Goal: Communication & Community: Answer question/provide support

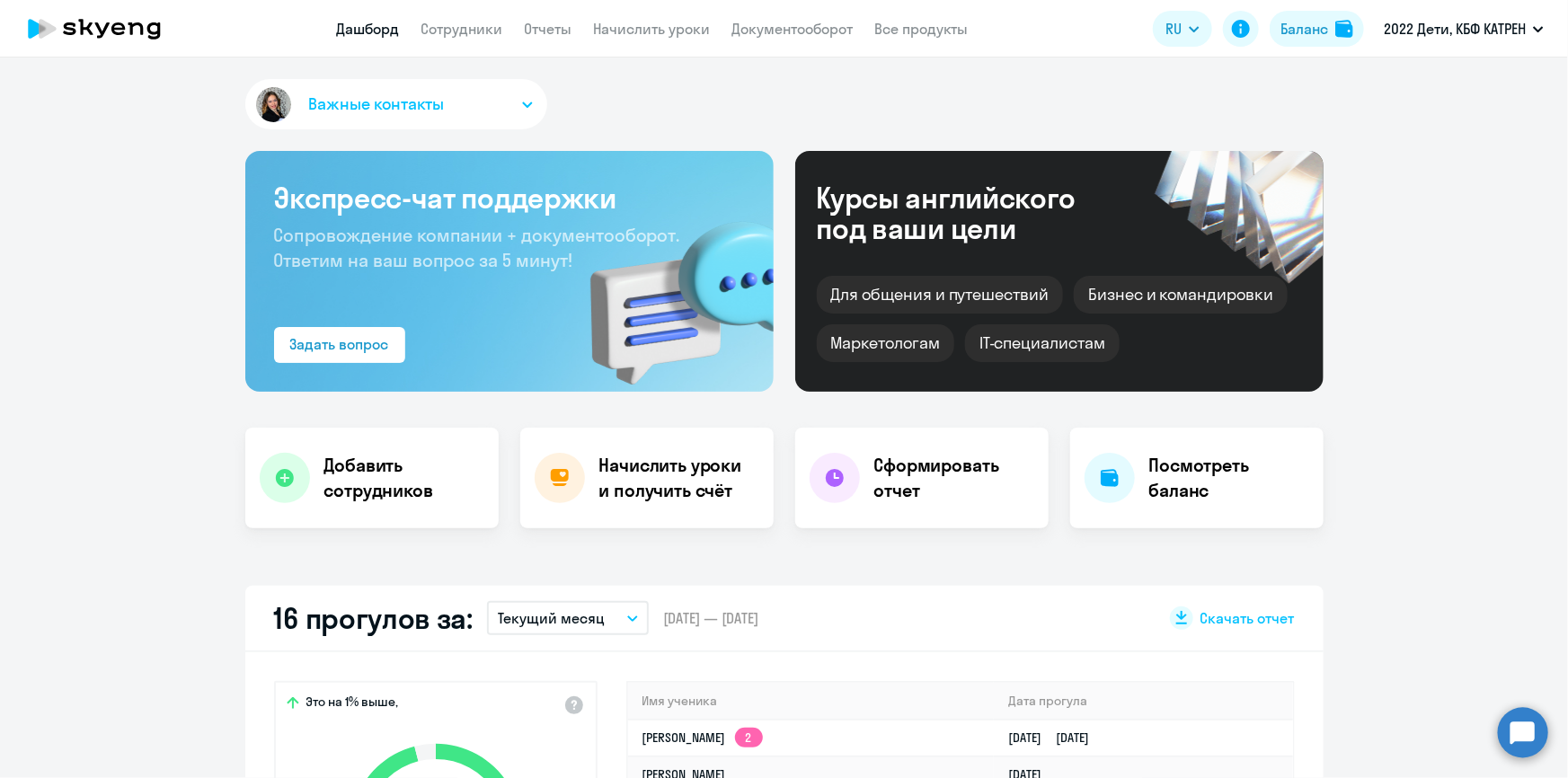
scroll to position [489, 0]
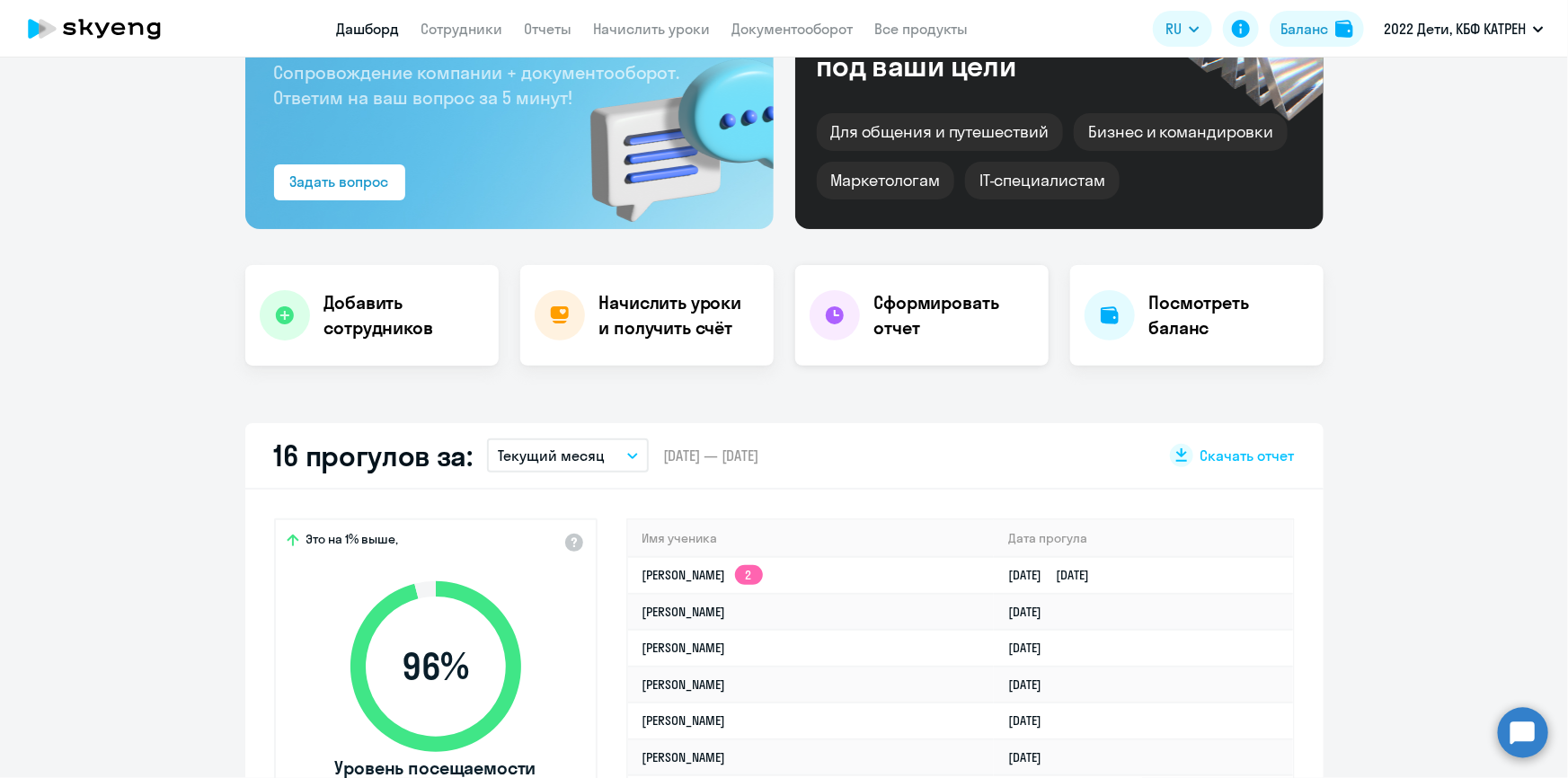
scroll to position [326, 0]
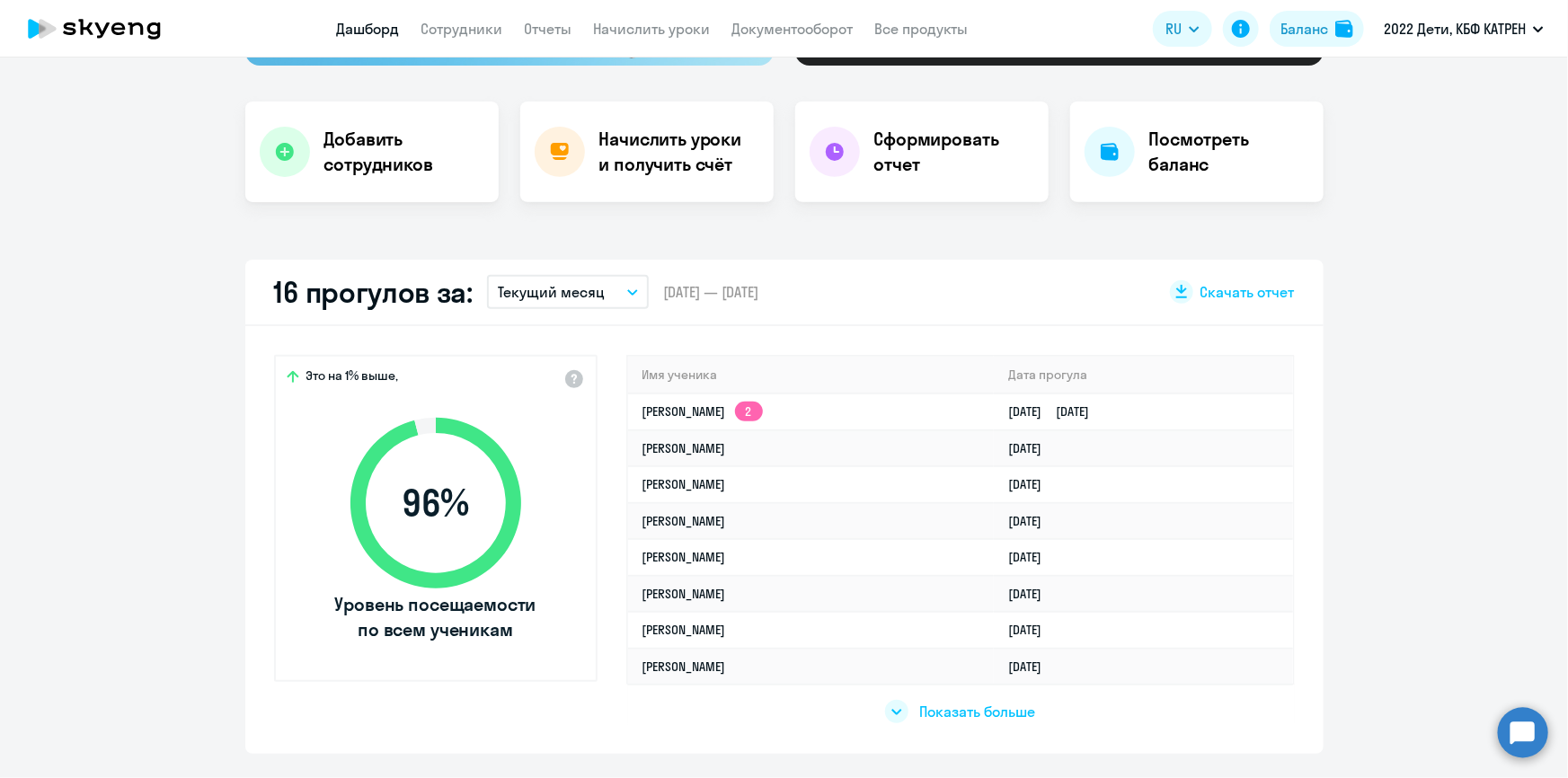
click at [950, 712] on span "Показать больше" at bounding box center [977, 712] width 116 height 20
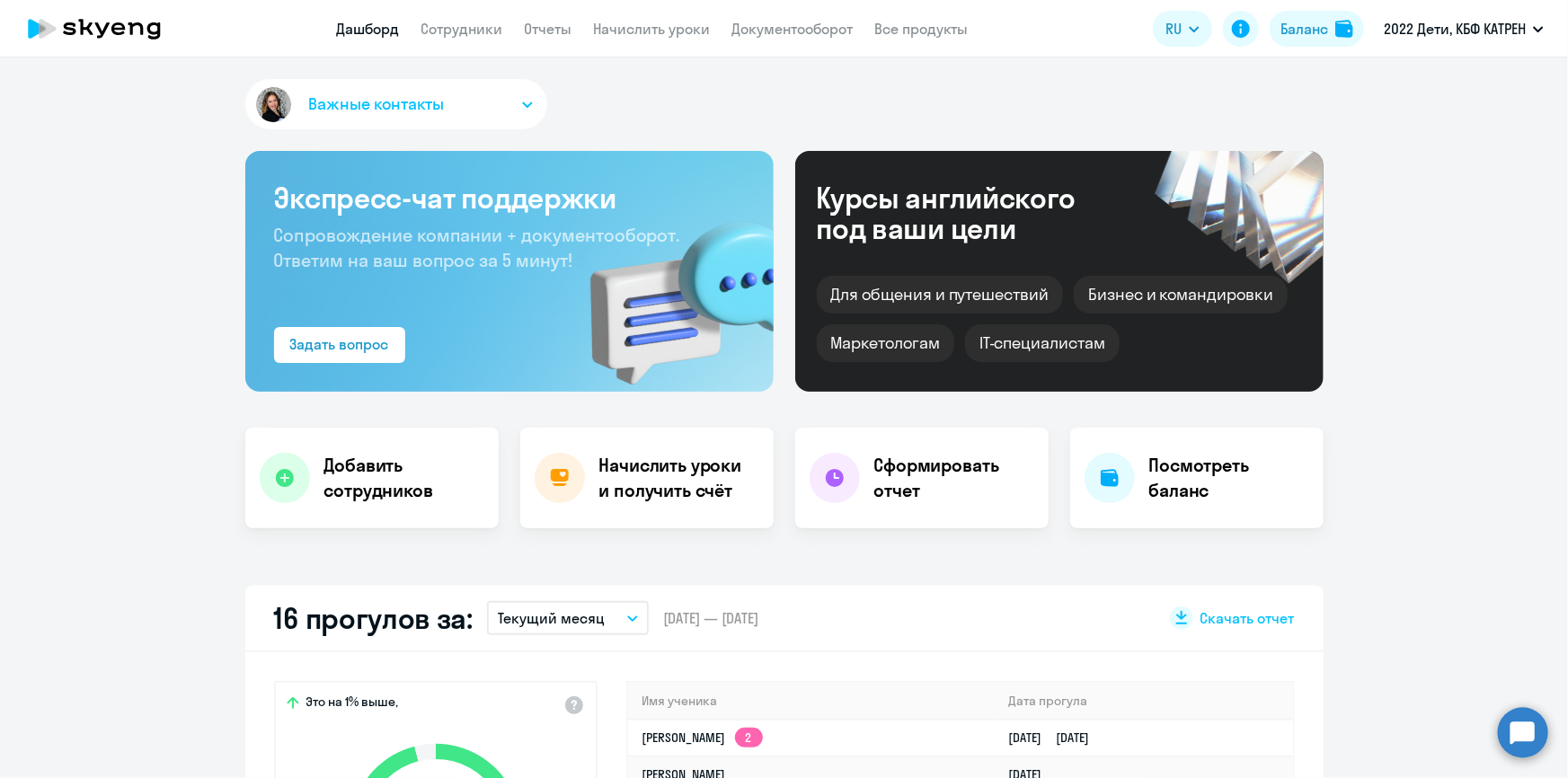
select select "30"
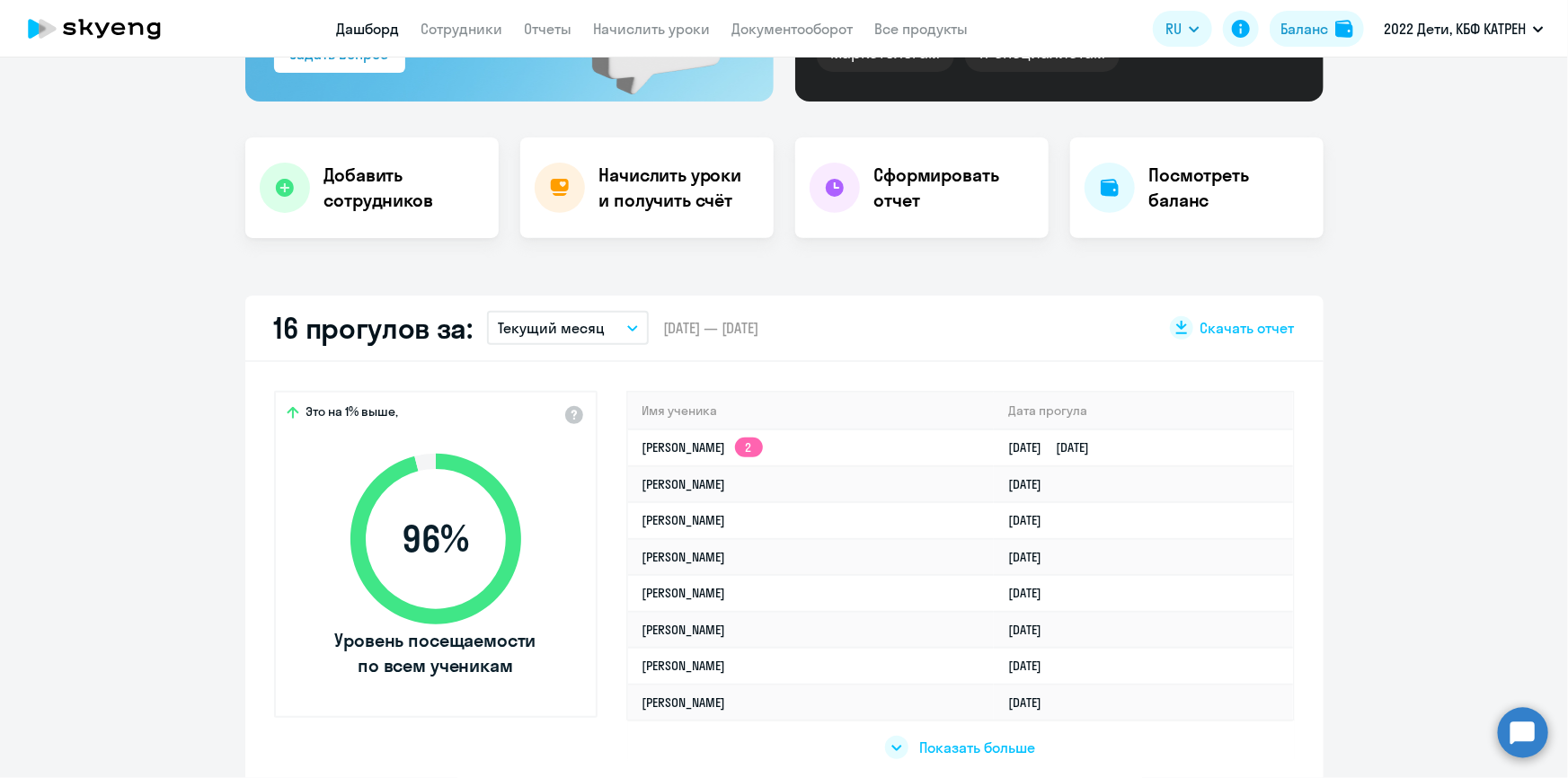
scroll to position [326, 0]
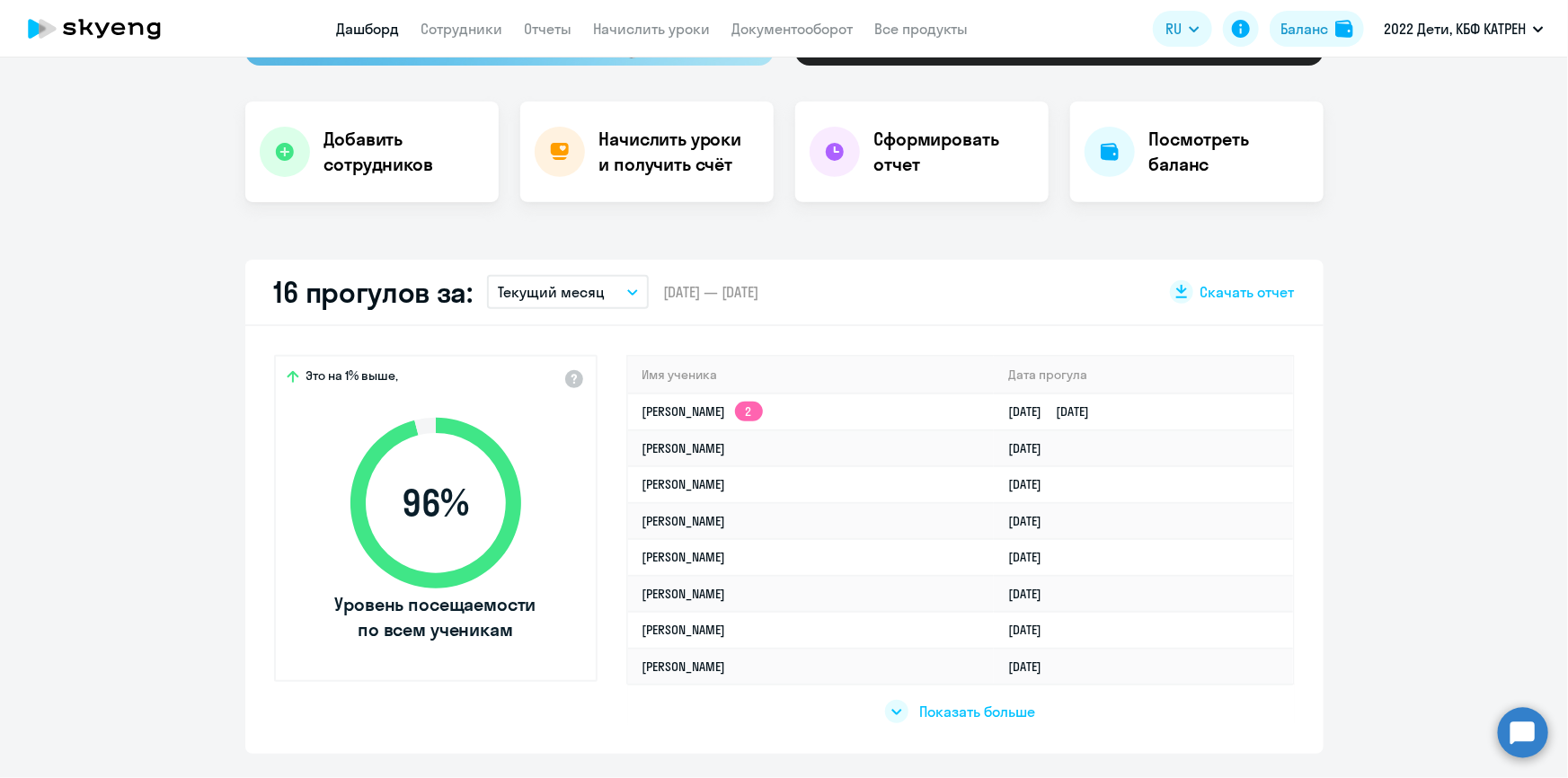
click at [1553, 728] on app-truancy-attendance-dashboard "16 прогулов за: Текущий месяц – 01.10.2025 — 31.10.2025 Скачать отчет Это на 1%…" at bounding box center [784, 506] width 1568 height 494
click at [1550, 728] on app-truancy-attendance-dashboard "16 прогулов за: Текущий месяц – 01.10.2025 — 31.10.2025 Скачать отчет Это на 1%…" at bounding box center [784, 506] width 1568 height 494
click at [1528, 736] on circle at bounding box center [1522, 731] width 50 height 50
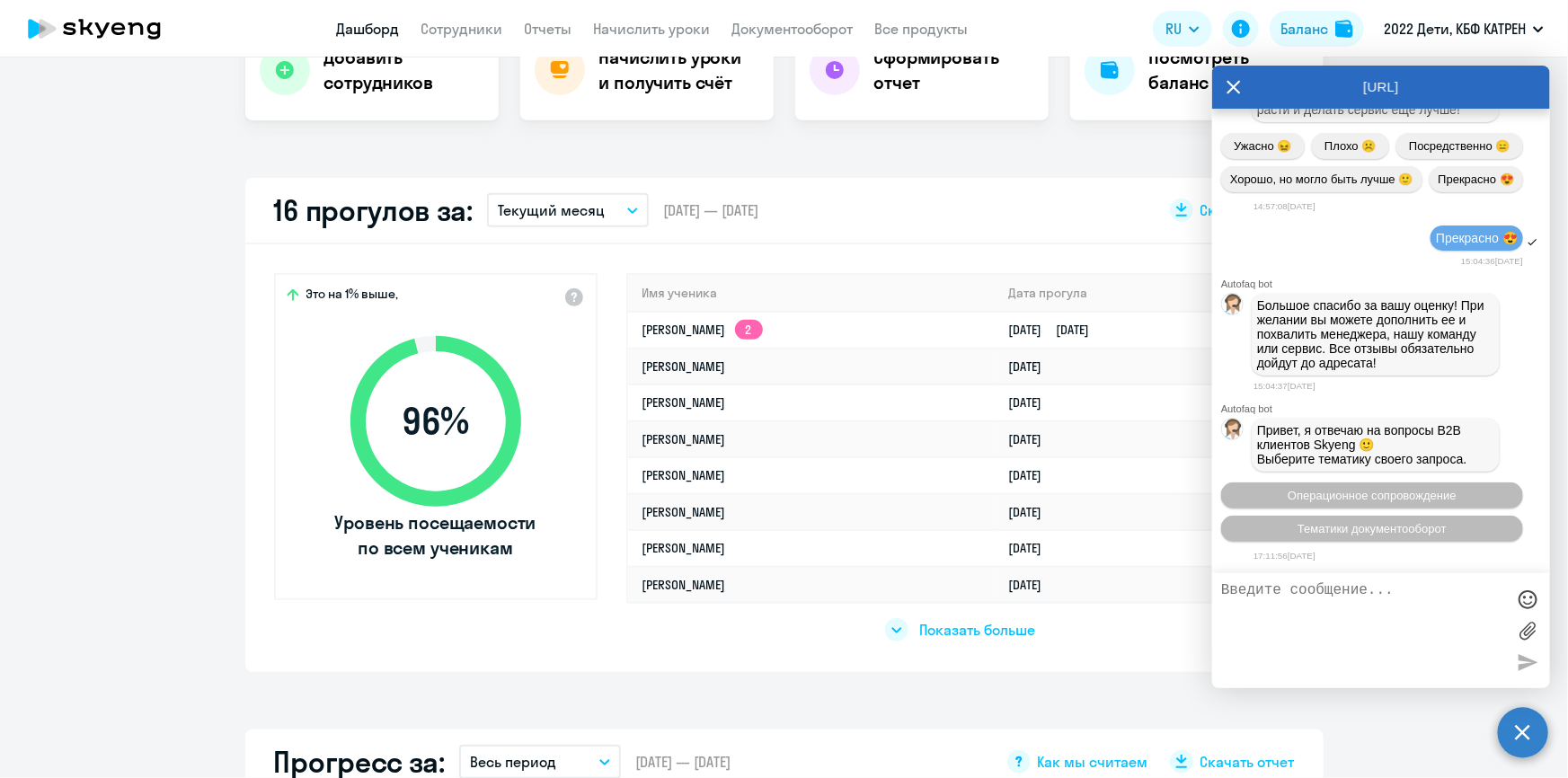
scroll to position [0, 0]
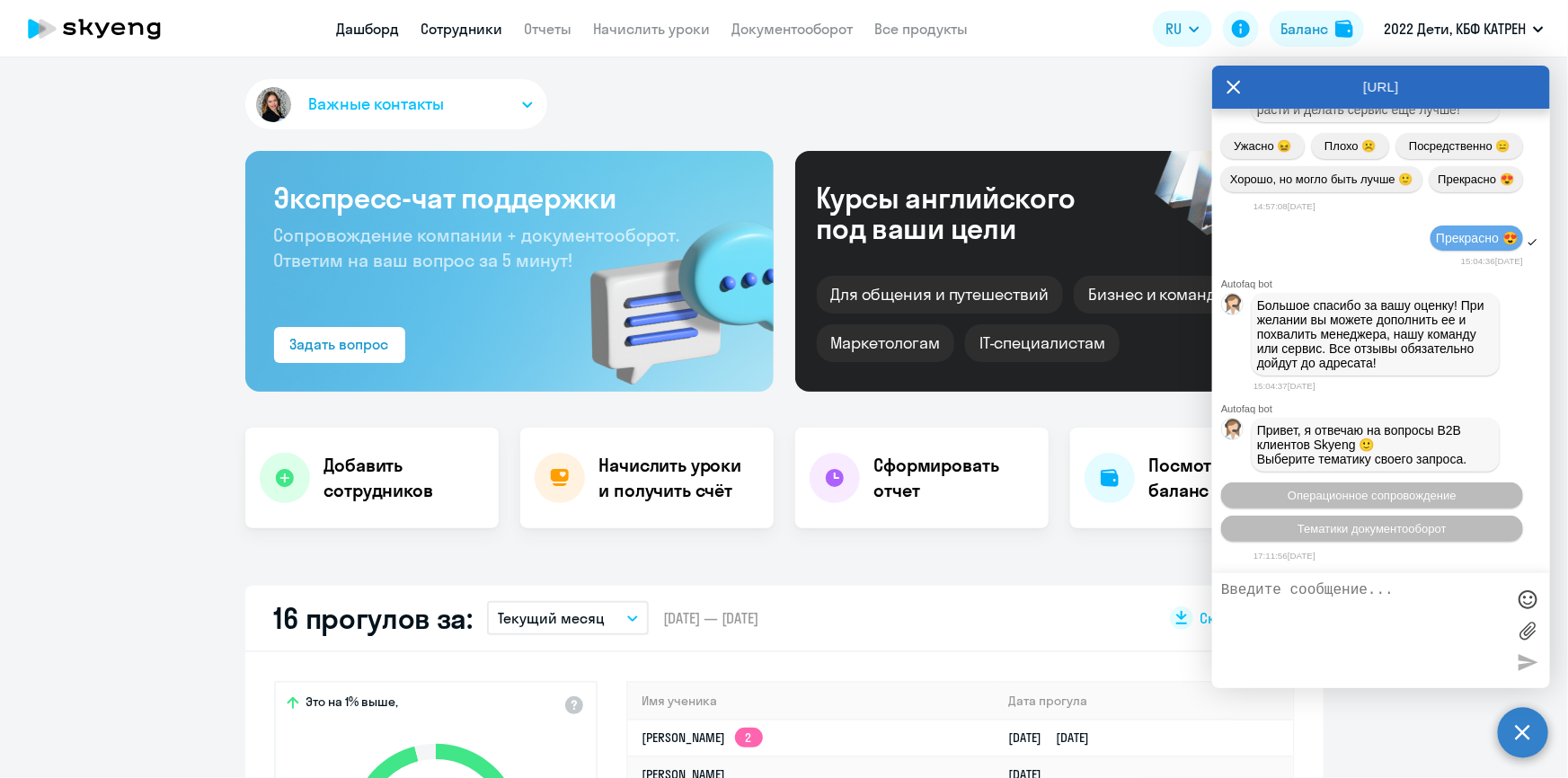
click at [456, 35] on link "Сотрудники" at bounding box center [463, 28] width 82 height 18
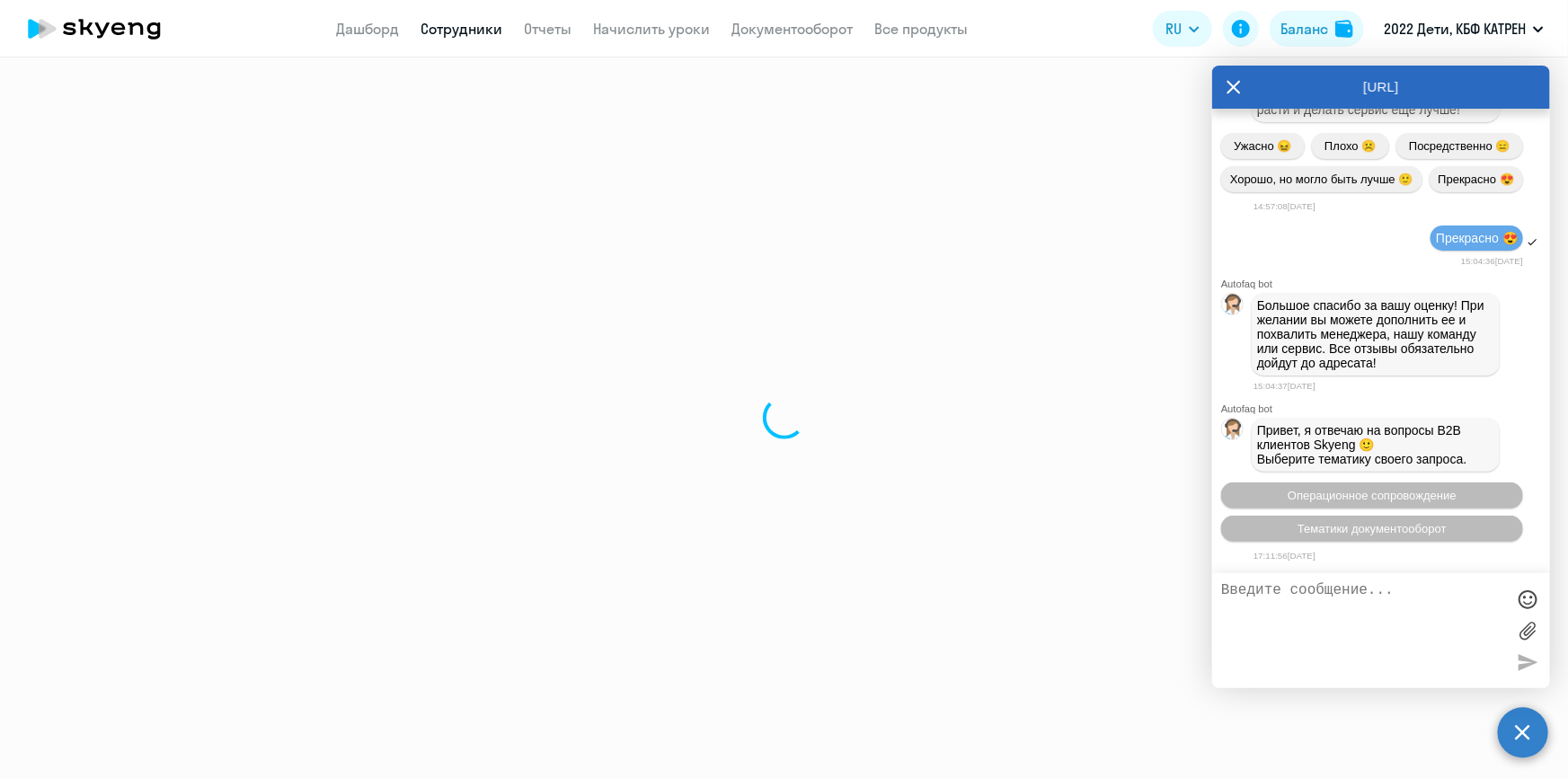
select select "30"
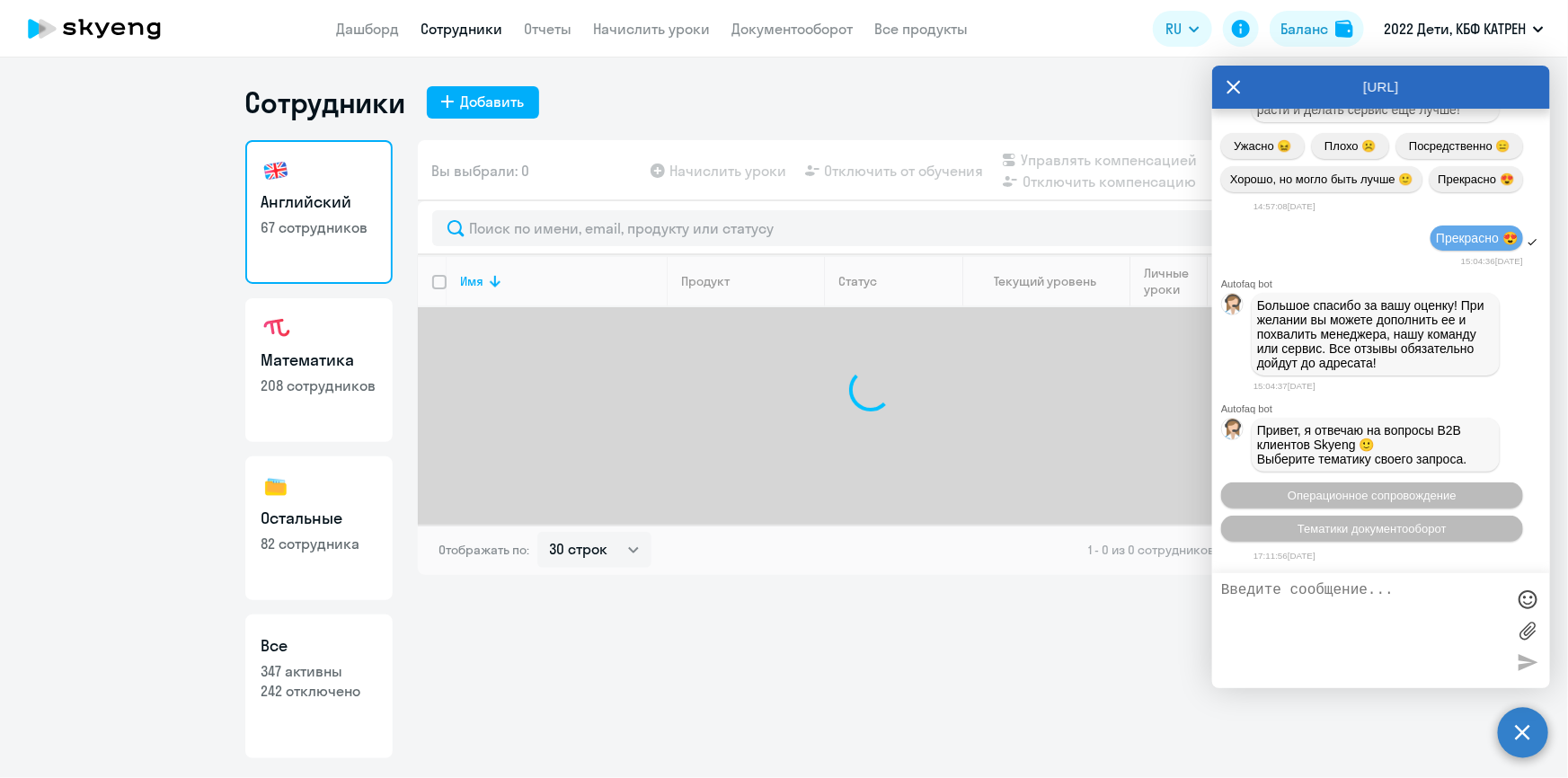
click at [318, 687] on p "242 отключено" at bounding box center [318, 691] width 115 height 20
select select "30"
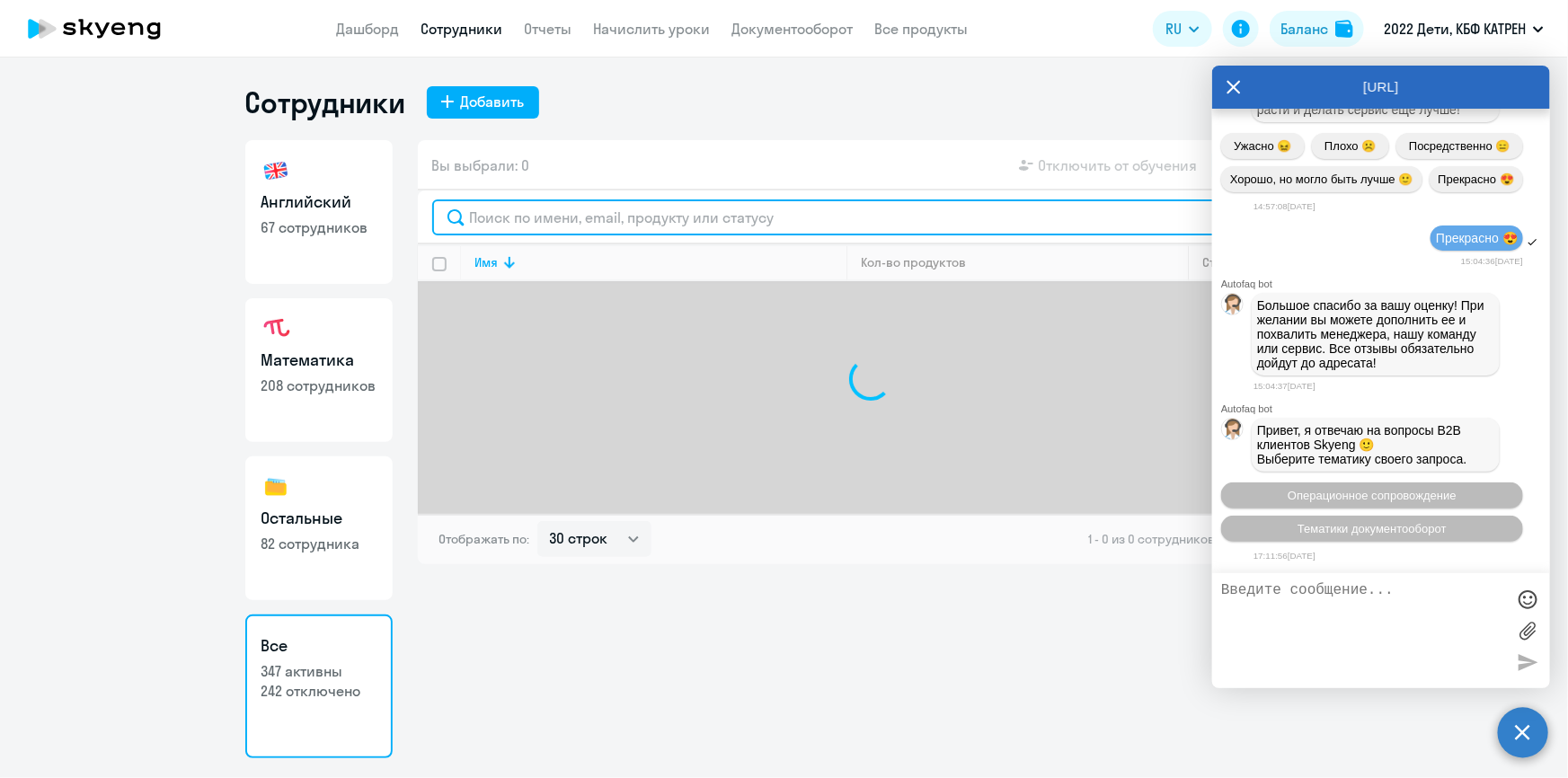
click at [662, 218] on input "text" at bounding box center [870, 218] width 877 height 36
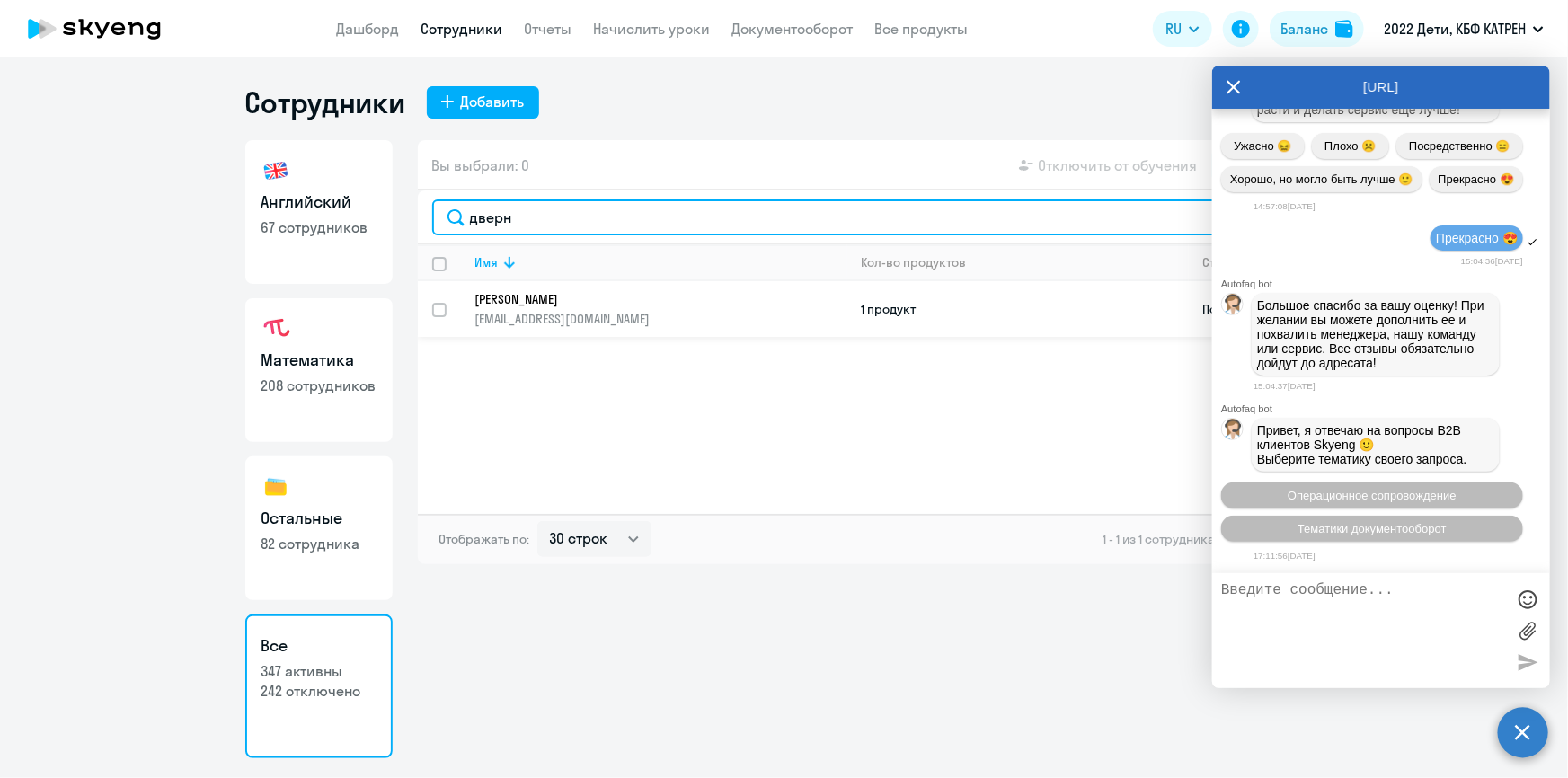
type input "дверн"
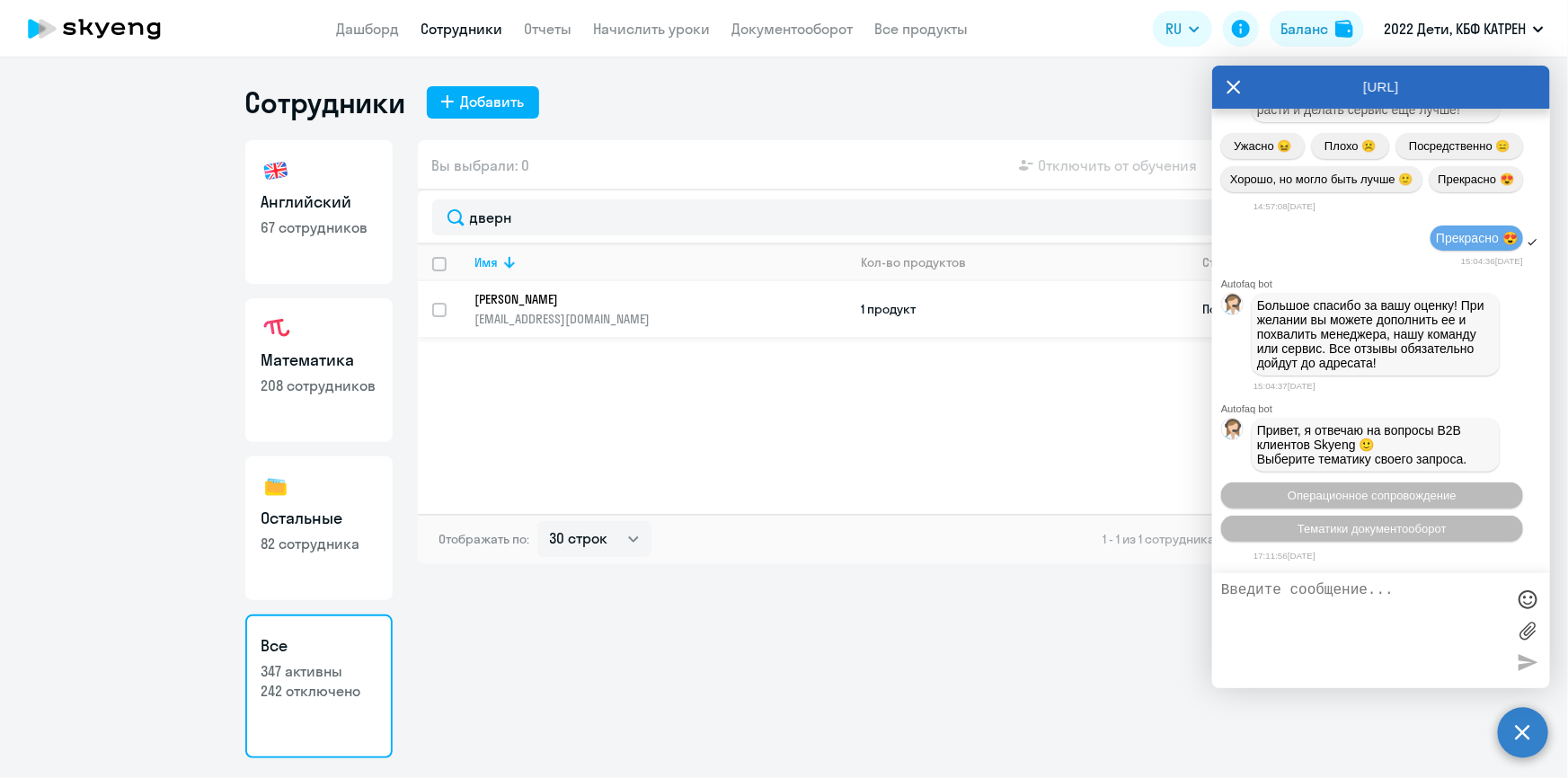
click at [617, 313] on p "[EMAIL_ADDRESS][DOMAIN_NAME]" at bounding box center [660, 318] width 372 height 16
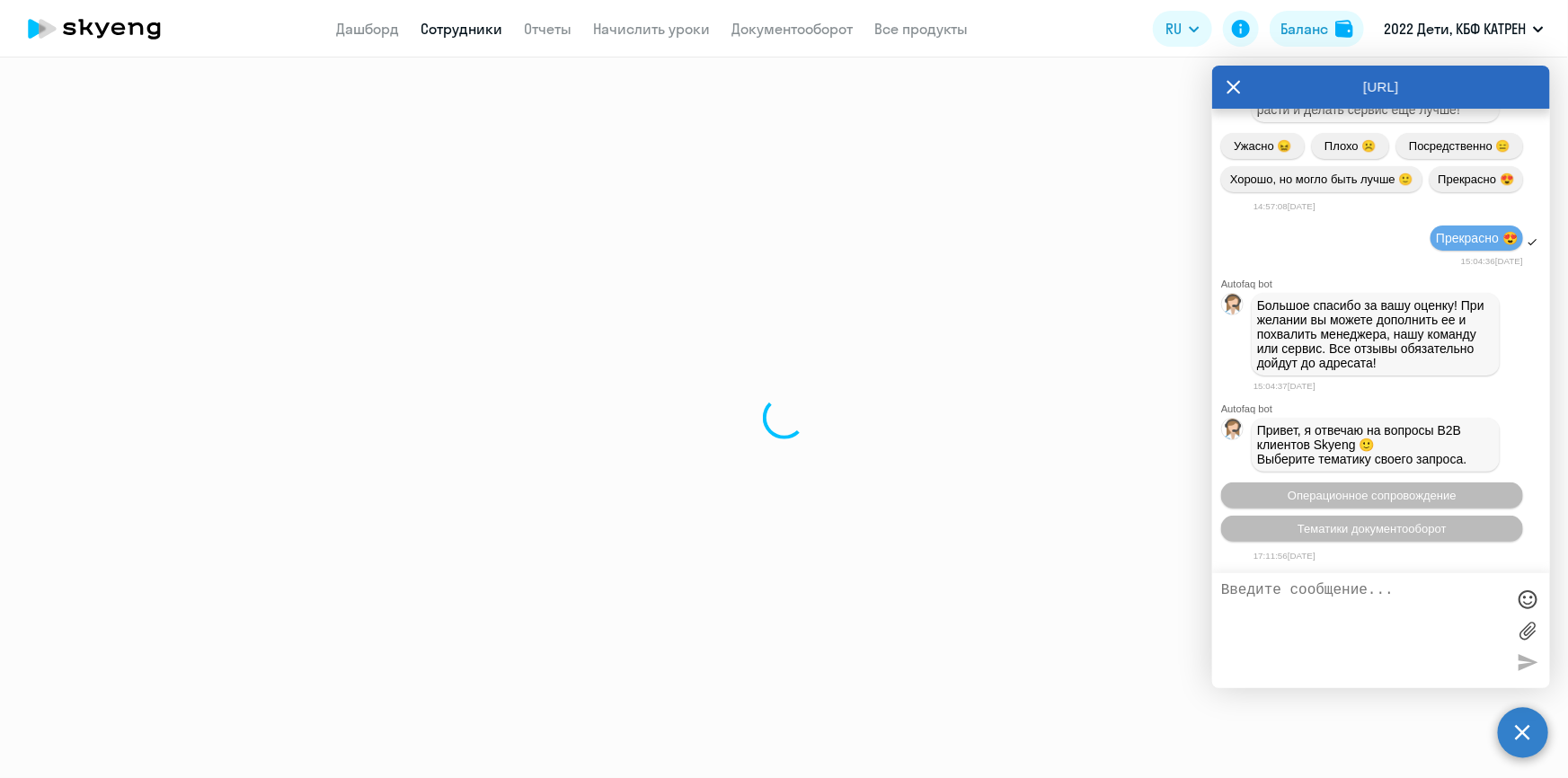
select select "english"
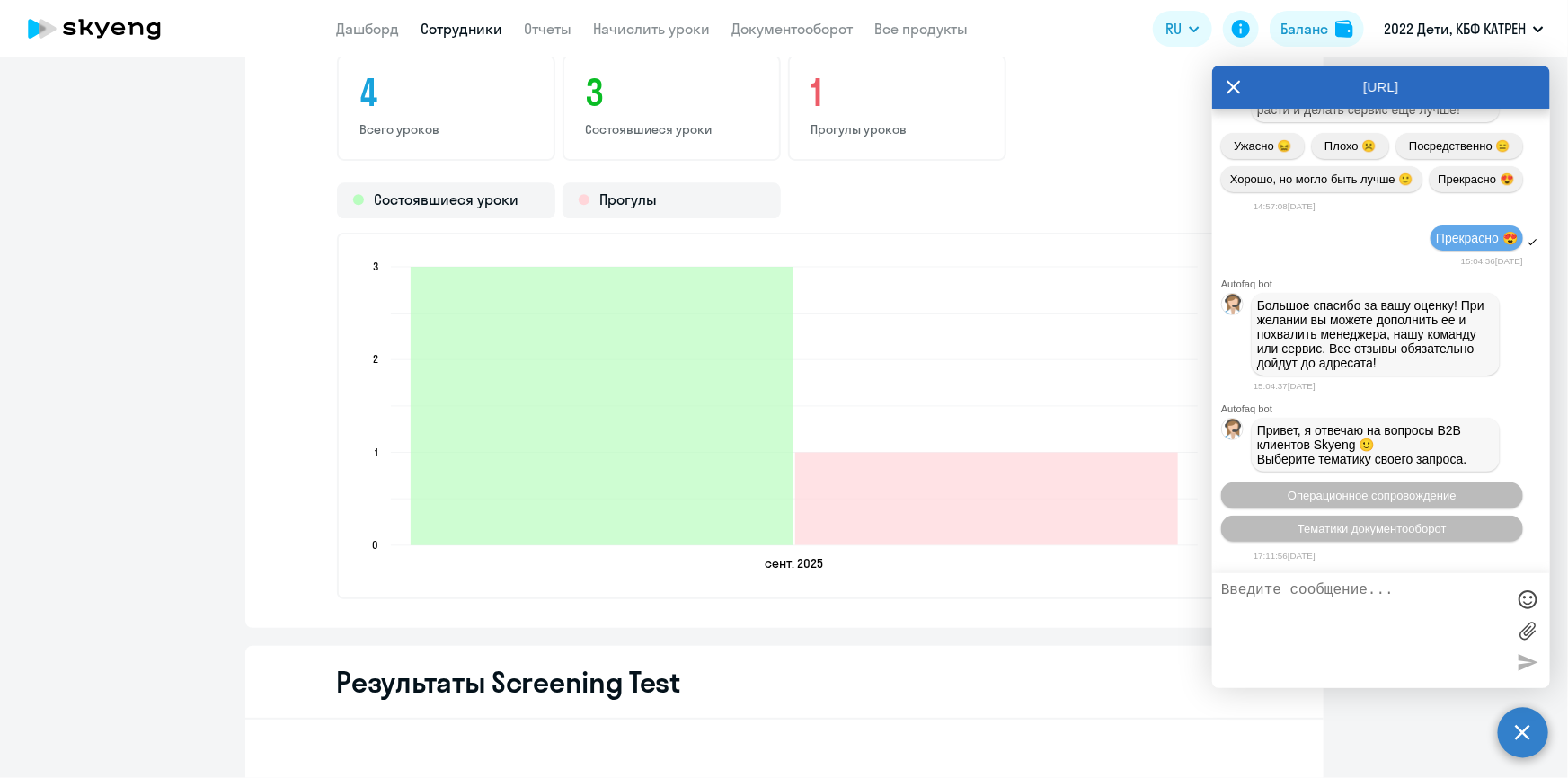
scroll to position [2205, 0]
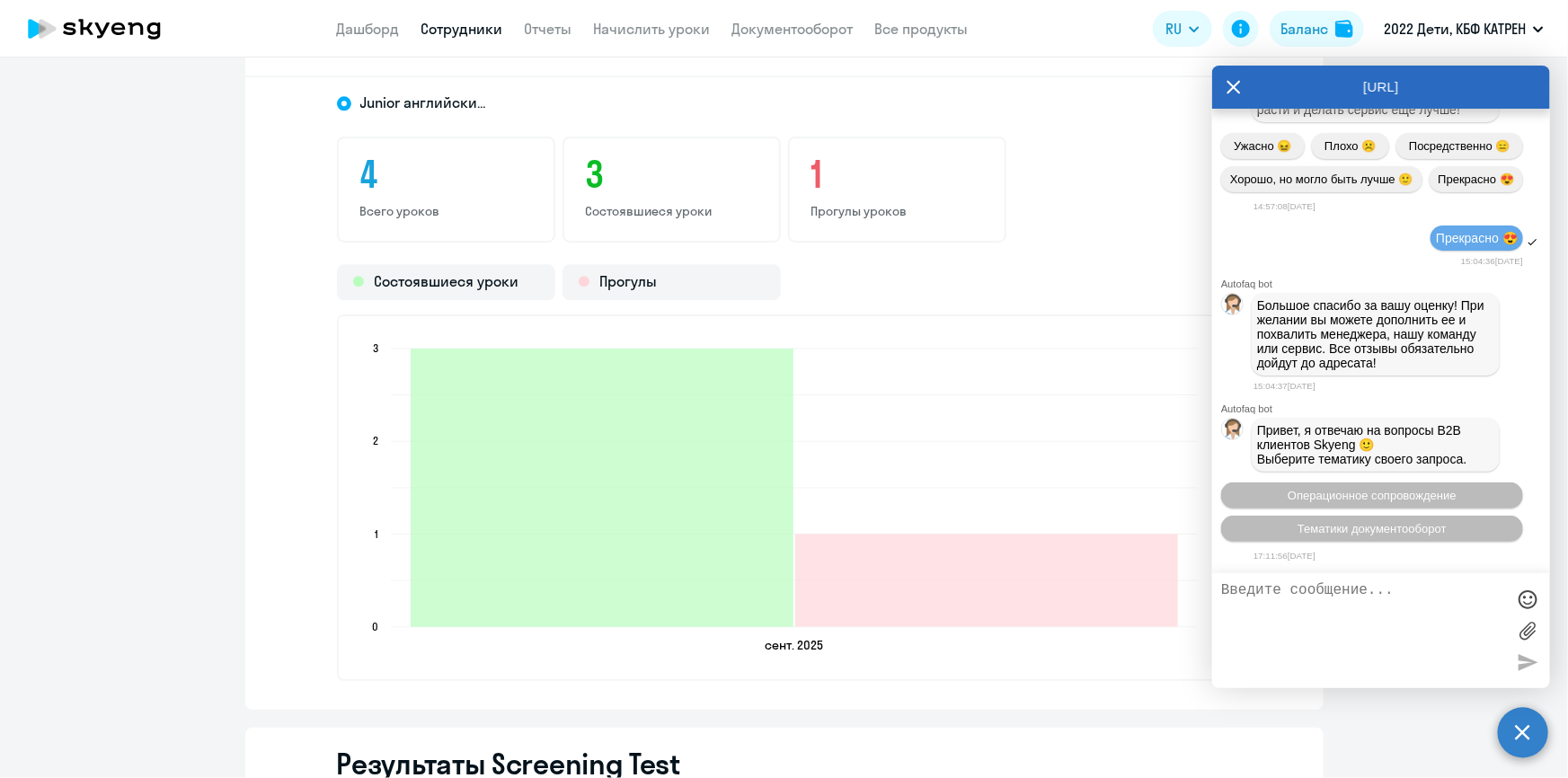
click at [624, 206] on p "Состоявшиеся уроки" at bounding box center [672, 211] width 172 height 16
click at [1233, 90] on icon at bounding box center [1233, 86] width 14 height 43
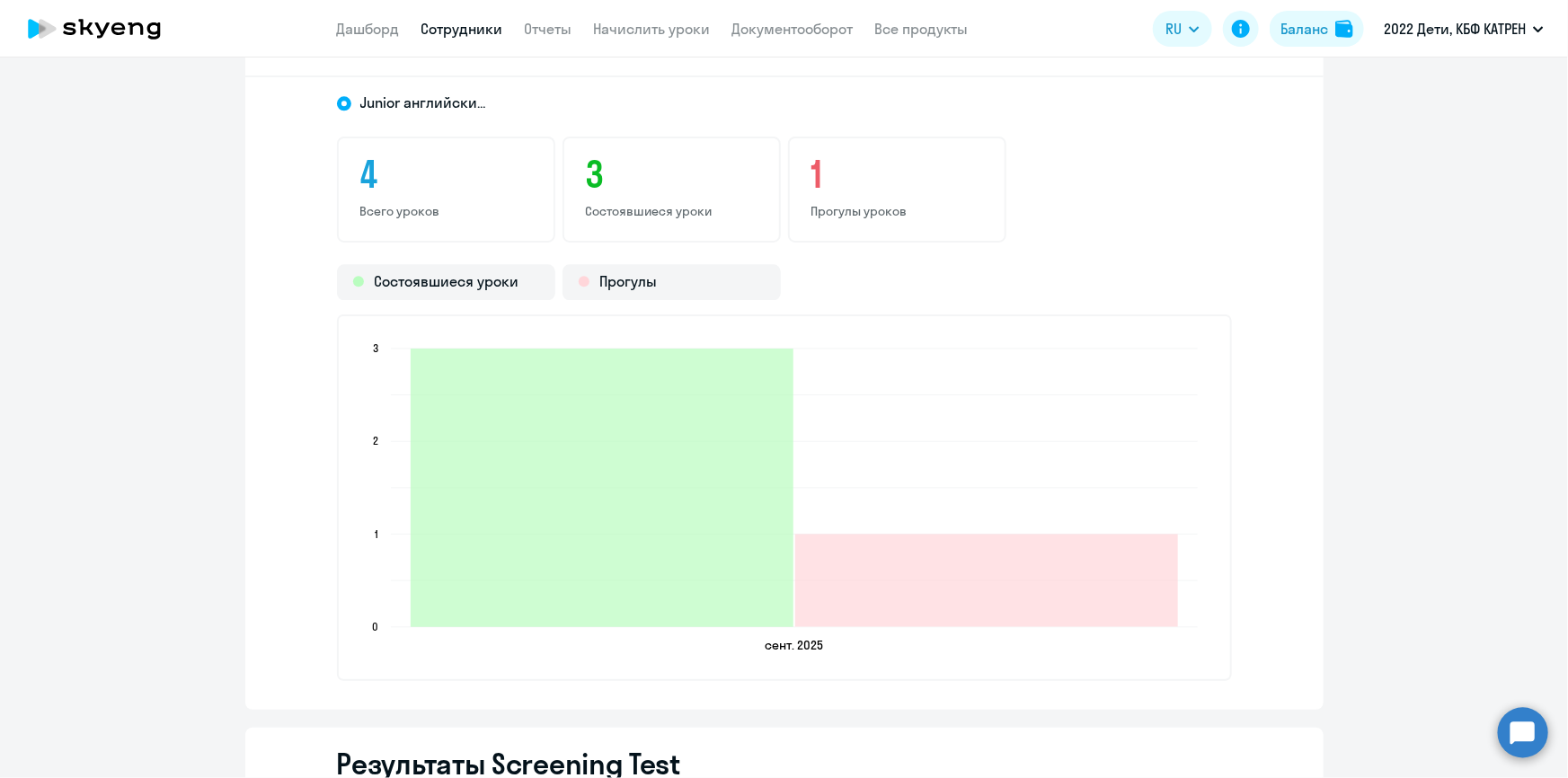
click at [431, 31] on link "Сотрудники" at bounding box center [463, 28] width 82 height 18
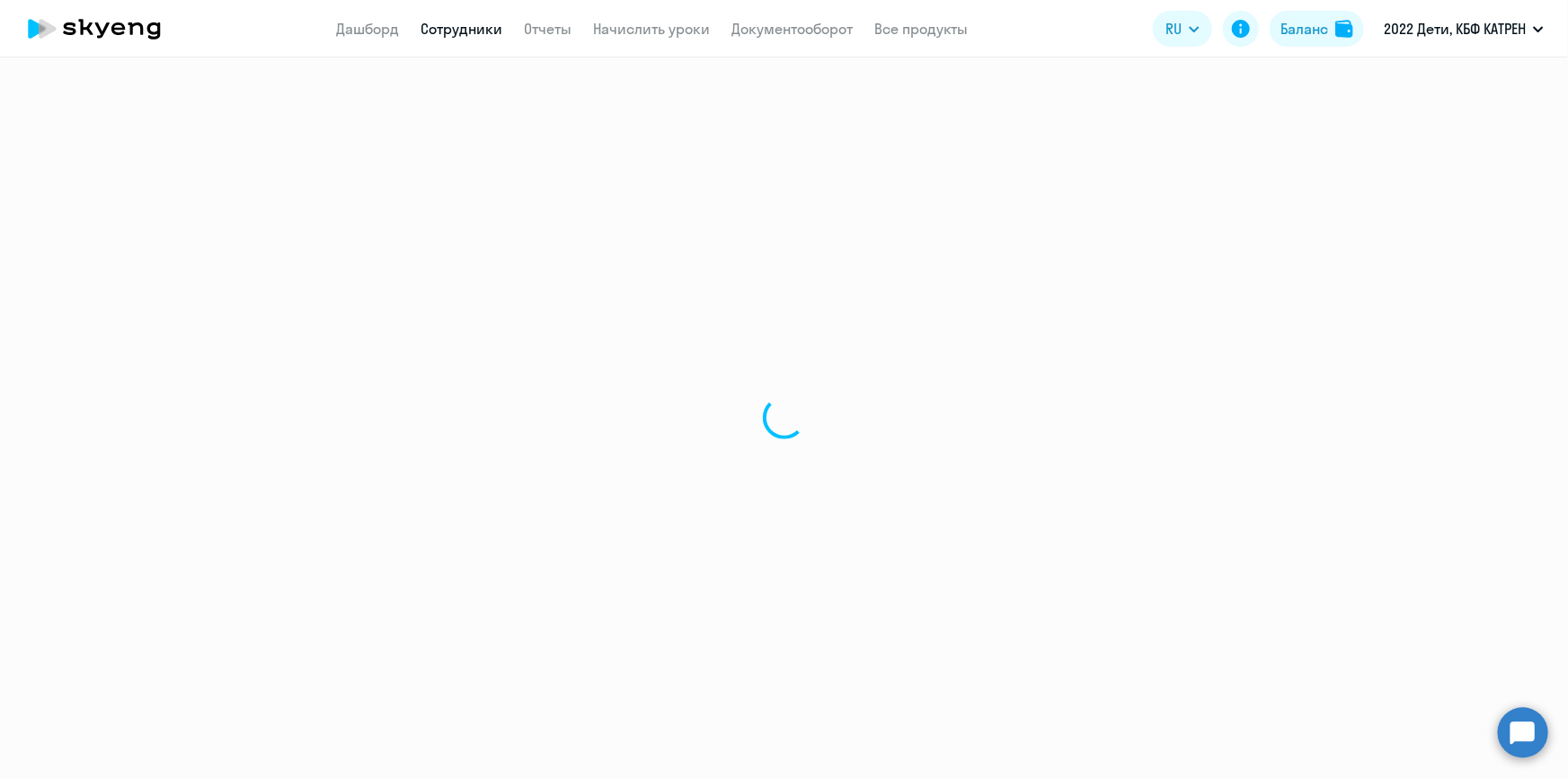
select select "30"
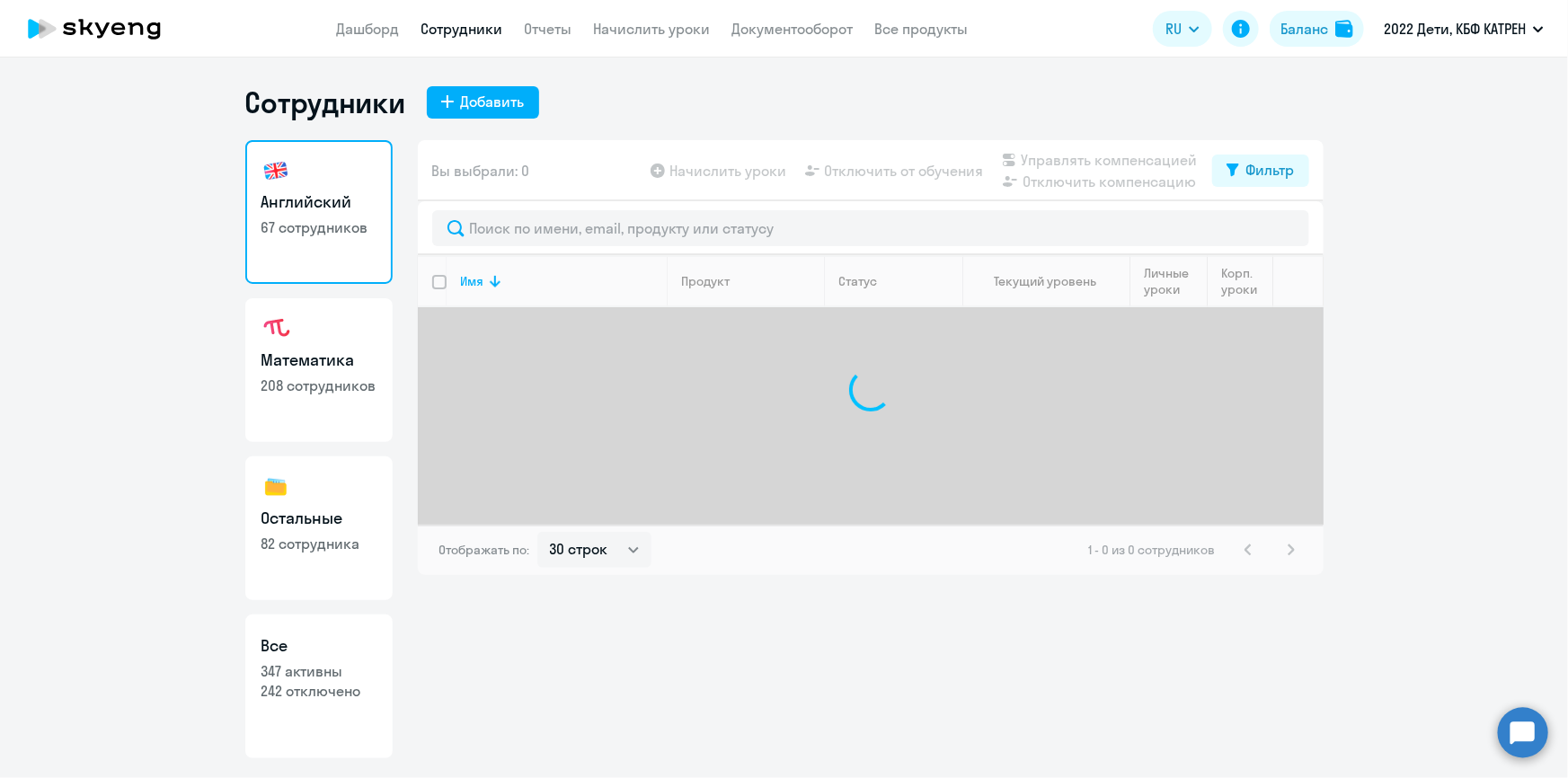
drag, startPoint x: 306, startPoint y: 691, endPoint x: 405, endPoint y: 593, distance: 139.3
click at [306, 691] on p "242 отключено" at bounding box center [318, 691] width 115 height 20
select select "30"
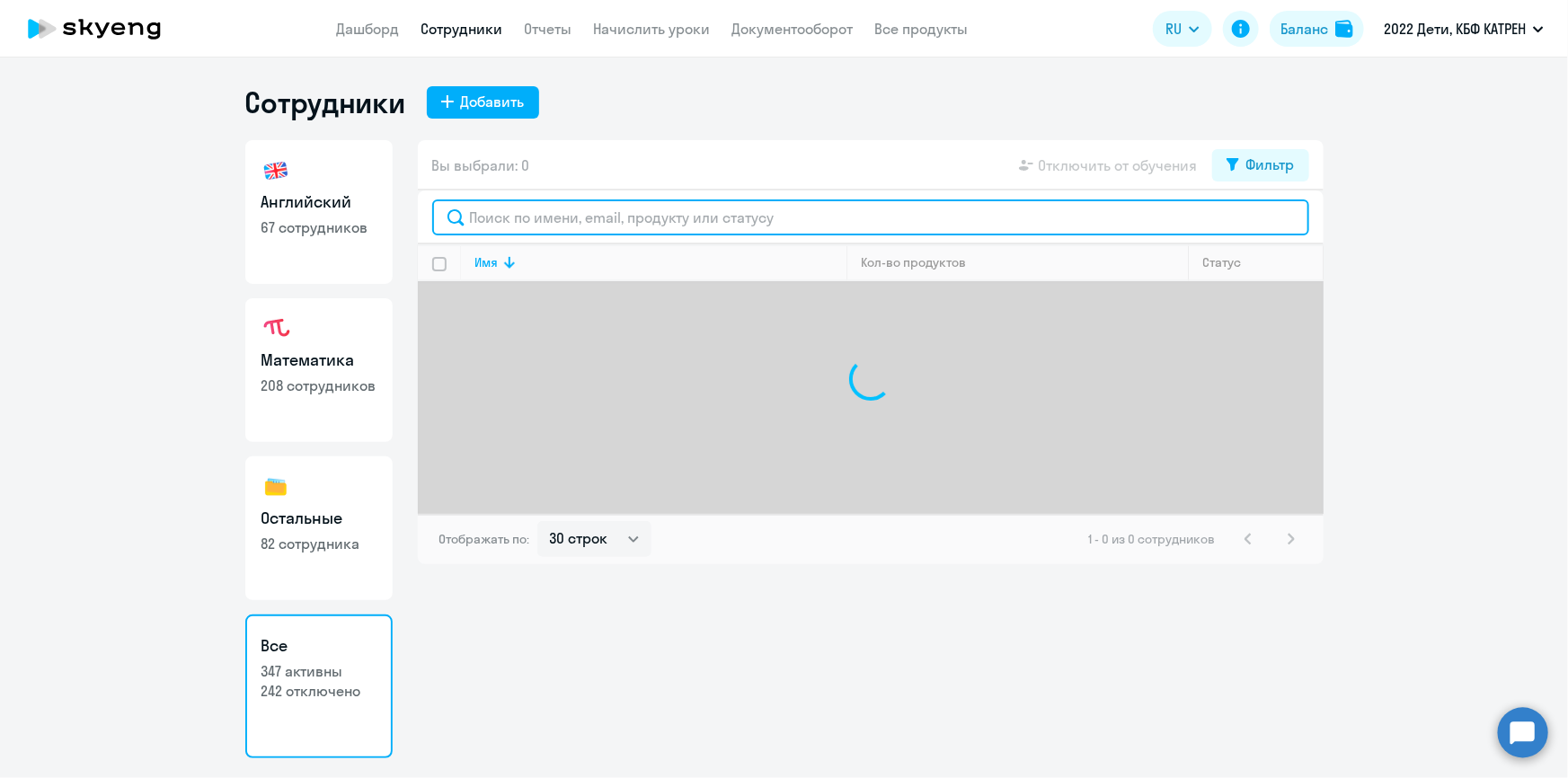
click at [545, 218] on input "text" at bounding box center [870, 218] width 877 height 36
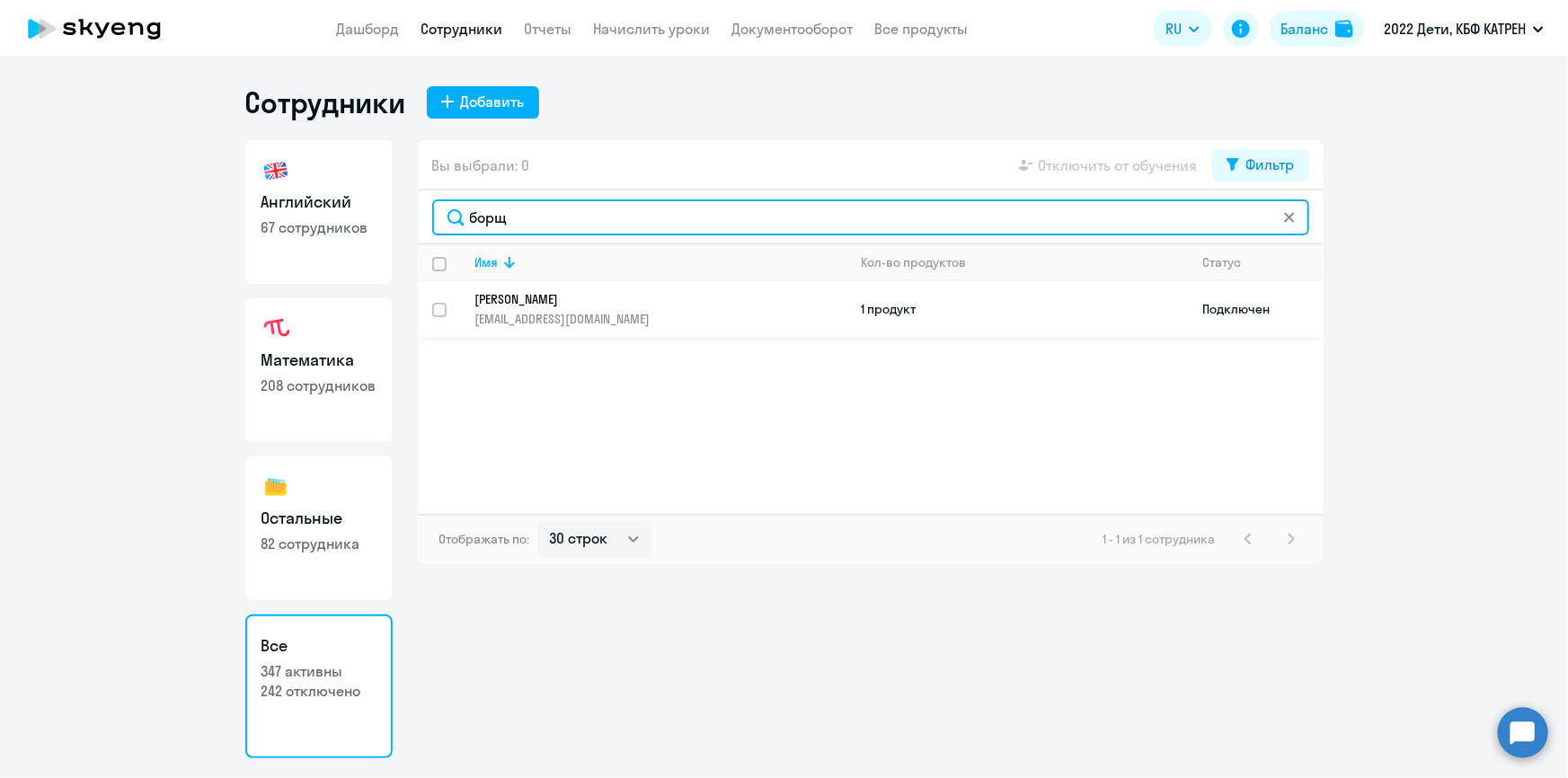
type input "борщ"
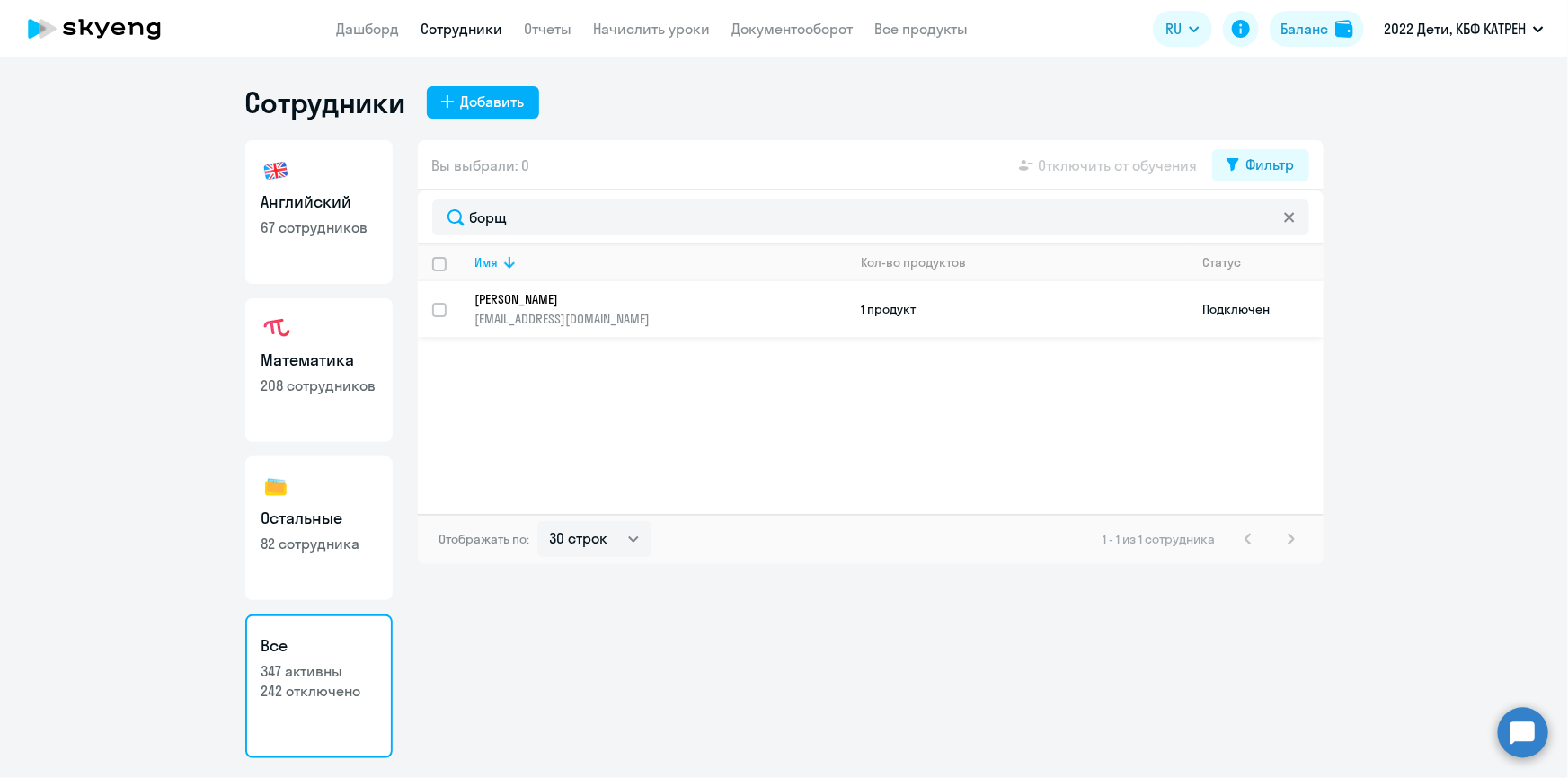
click at [614, 295] on p "[PERSON_NAME]" at bounding box center [648, 298] width 347 height 16
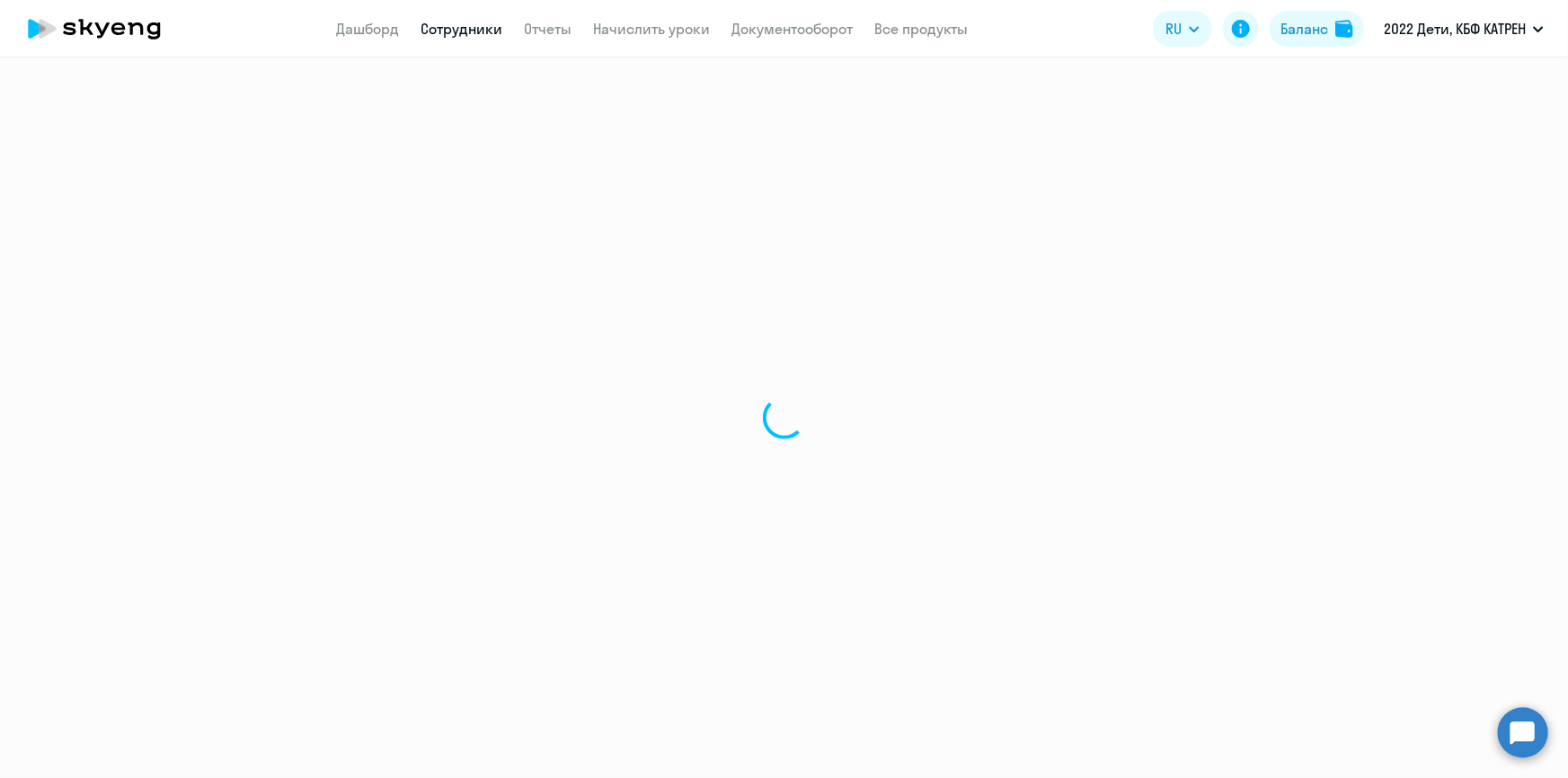
select select "english"
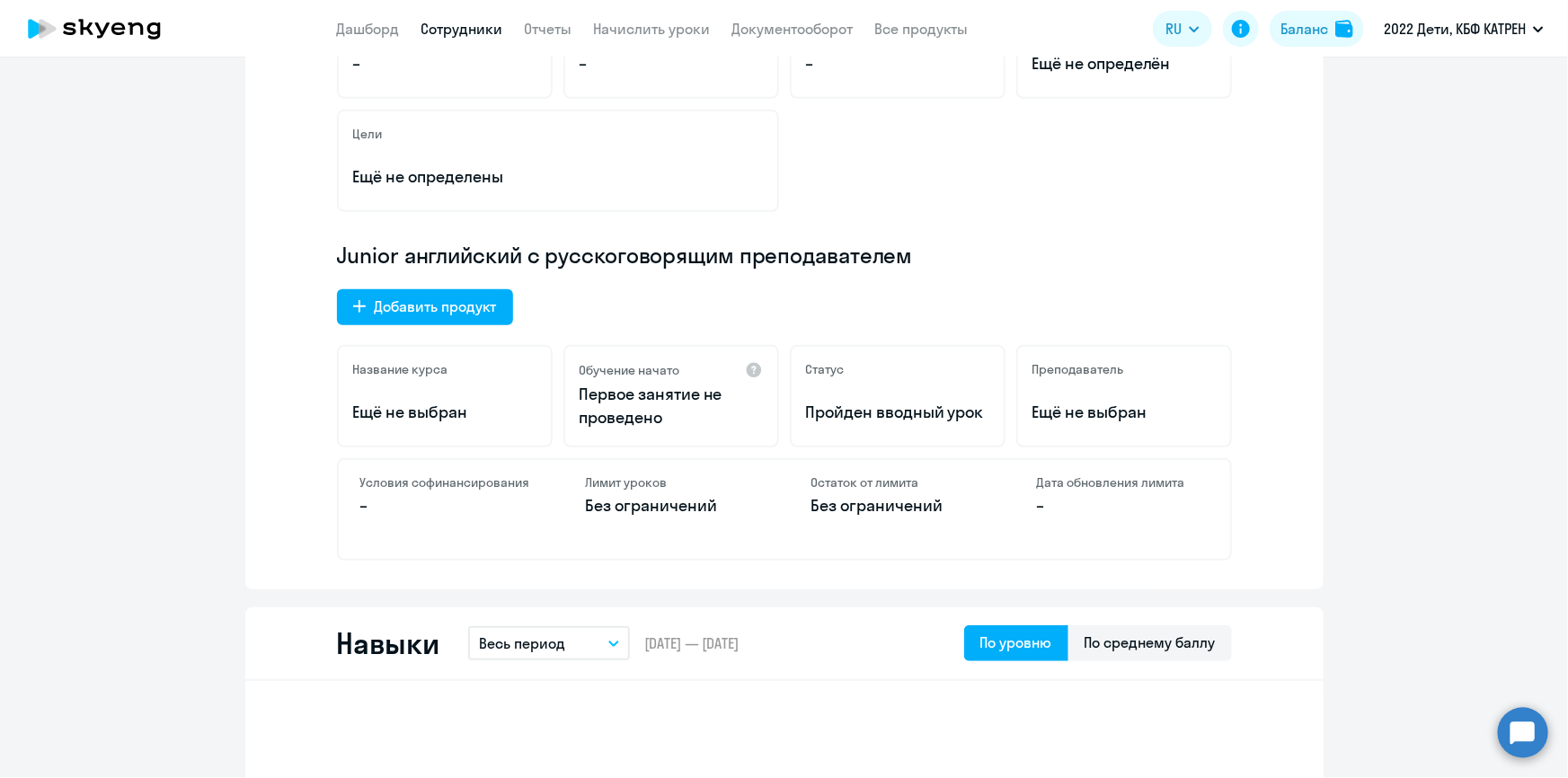
scroll to position [162, 0]
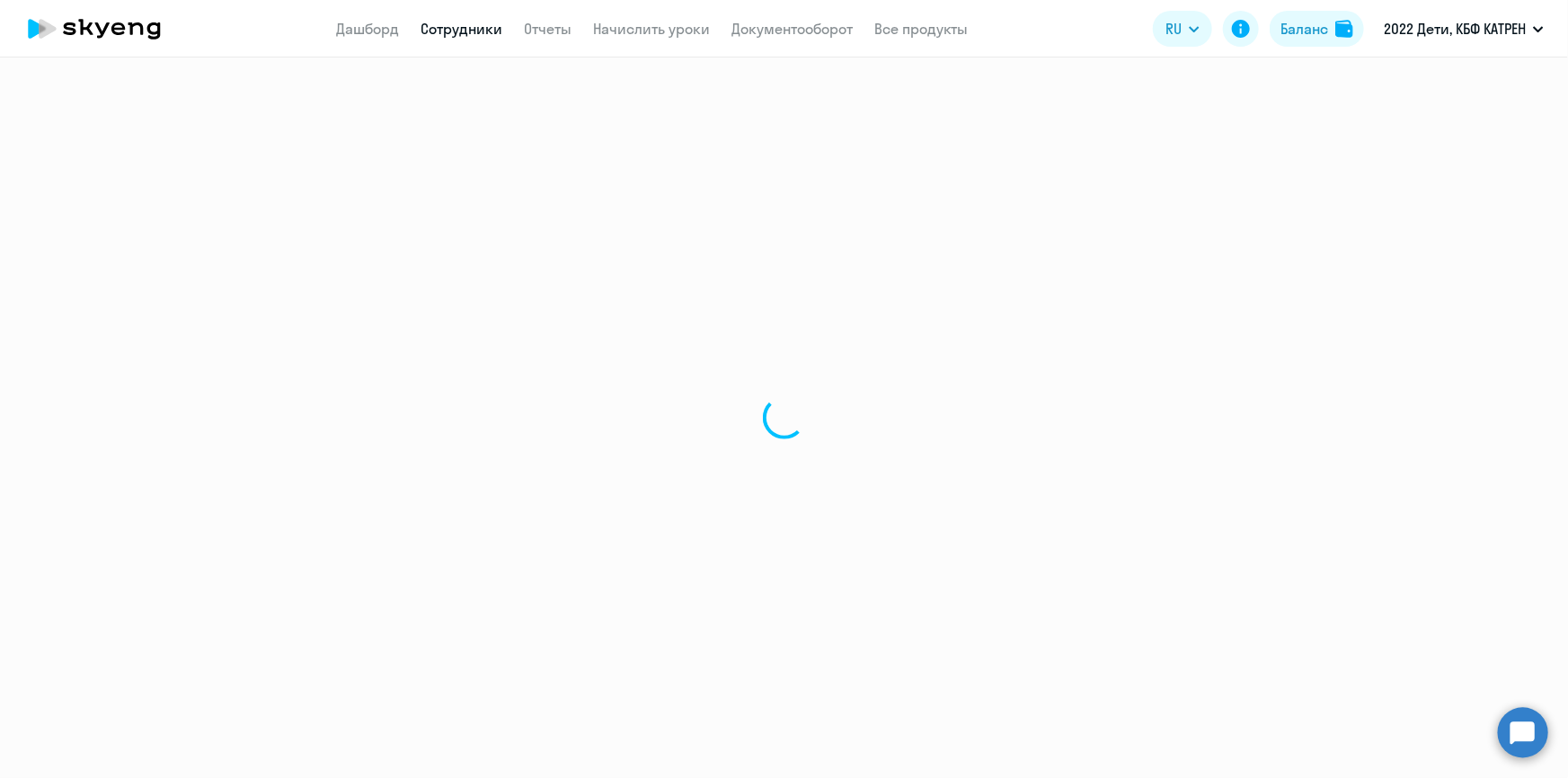
select select "30"
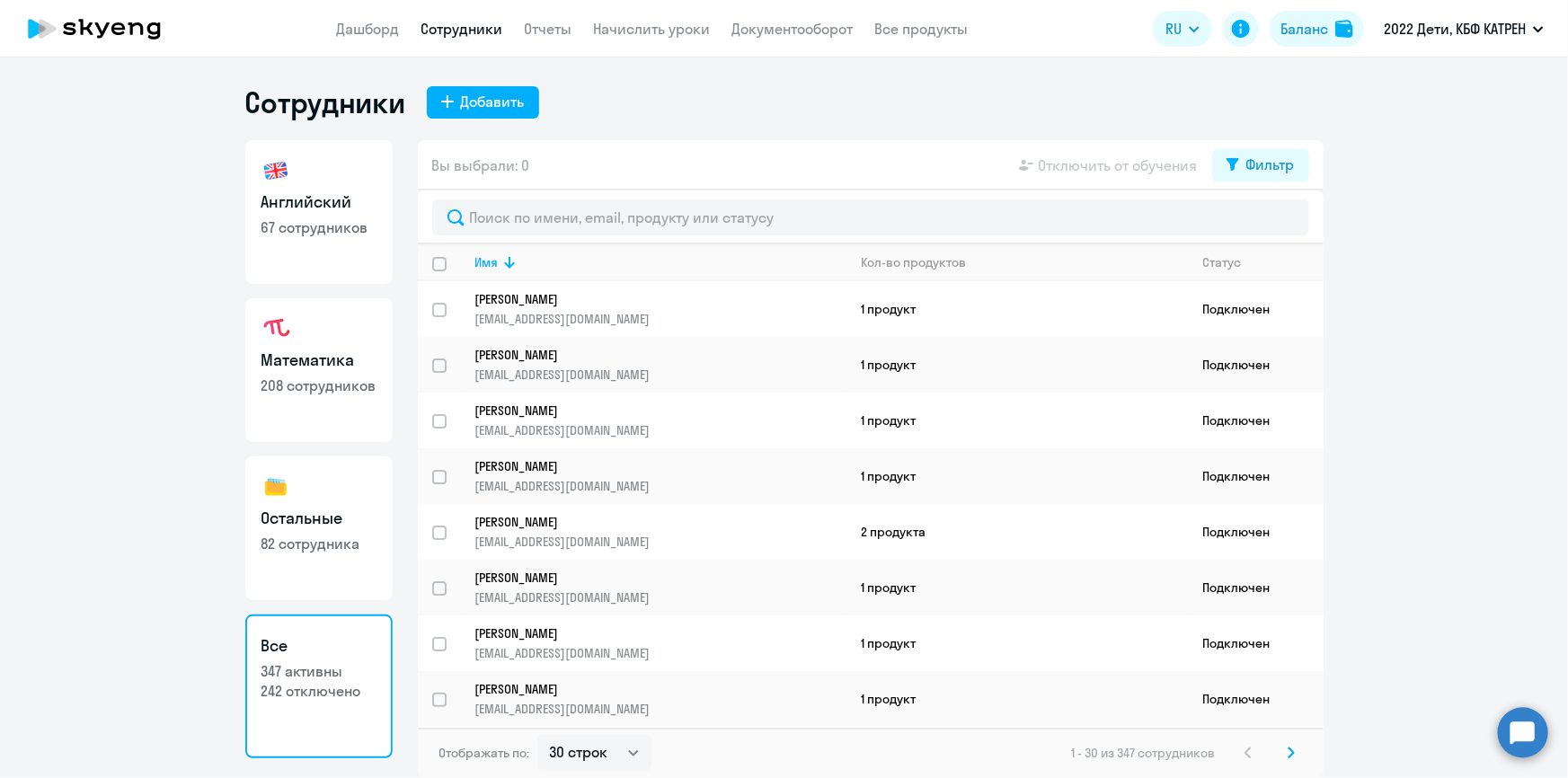
click at [1518, 735] on circle at bounding box center [1522, 731] width 50 height 50
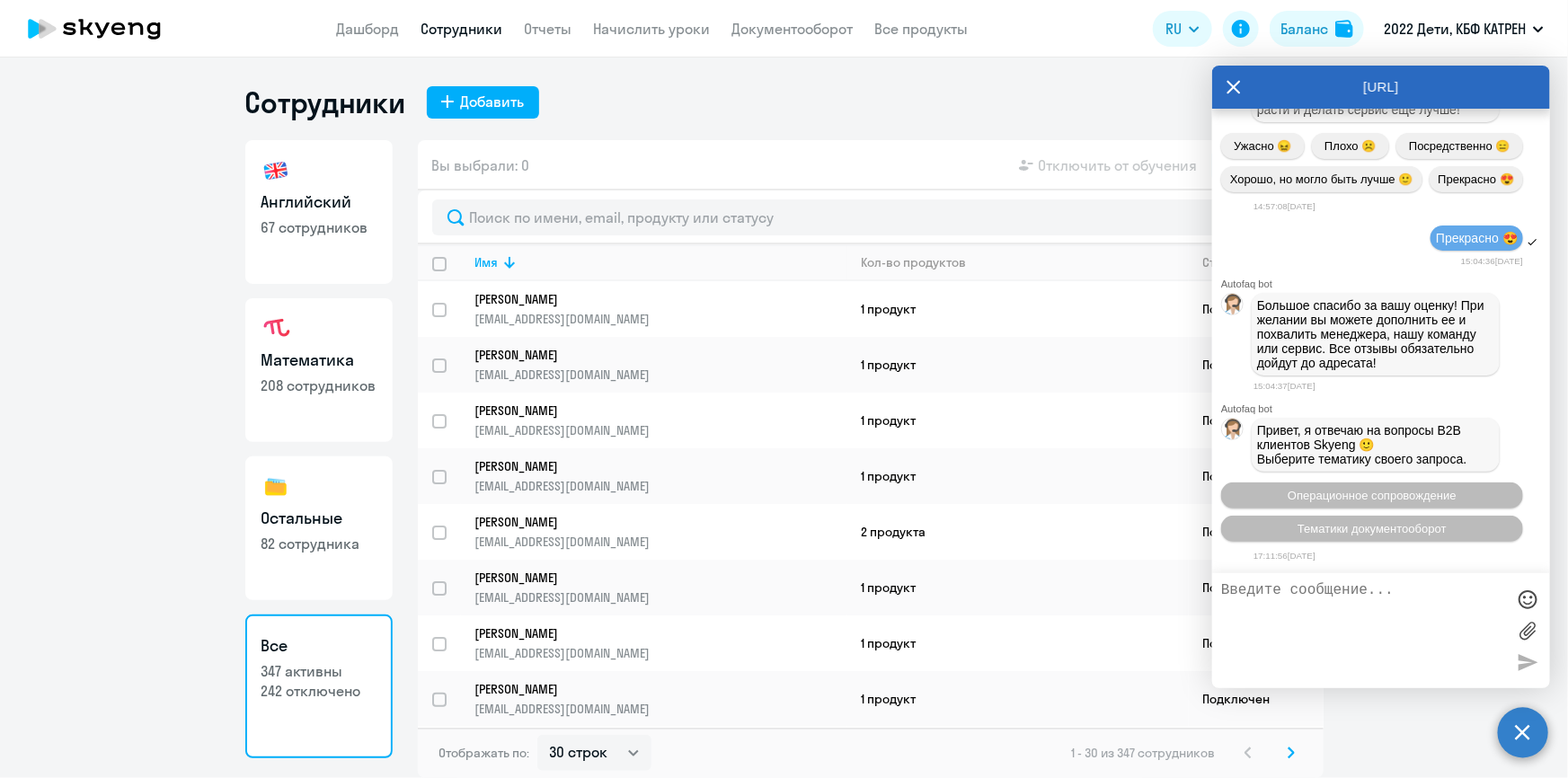
scroll to position [75798, 0]
click at [1368, 492] on span "Операционное сопровождение" at bounding box center [1372, 495] width 169 height 13
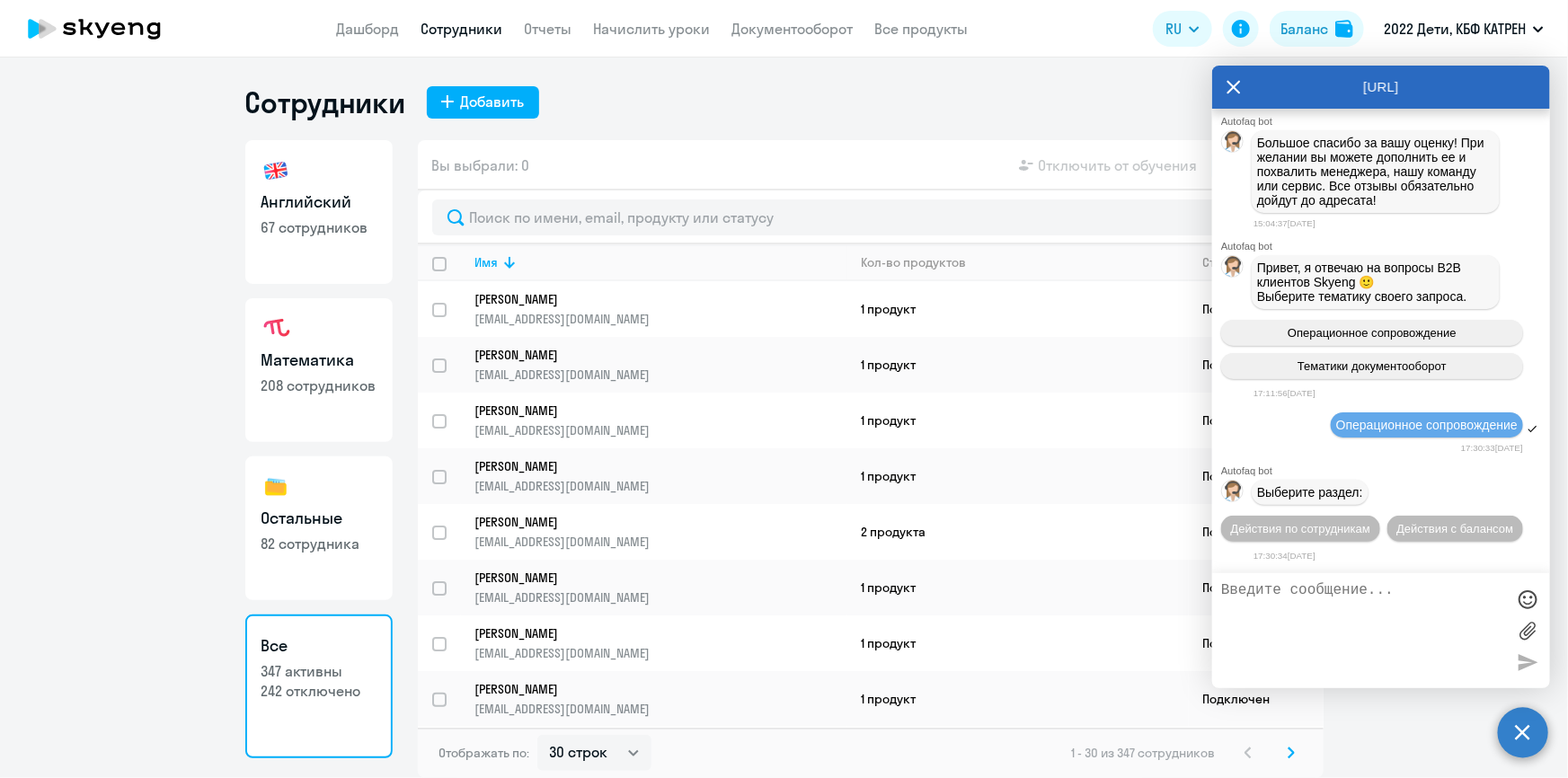
scroll to position [75960, 0]
click at [1303, 530] on span "Действия по сотрудникам" at bounding box center [1301, 528] width 140 height 13
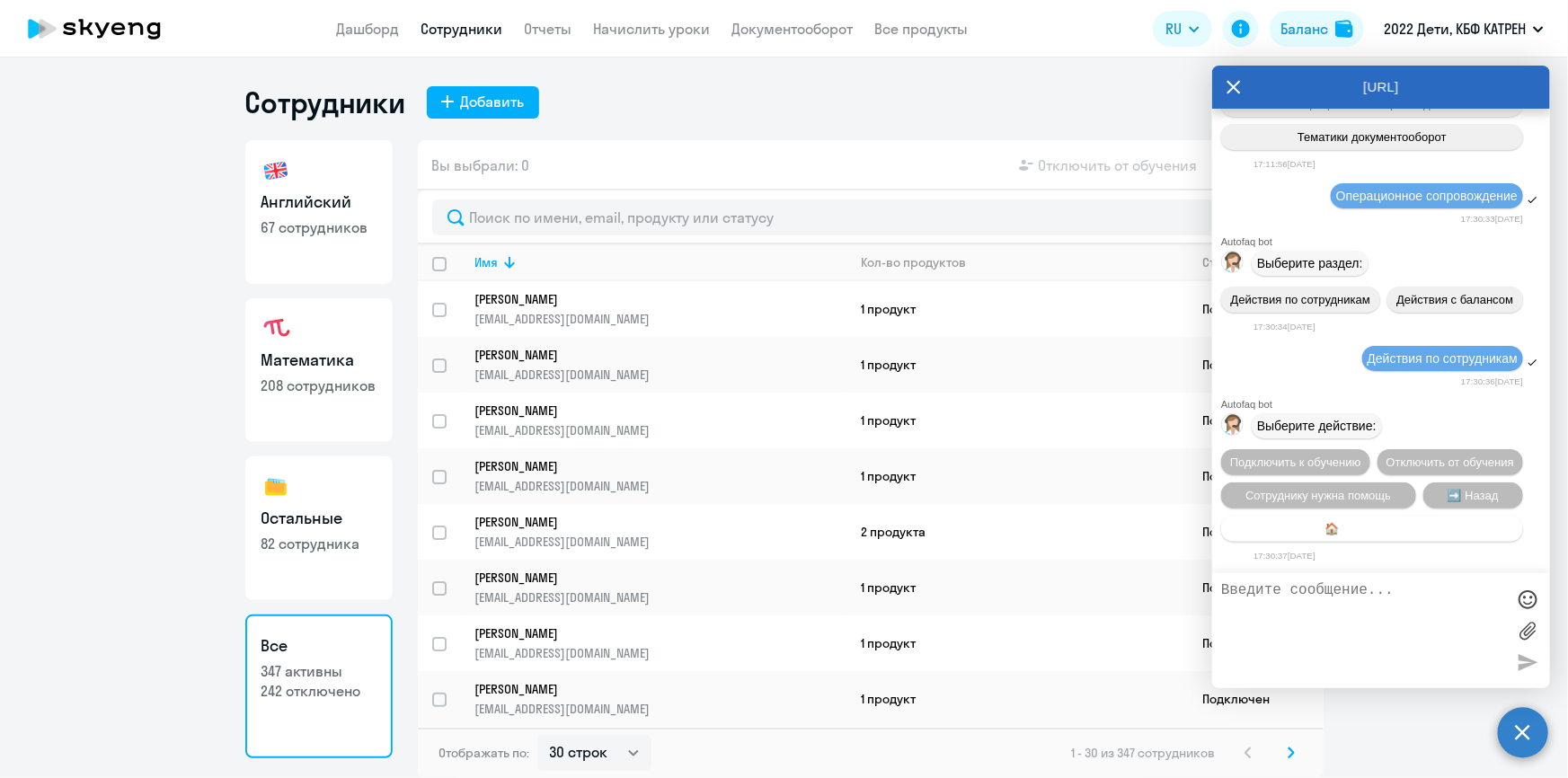
scroll to position [76226, 0]
click at [1372, 490] on span "Сотруднику нужна помощь" at bounding box center [1318, 495] width 145 height 13
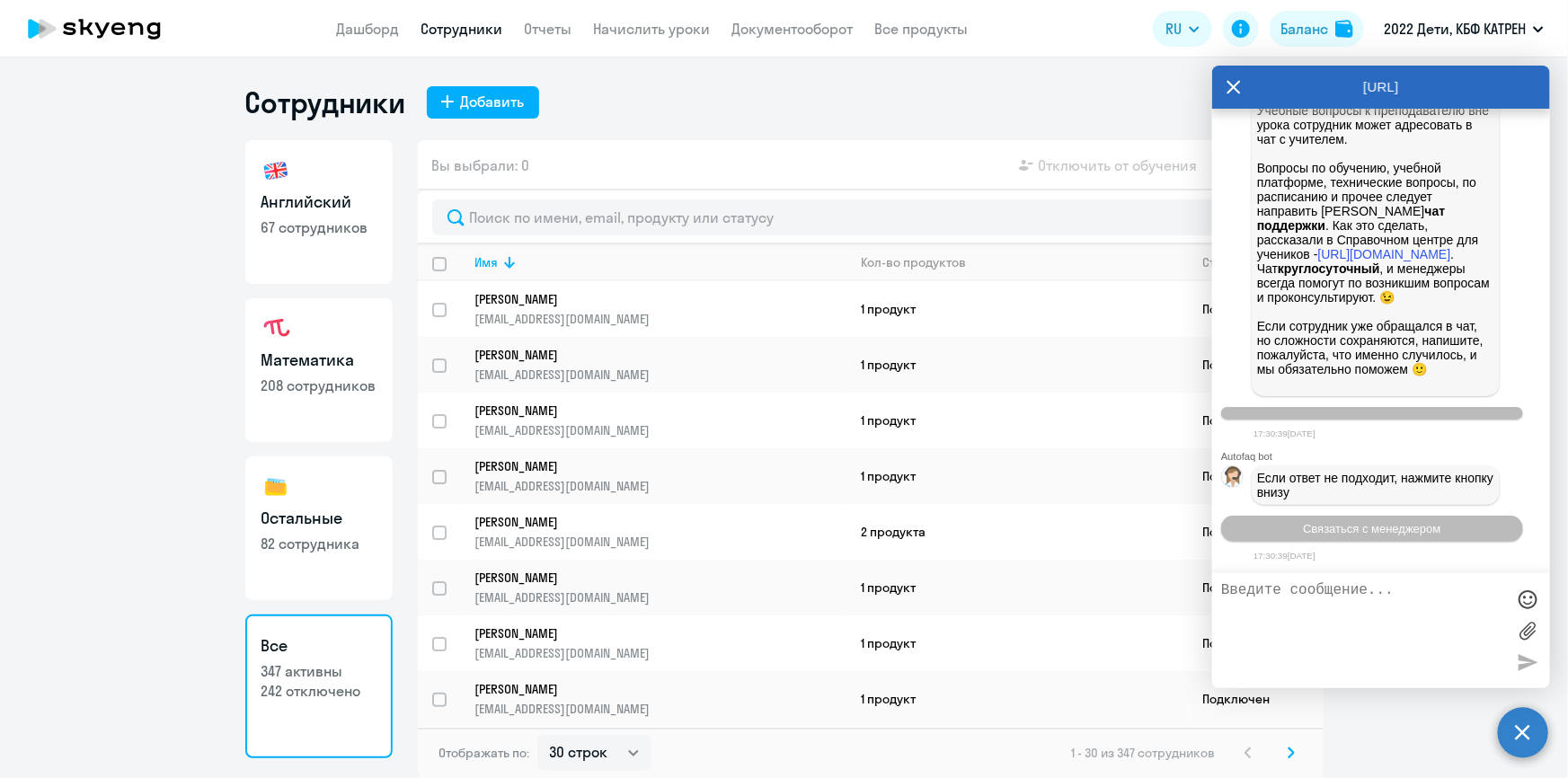
scroll to position [76857, 0]
click at [1413, 527] on span "Связаться с менеджером" at bounding box center [1371, 528] width 138 height 13
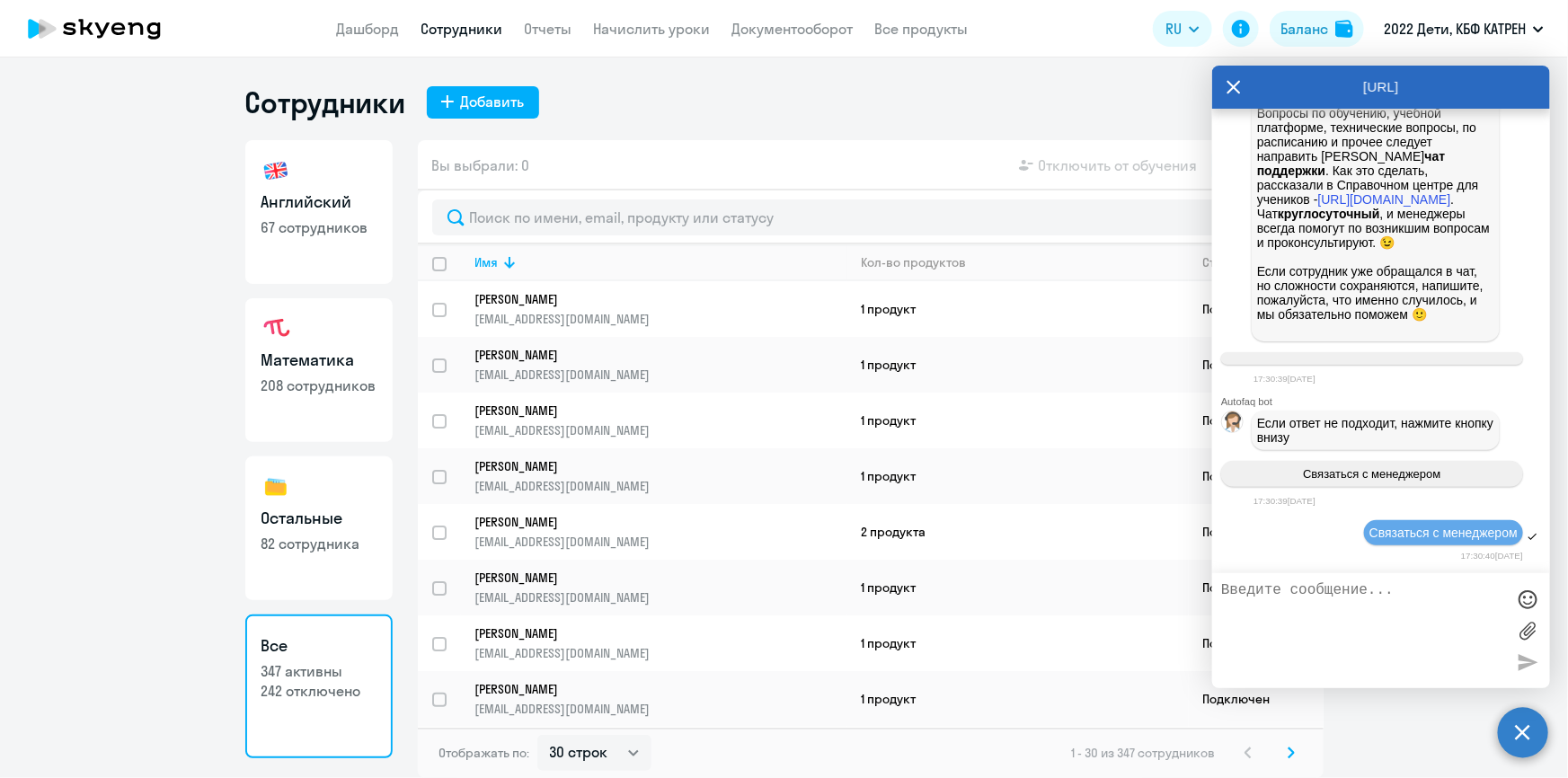
scroll to position [76911, 0]
click at [1365, 591] on textarea at bounding box center [1363, 631] width 284 height 97
paste textarea "42342777"
paste textarea "Дверницкий Иван"
click at [1444, 579] on div "42342777 Дверницкий Иван" at bounding box center [1382, 630] width 338 height 115
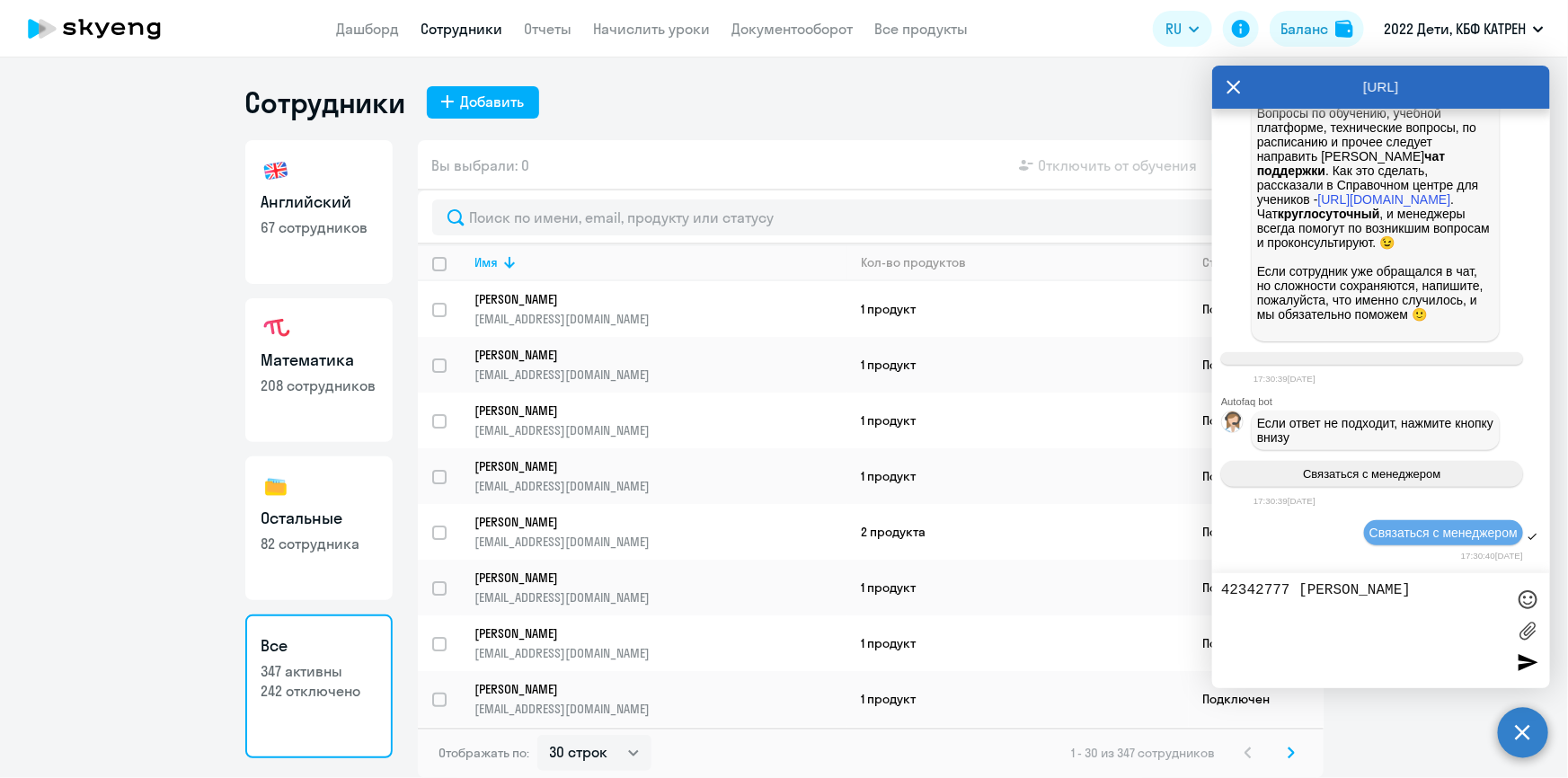
click at [1444, 591] on textarea "42342777 Дверницкий Иван" at bounding box center [1363, 631] width 284 height 97
drag, startPoint x: 1393, startPoint y: 609, endPoint x: 1384, endPoint y: 602, distance: 11.4
click at [1384, 602] on textarea "42342777 Дверницкий Иван. Сегодня не смогли выйти на урок" at bounding box center [1363, 631] width 284 height 97
click at [1497, 607] on textarea "42342777 Дверницкий Иван. Сегодня не смогли войти на урок" at bounding box center [1363, 631] width 284 height 97
click at [1393, 609] on textarea "42342777 Дверницкий Иван. Сегодня не смогли войти на урок" at bounding box center [1363, 631] width 284 height 97
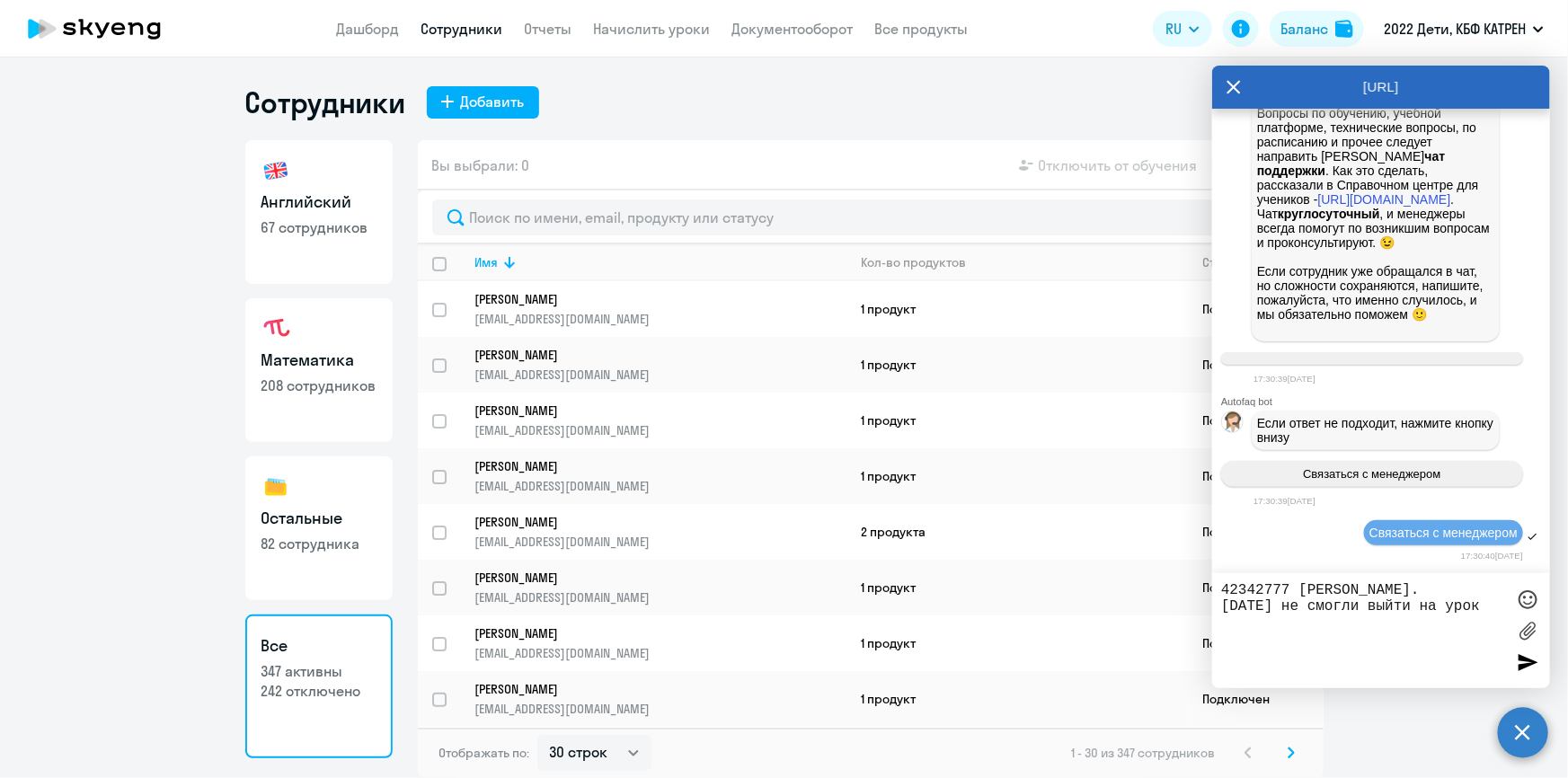
click at [1493, 608] on textarea "42342777 Дверницкий Иван. Сегодня не смогли выйти на урок" at bounding box center [1363, 631] width 284 height 97
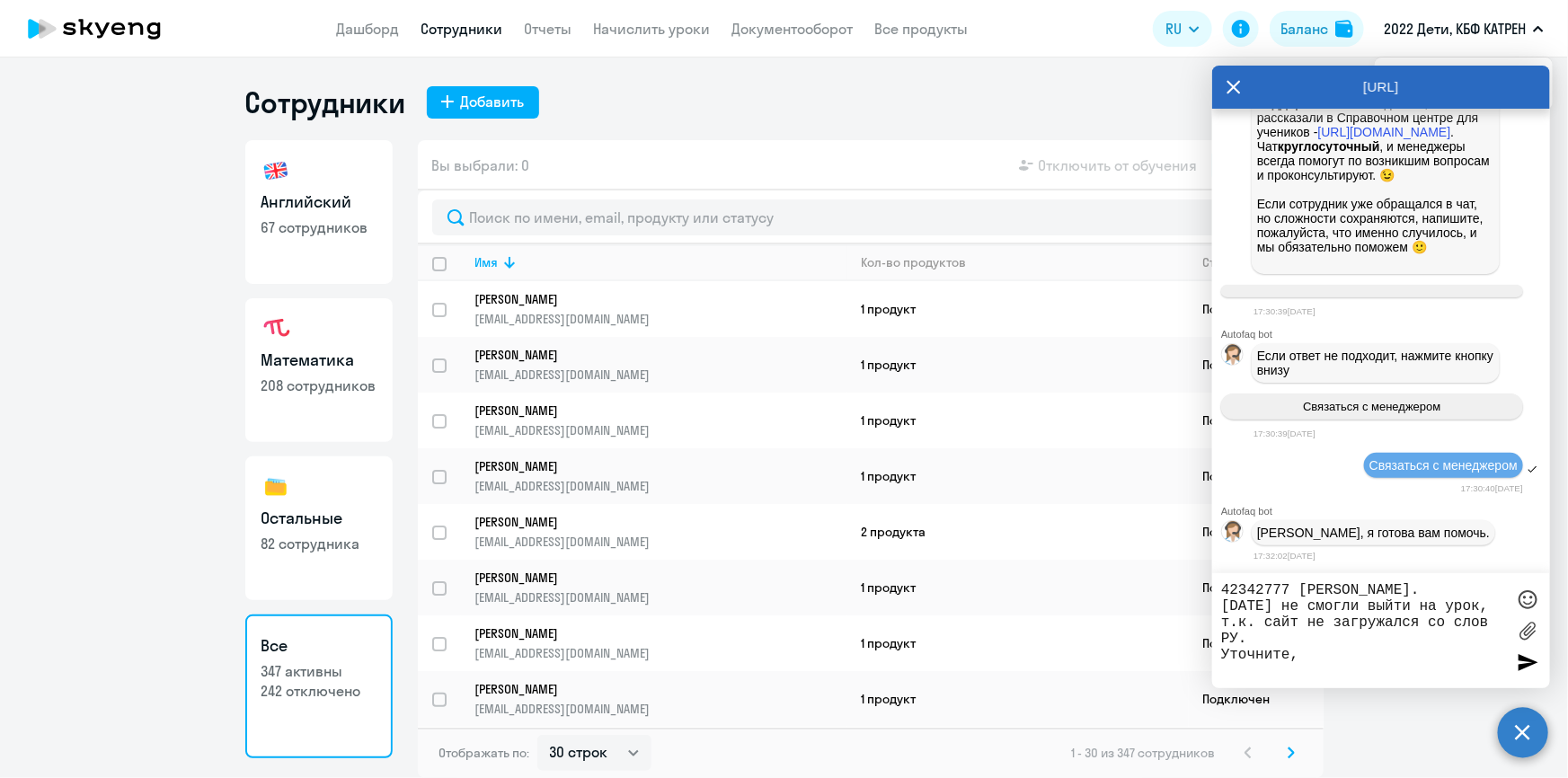
scroll to position [76979, 0]
click at [1328, 668] on textarea "42342777 Дверницкий Иван. Сегодня не смогли выйти на урок, т.к. сайт не загружа…" at bounding box center [1363, 630] width 284 height 98
click at [1391, 672] on textarea "42342777 Дверницкий Иван. Сегодня не смогли выйти на урок, т.к. сайт не загружа…" at bounding box center [1363, 630] width 284 height 98
drag, startPoint x: 1395, startPoint y: 674, endPoint x: 1503, endPoint y: 675, distance: 108.0
click at [1502, 675] on textarea "42342777 Дверницкий Иван. Сегодня не смогли выйти на урок, т.к. сайт не загружа…" at bounding box center [1363, 630] width 284 height 98
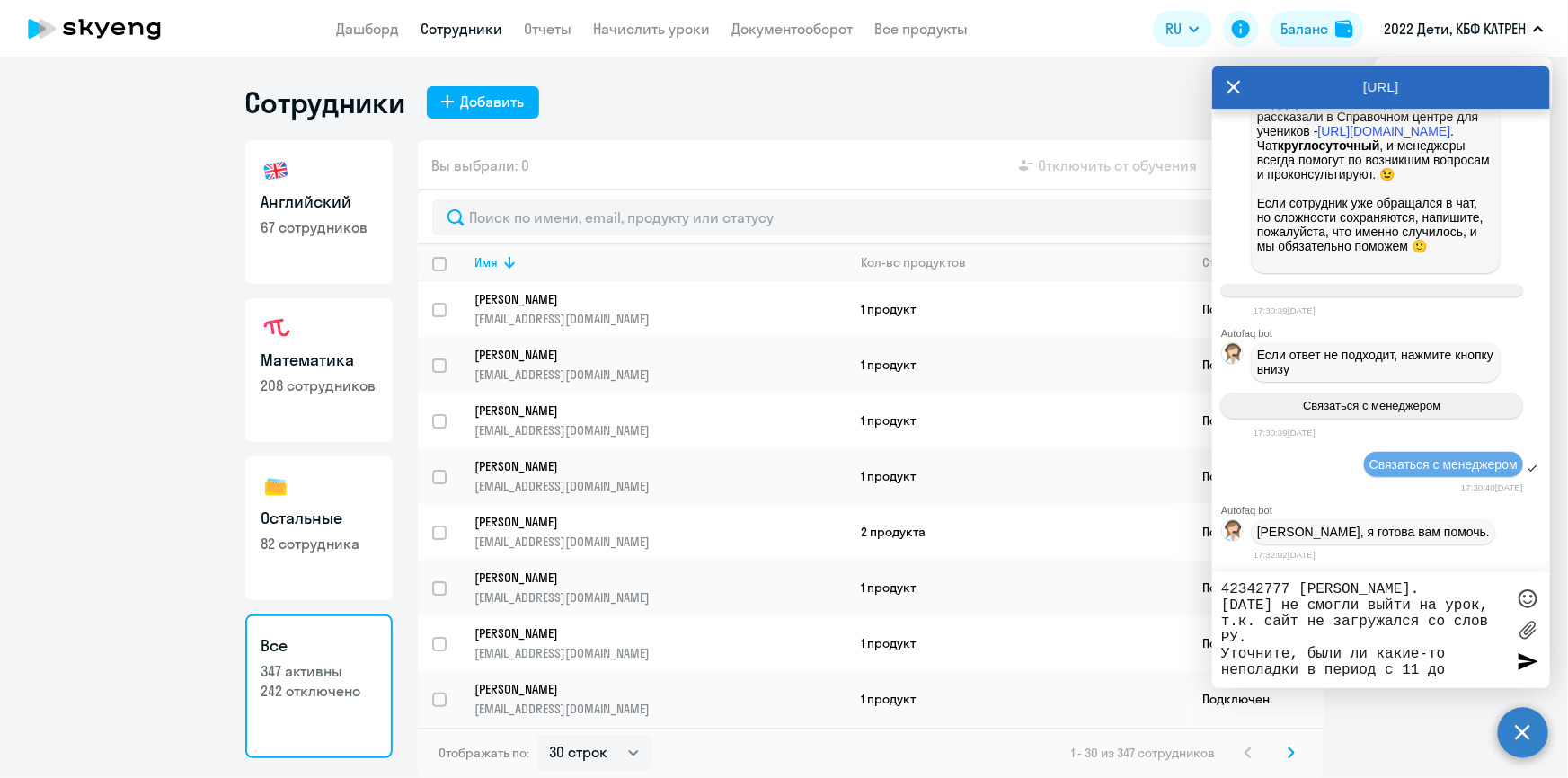
drag, startPoint x: 1375, startPoint y: 671, endPoint x: 1325, endPoint y: 672, distance: 50.0
click at [1325, 672] on textarea "42342777 Дверницкий Иван. Сегодня не смогли выйти на урок, т.к. сайт не загружа…" at bounding box center [1363, 630] width 284 height 98
click at [1313, 675] on textarea "42342777 Дверницкий Иван. Сегодня не смогли выйти на урок, т.к. сайт не загружа…" at bounding box center [1363, 630] width 284 height 98
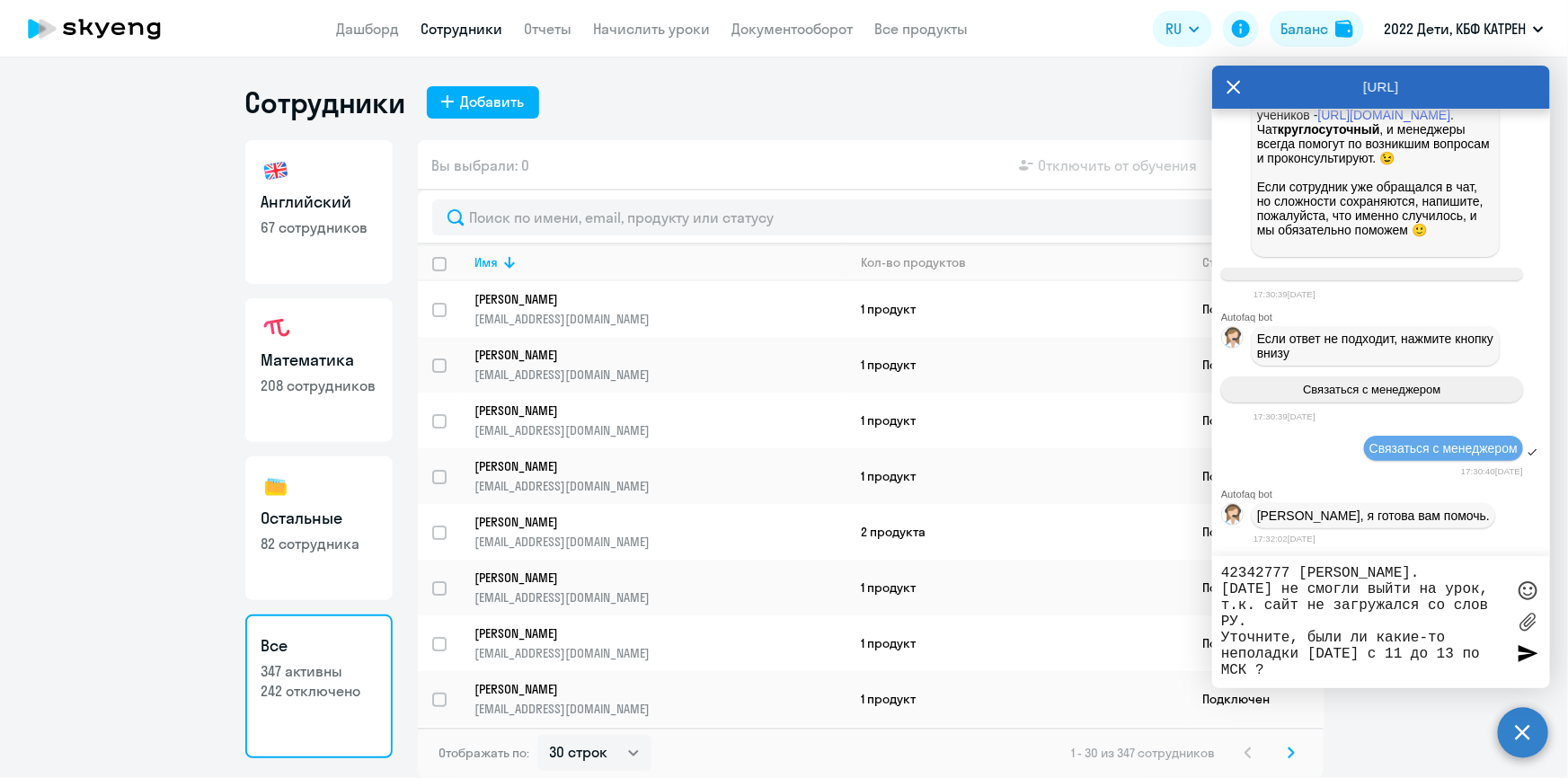
click at [1221, 638] on textarea "42342777 Дверницкий Иван. Сегодня не смогли выйти на урок, т.к. сайт не загружа…" at bounding box center [1363, 622] width 284 height 114
click at [1314, 654] on textarea "42342777 Дверницкий Иван. Сегодня не смогли выйти на урок, т.к. сайт не загружа…" at bounding box center [1363, 622] width 284 height 114
click at [1381, 676] on textarea "42342777 Дверницкий Иван. Сегодня не смогли выйти на урок, т.к. сайт не загружа…" at bounding box center [1363, 622] width 284 height 114
click at [1386, 669] on textarea "42342777 Дверницкий Иван. Сегодня не смогли выйти на урок, т.к. сайт не загружа…" at bounding box center [1363, 622] width 284 height 114
click at [1263, 643] on textarea "42342777 Дверницкий Иван. Сегодня не смогли выйти на урок, т.к. сайт не загружа…" at bounding box center [1363, 622] width 284 height 114
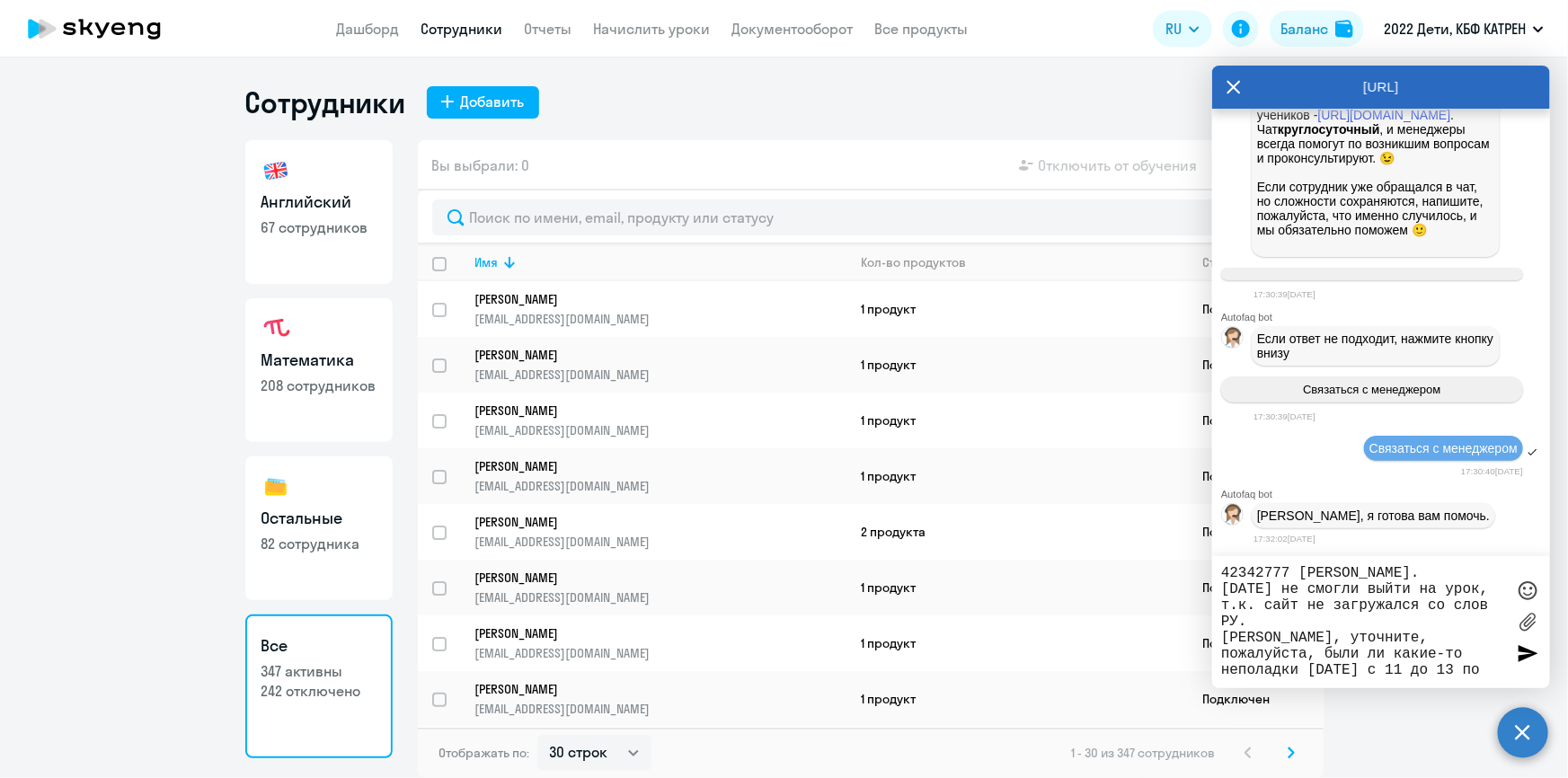
click at [1404, 657] on textarea "42342777 Дверницкий Иван. Сегодня не смогли выйти на урок, т.к. сайт не загружа…" at bounding box center [1363, 622] width 284 height 114
click at [1409, 658] on textarea "42342777 Дверницкий Иван. Сегодня не смогли выйти на урок, т.к. сайт не загружа…" at bounding box center [1363, 622] width 284 height 114
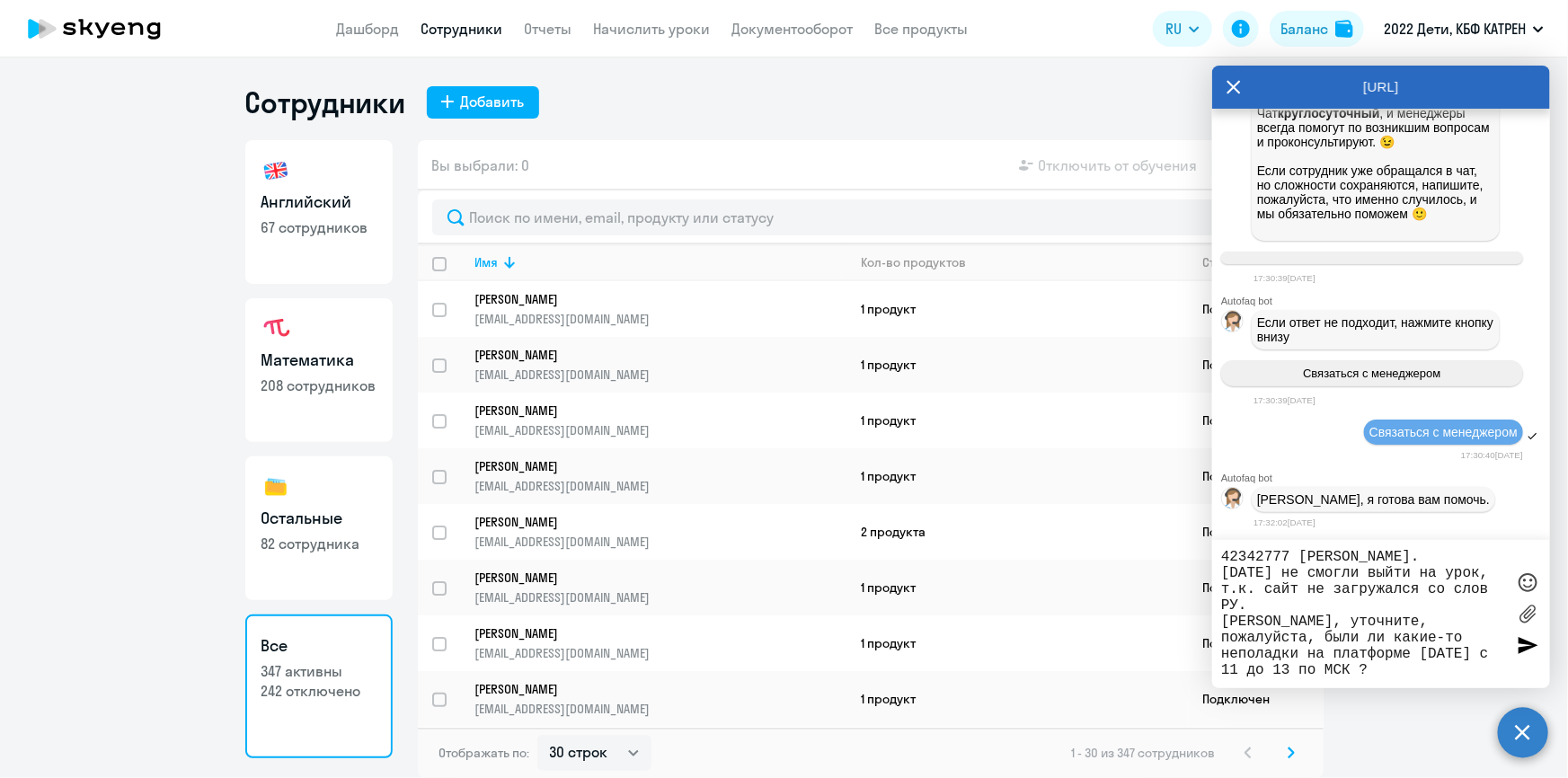
click at [1249, 604] on textarea "42342777 Дверницкий Иван. Сегодня не смогли выйти на урок, т.к. сайт не загружа…" at bounding box center [1363, 614] width 284 height 130
click at [1271, 611] on textarea "42342777 Дверницкий Иван. Сегодня не смогли выйти на урок, т.к. сайт не загружа…" at bounding box center [1363, 614] width 284 height 130
click at [1345, 609] on textarea "42342777 Дверницкий Иван. Сегодня не смогли выйти на урок, т.к. сайт не загружа…" at bounding box center [1363, 614] width 284 height 130
click at [1410, 609] on textarea "42342777 Дверницкий Иван. Сегодня не смогли выйти на урок, т.к. сайт не загружа…" at bounding box center [1363, 614] width 284 height 130
click at [1421, 609] on textarea "42342777 Дверницкий Иван. Сегодня не смогли выйти на урок, т.к. сайт не загружа…" at bounding box center [1363, 614] width 284 height 130
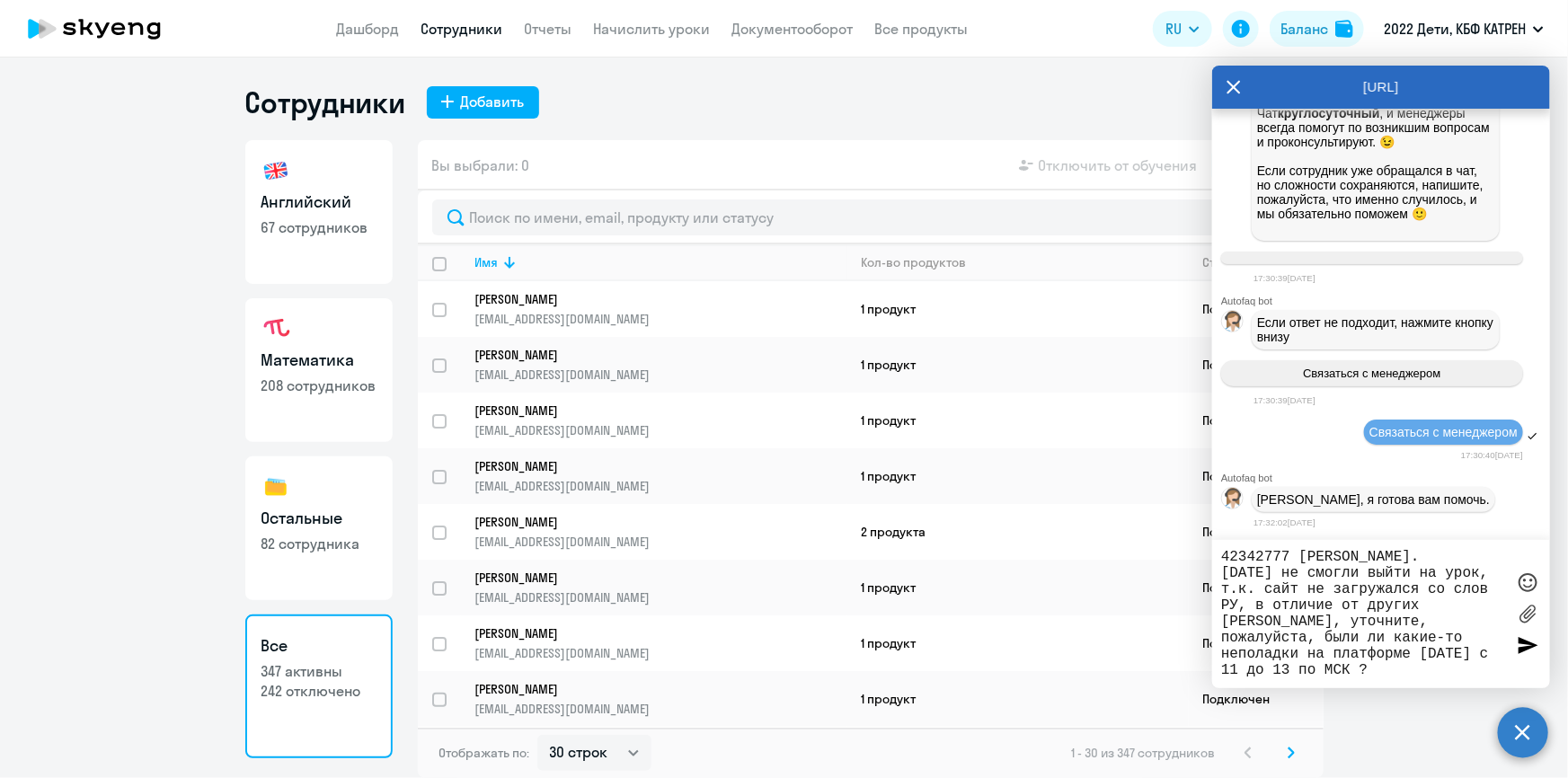
click at [1426, 608] on textarea "42342777 Дверницкий Иван. Сегодня не смогли выйти на урок, т.к. сайт не загружа…" at bounding box center [1363, 614] width 284 height 130
click at [1306, 593] on textarea "42342777 Дверницкий Иван. Сегодня не смогли выйти на урок, т.к. сайт не загружа…" at bounding box center [1363, 614] width 284 height 130
drag, startPoint x: 1265, startPoint y: 594, endPoint x: 1296, endPoint y: 595, distance: 31.0
click at [1296, 595] on textarea "42342777 Дверницкий Иван. Сегодня не смогли выйти на урок, т.к. сайт не загружа…" at bounding box center [1363, 614] width 284 height 130
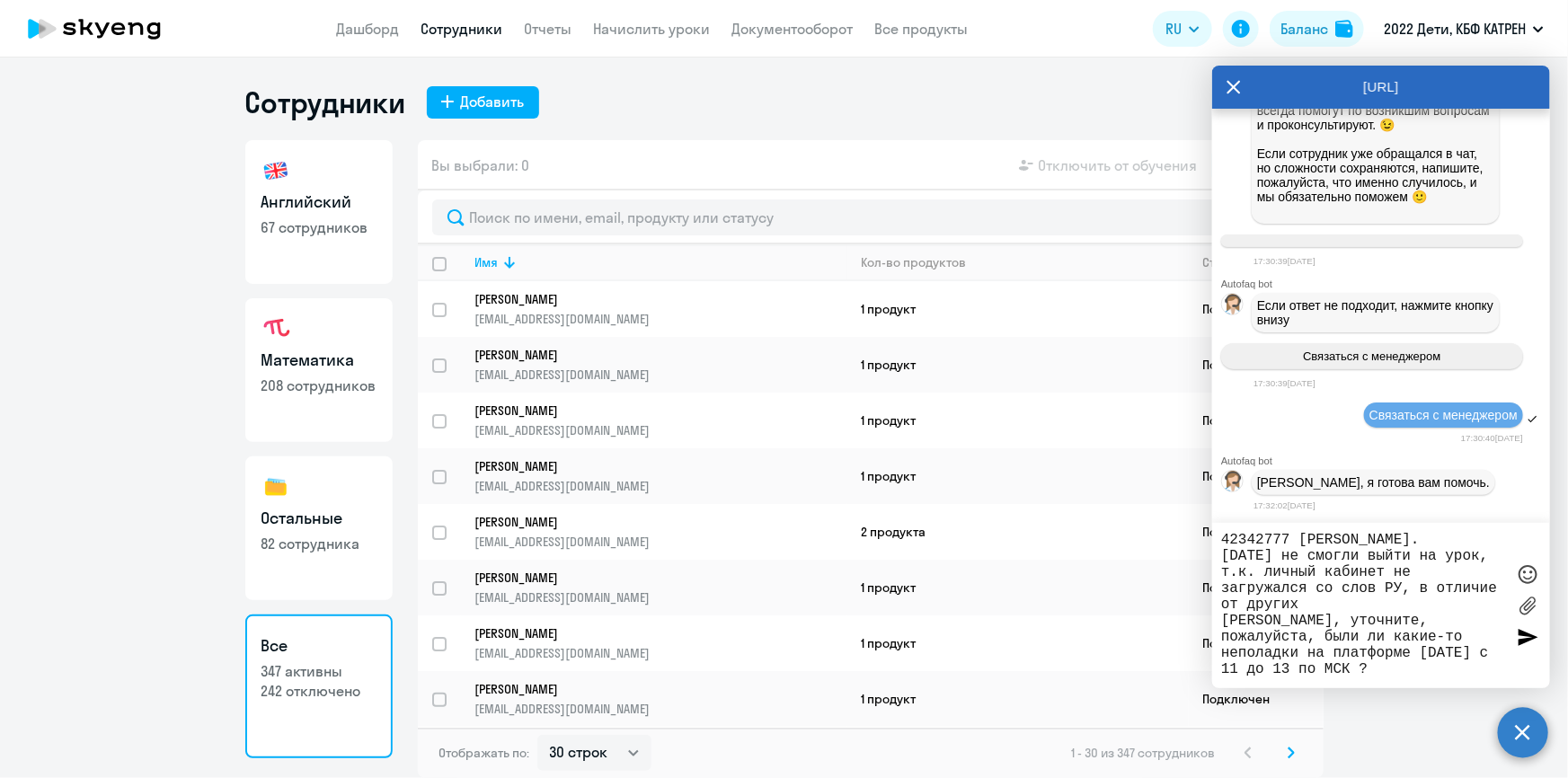
click at [1348, 598] on textarea "42342777 Дверницкий Иван. Сегодня не смогли выйти на урок, т.к. личный кабинет …" at bounding box center [1363, 605] width 284 height 147
click at [1374, 606] on textarea "42342777 Дверницкий Иван. Сегодня не смогли выйти на урок, т.к. личный кабинет …" at bounding box center [1363, 605] width 284 height 147
drag, startPoint x: 1319, startPoint y: 585, endPoint x: 1401, endPoint y: 591, distance: 82.2
click at [1401, 591] on textarea "42342777 Дверницкий Иван. Сегодня не смогли выйти на урок, т.к. личный кабинет …" at bounding box center [1363, 605] width 284 height 147
click at [1264, 570] on textarea "42342777 Дверницкий Иван. Сегодня не смогли выйти на урок, т.к. личный кабинет …" at bounding box center [1363, 605] width 284 height 147
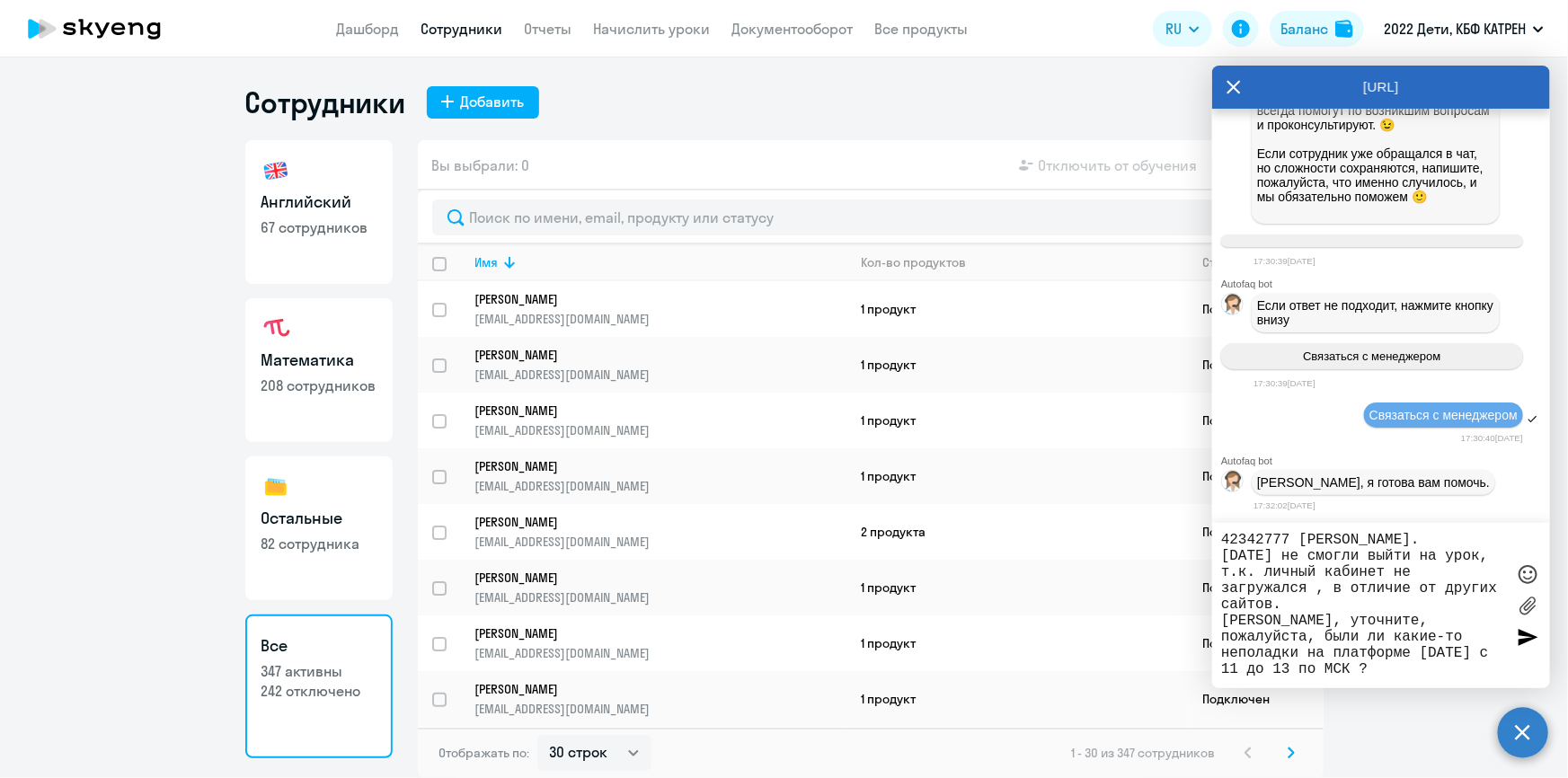
paste textarea "со слов РУ"
click at [1344, 590] on textarea "42342777 Дверницкий Иван. Сегодня не смогли выйти на урок, т.к. со слов РУ личн…" at bounding box center [1363, 605] width 284 height 147
click at [1347, 608] on textarea "42342777 Дверницкий Иван. Сегодня не смогли выйти на урок, т.к. со слов РУ личн…" at bounding box center [1363, 605] width 284 height 147
click at [1461, 587] on textarea "42342777 Дверницкий Иван. Сегодня не смогли выйти на урок, т.к. со слов РУ личн…" at bounding box center [1363, 605] width 284 height 147
click at [1245, 608] on textarea "42342777 Дверницкий Иван. Сегодня не смогли выйти на урок, т.к. со слов РУ личн…" at bounding box center [1363, 605] width 284 height 147
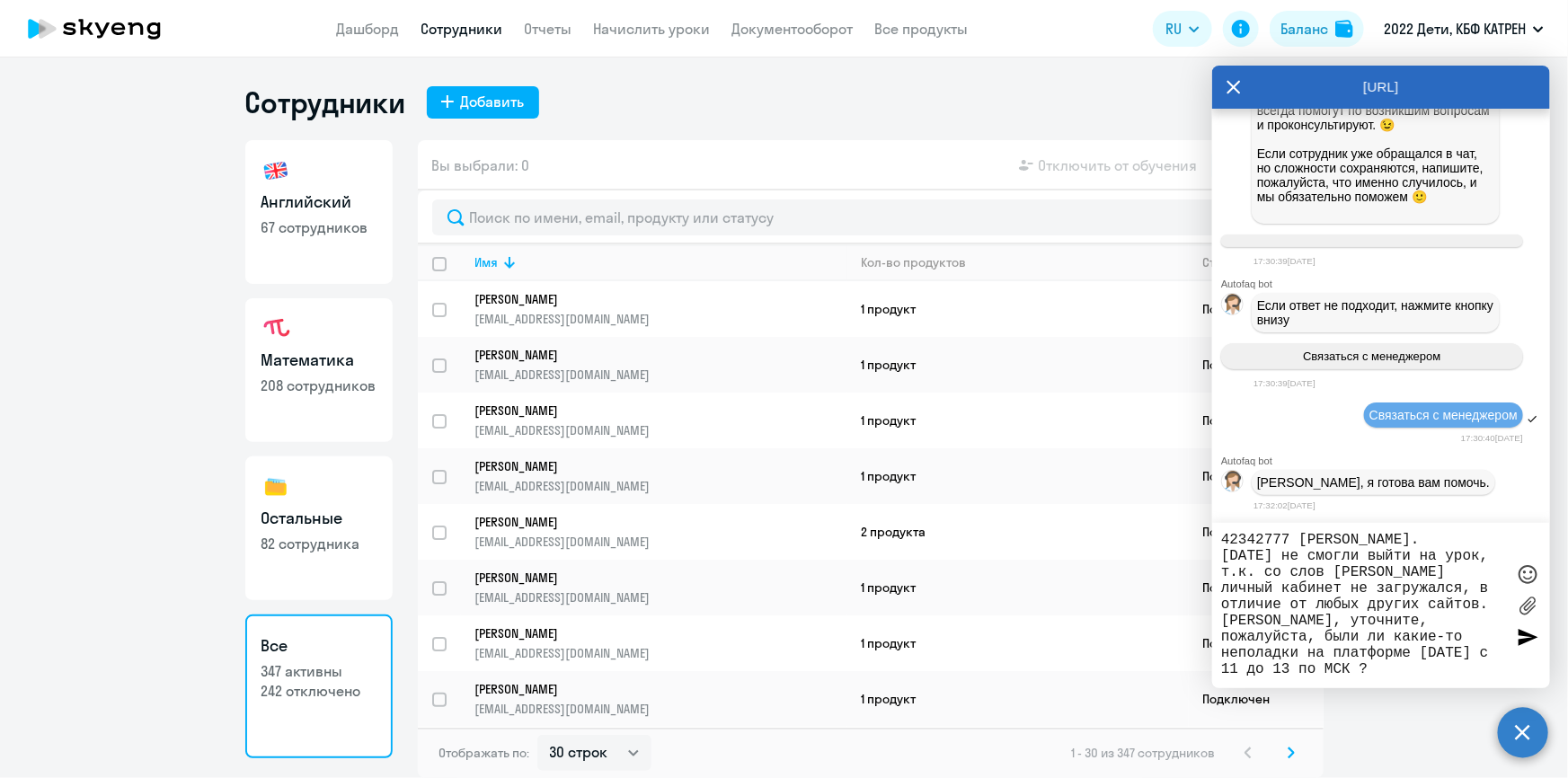
click at [1401, 605] on textarea "42342777 Дверницкий Иван. Сегодня не смогли выйти на урок, т.к. со слов РУ личн…" at bounding box center [1363, 605] width 284 height 147
click at [1453, 595] on textarea "42342777 Дверницкий Иван. Сегодня не смогли выйти на урок, т.к. со слов РУ личн…" at bounding box center [1363, 605] width 284 height 147
click at [1413, 585] on textarea "42342777 Дверницкий Иван. Сегодня не смогли выйти на урок, т.к. со слов РУ личн…" at bounding box center [1363, 605] width 284 height 147
drag, startPoint x: 1222, startPoint y: 609, endPoint x: 1266, endPoint y: 611, distance: 44.0
click at [1266, 611] on textarea "42342777 Дверницкий Иван. Сегодня не смогли выйти на урок, т.к. со слов РУ личн…" at bounding box center [1363, 605] width 284 height 147
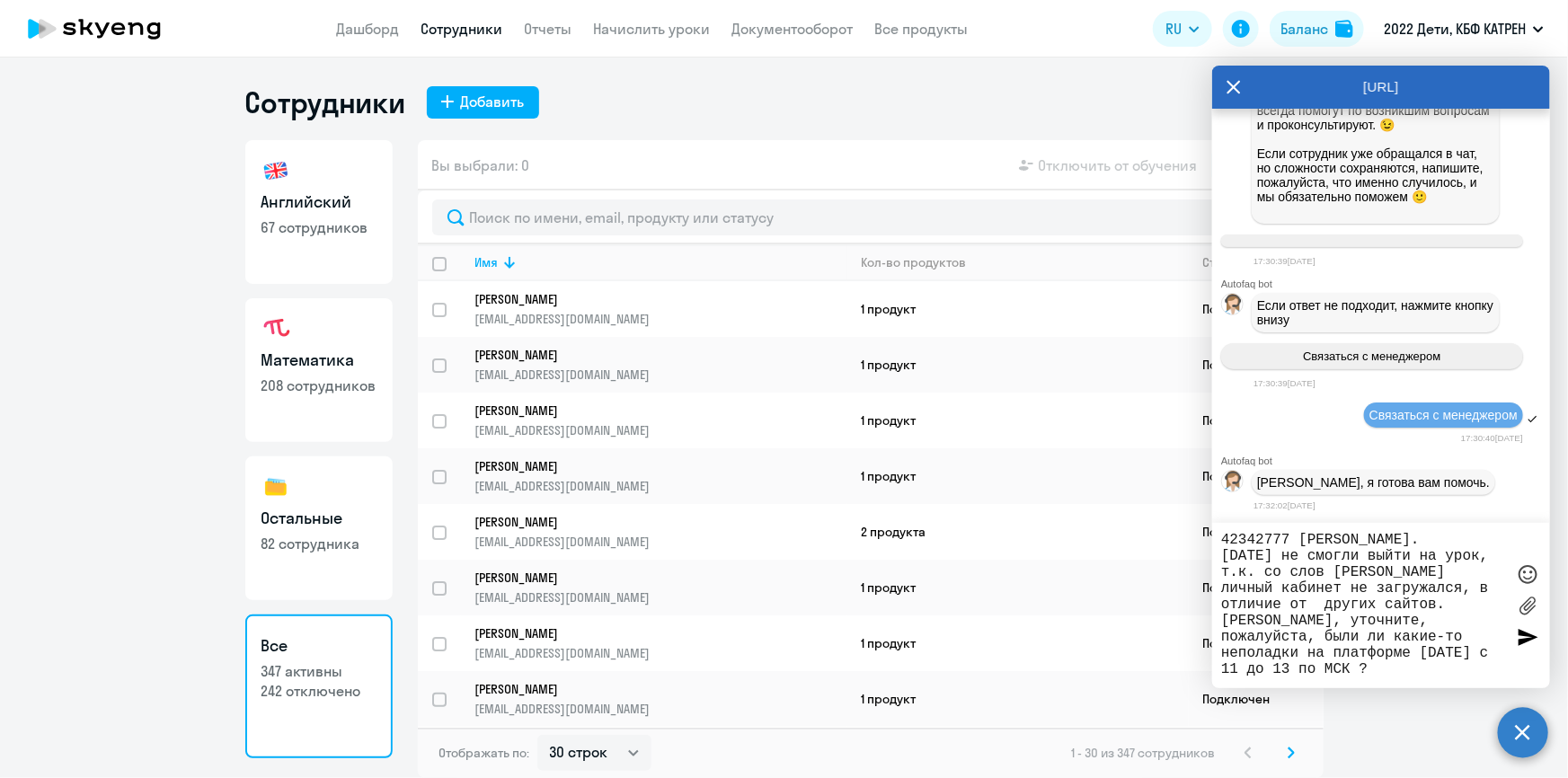
click at [1394, 608] on textarea "42342777 Дверницкий Иван. Сегодня не смогли выйти на урок, т.к. со слов РУ личн…" at bounding box center [1363, 605] width 284 height 147
click at [1390, 674] on textarea "42342777 Дверницкий Иван. Сегодня не смогли выйти на урок, т.к. со слов РУ личн…" at bounding box center [1363, 605] width 284 height 147
type textarea "42342777 Дверницкий Иван. Сегодня не смогли выйти на урок, т.к. со слов РУ личн…"
click at [1528, 642] on div at bounding box center [1527, 636] width 27 height 27
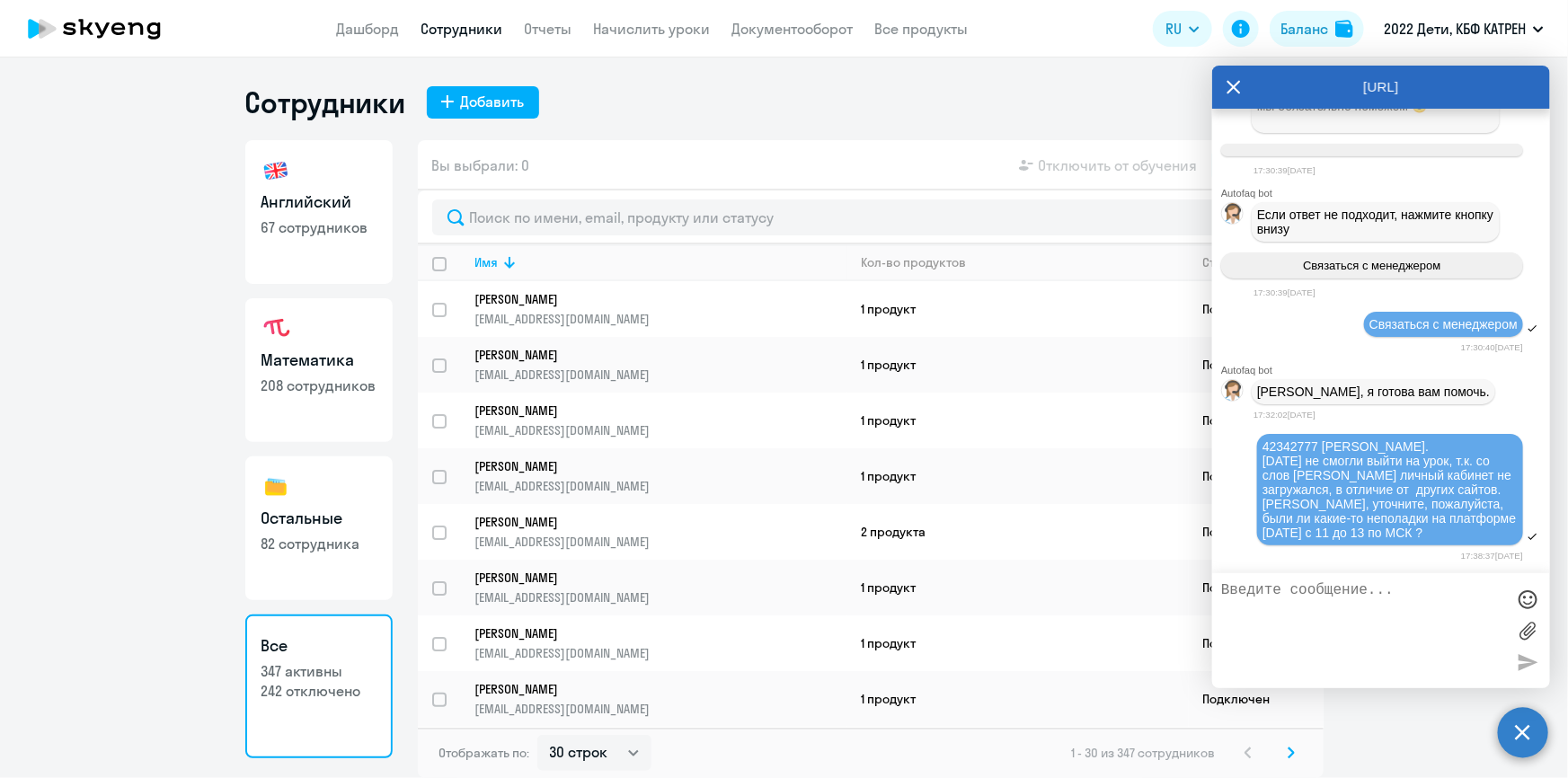
scroll to position [77122, 0]
click at [369, 25] on link "Дашборд" at bounding box center [369, 28] width 63 height 18
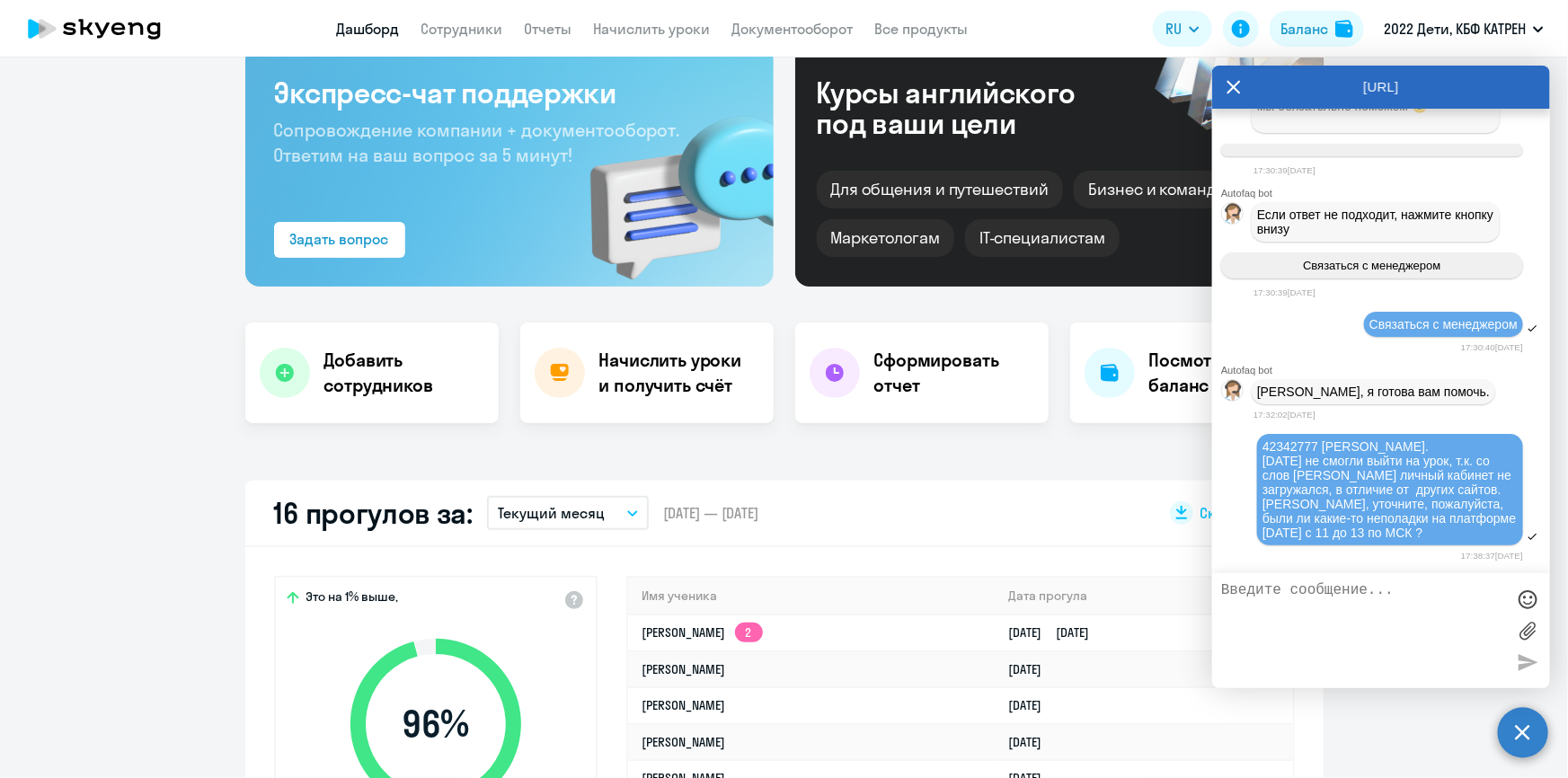
scroll to position [326, 0]
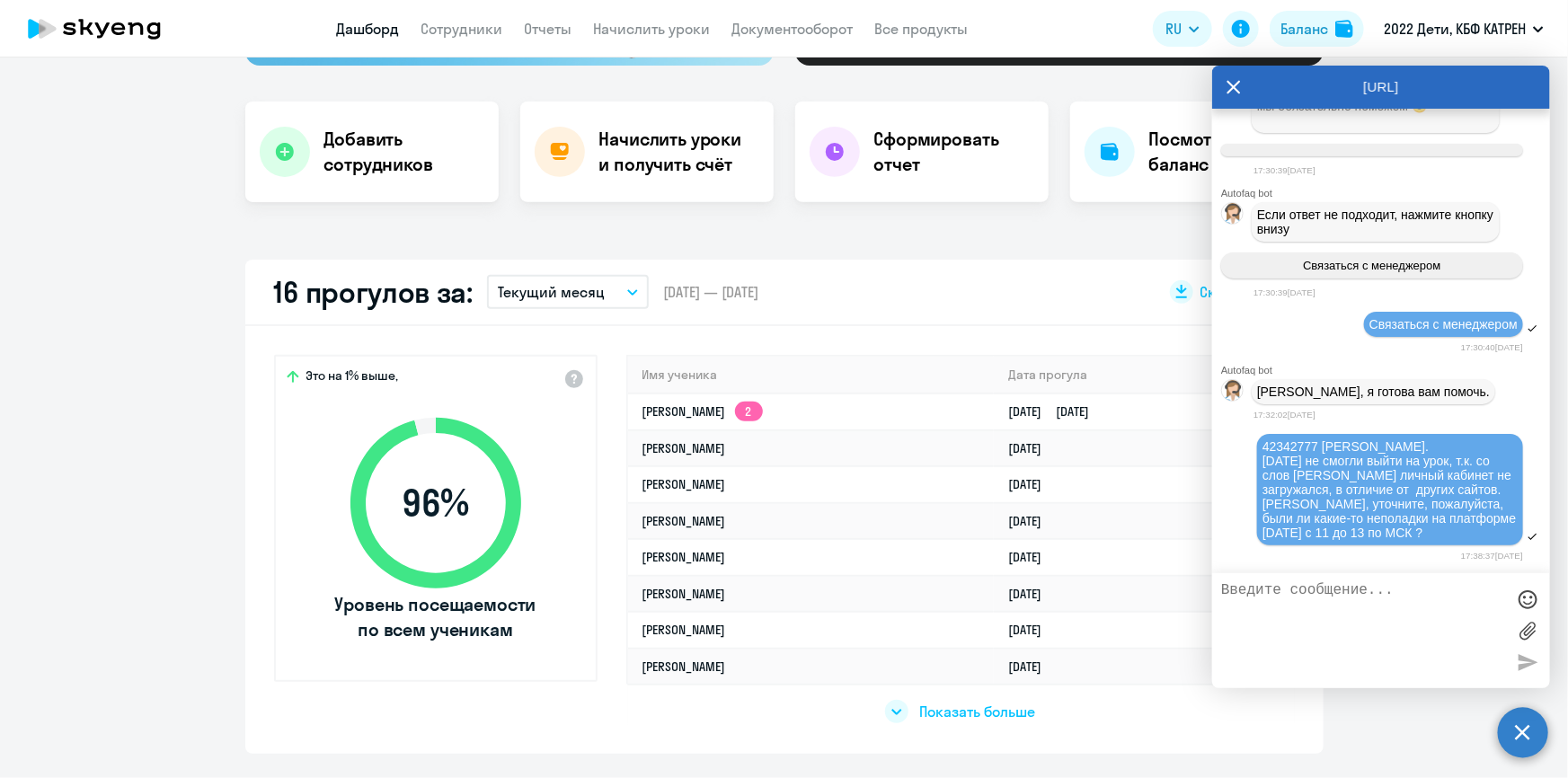
select select "30"
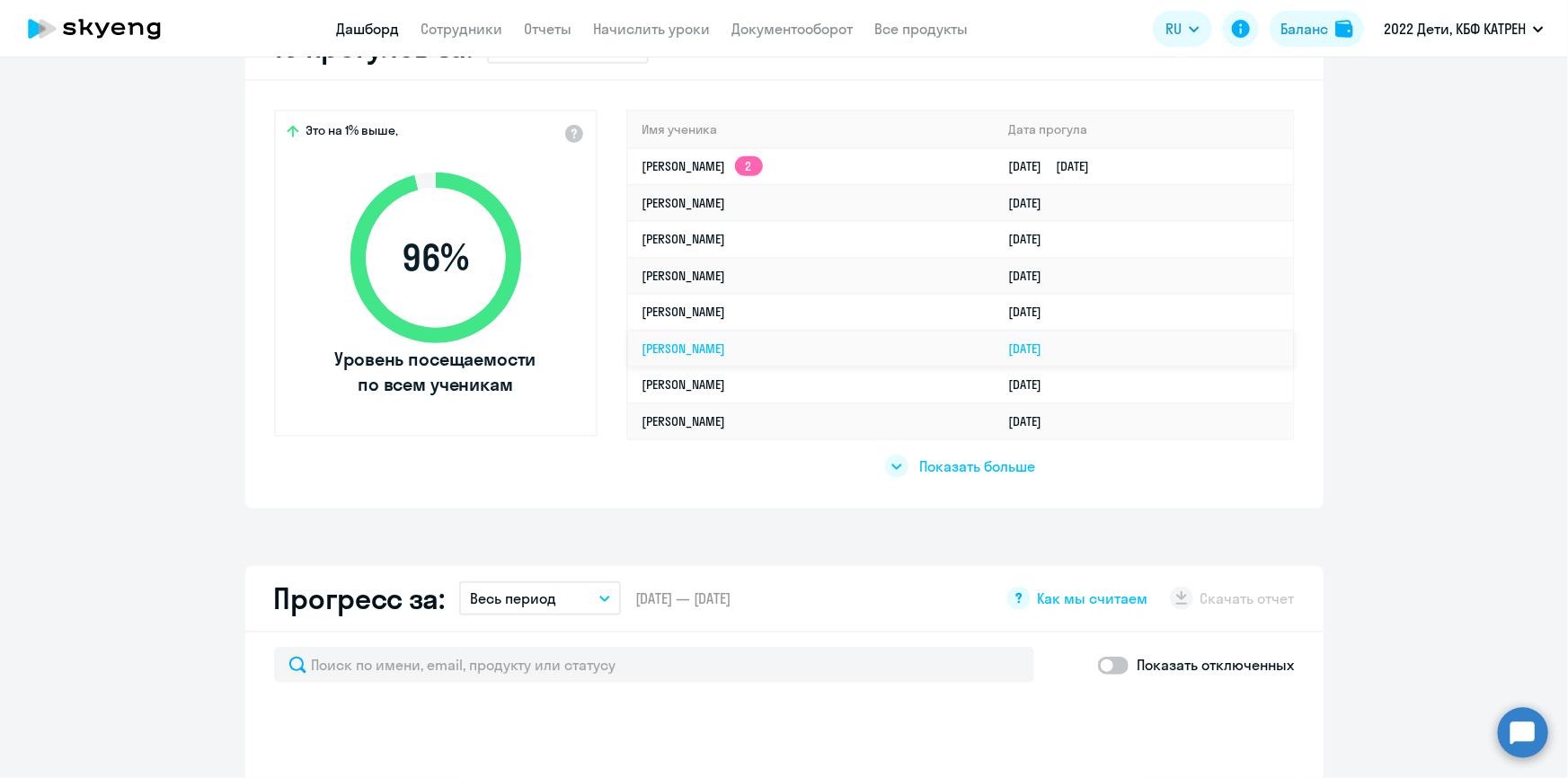
scroll to position [244, 0]
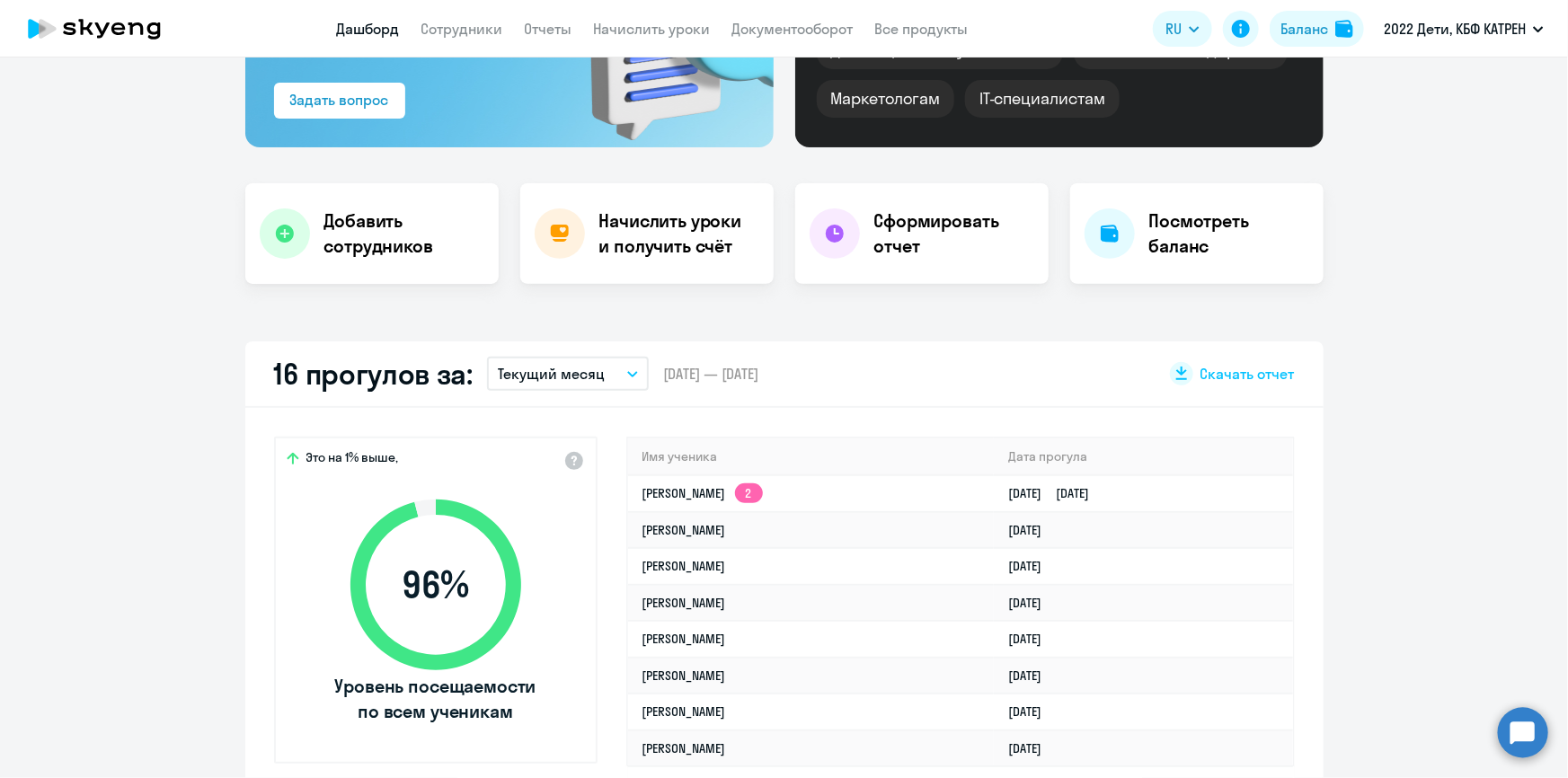
select select "30"
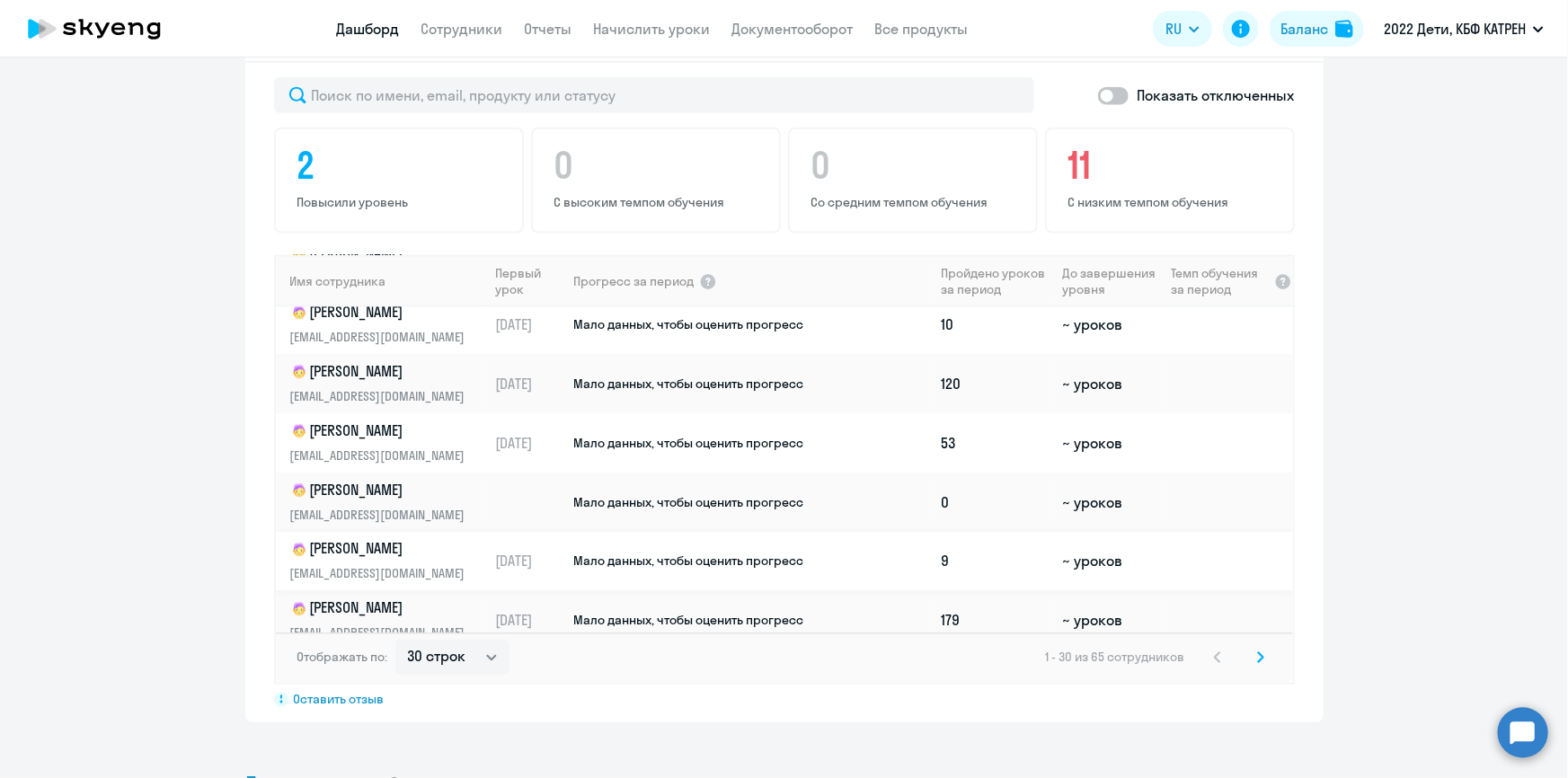
scroll to position [1143, 0]
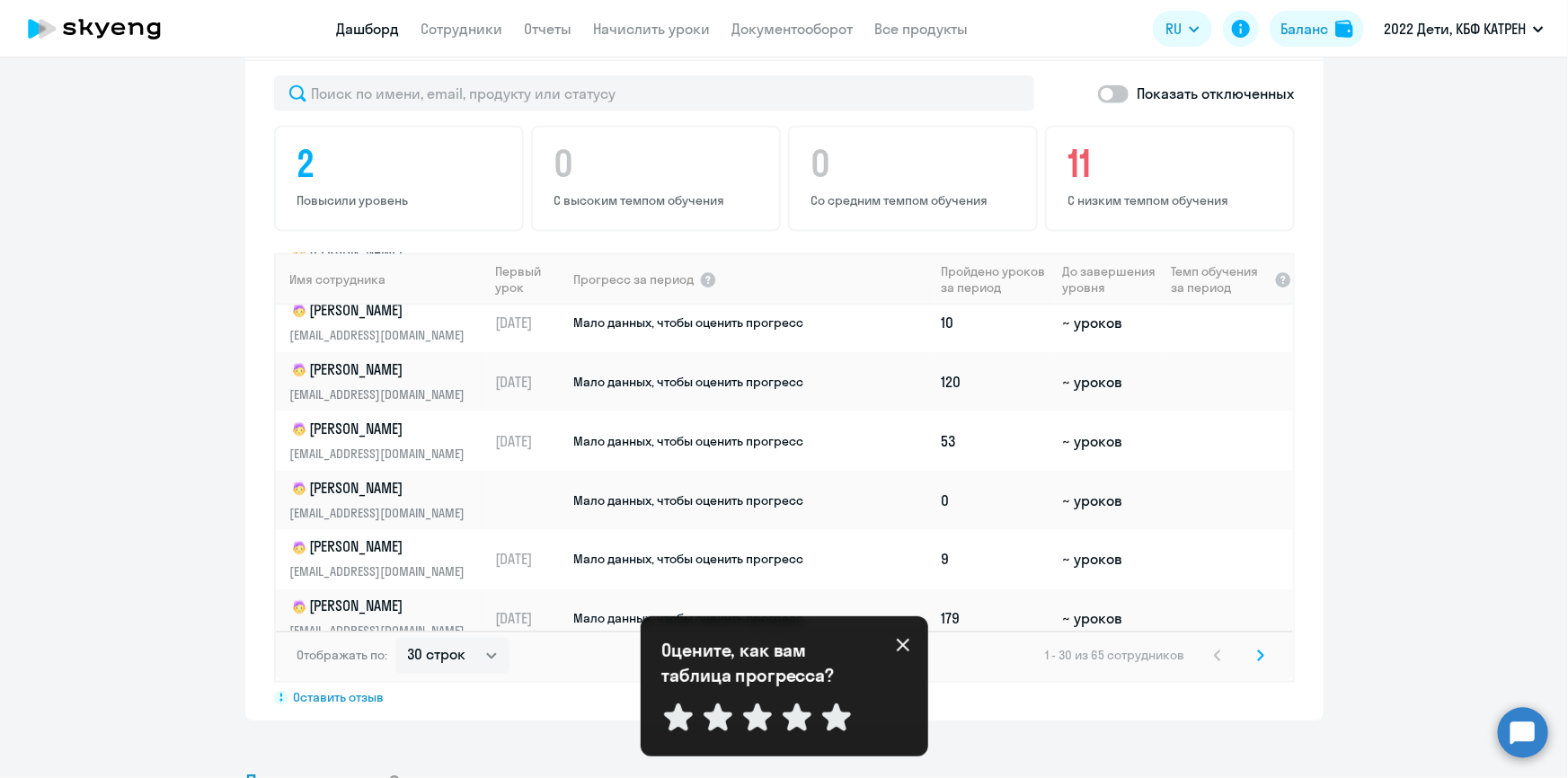
click at [1250, 657] on svg-icon at bounding box center [1260, 655] width 22 height 22
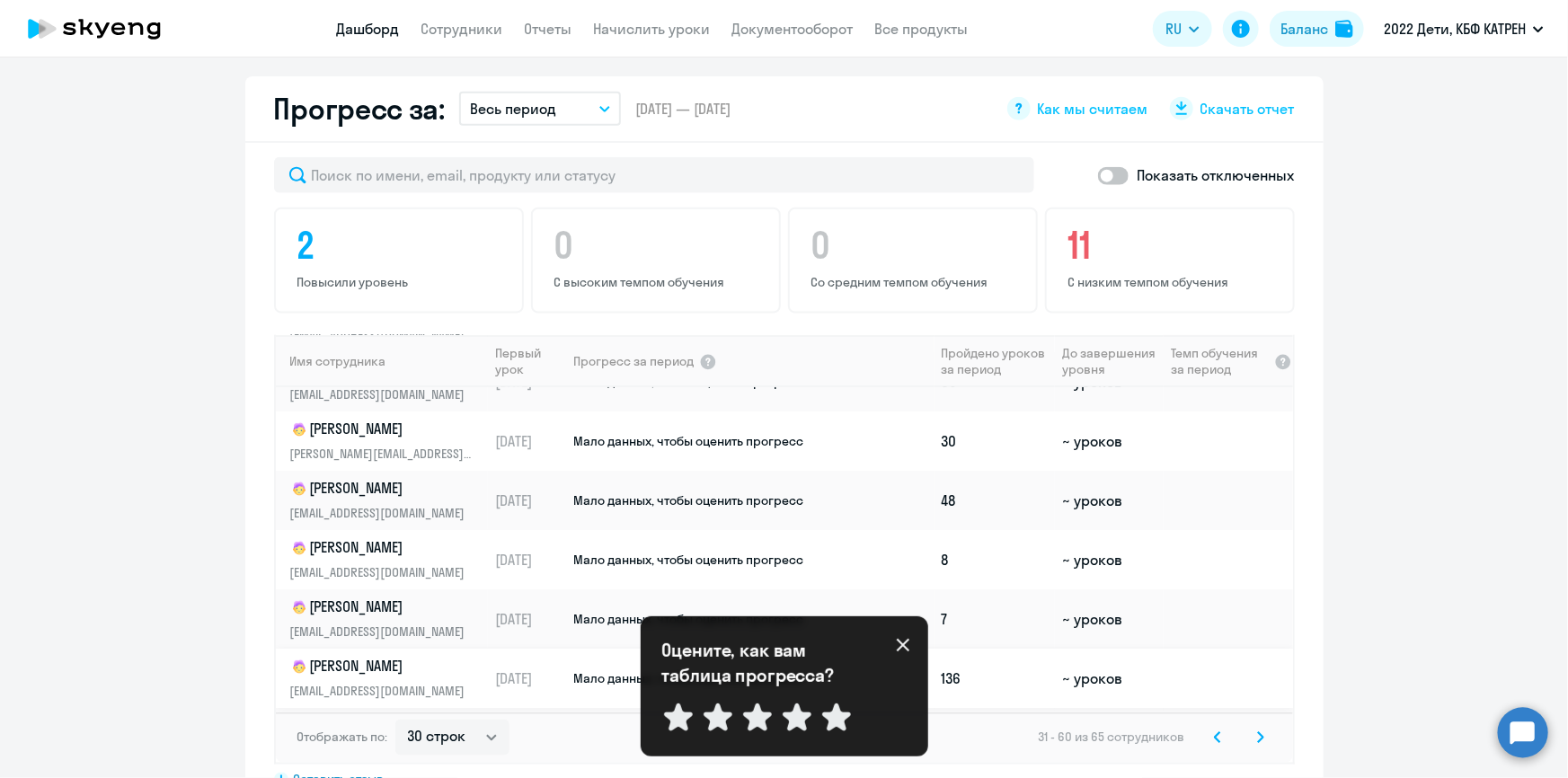
scroll to position [244, 0]
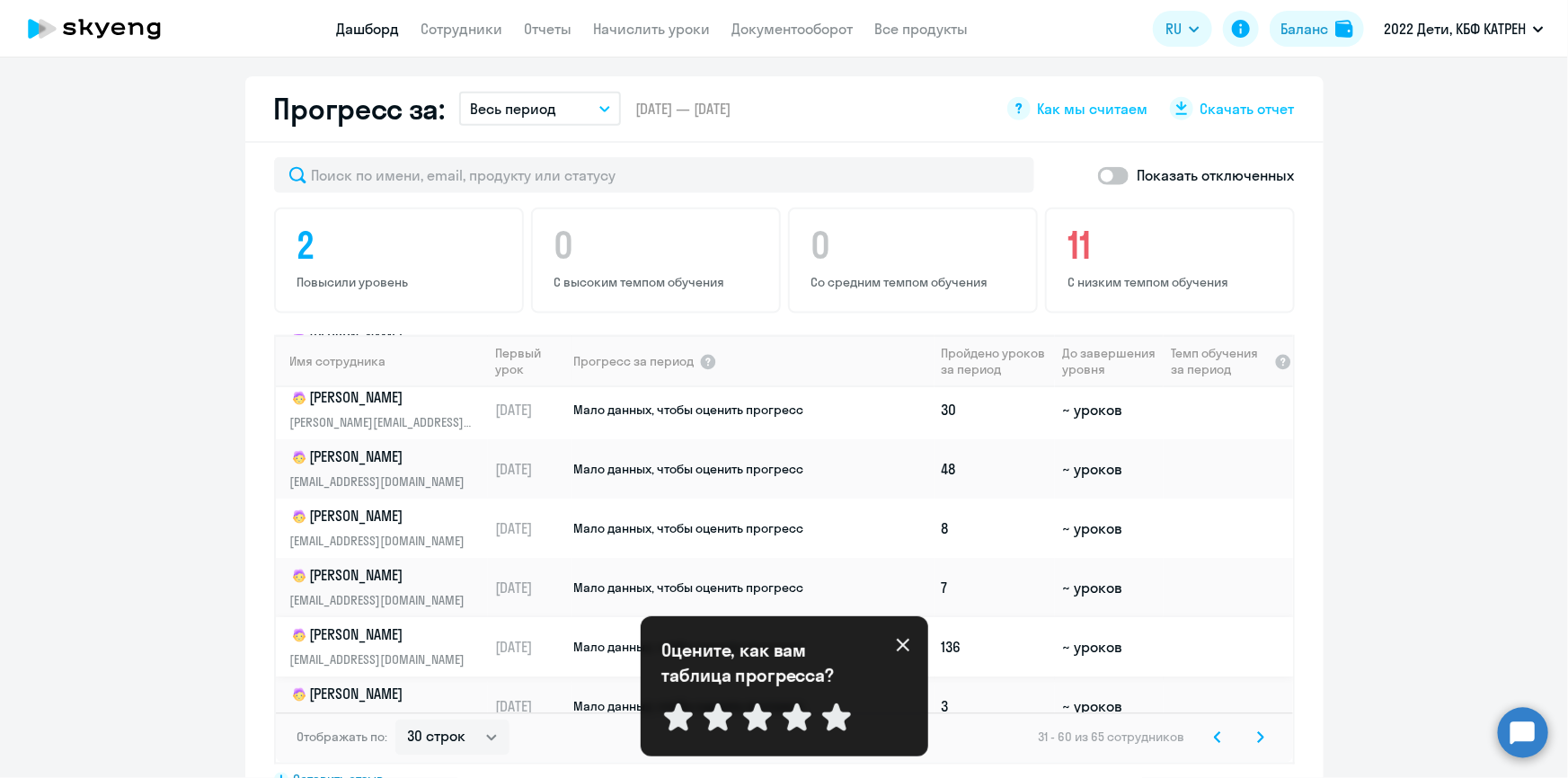
click at [898, 637] on icon at bounding box center [903, 644] width 14 height 14
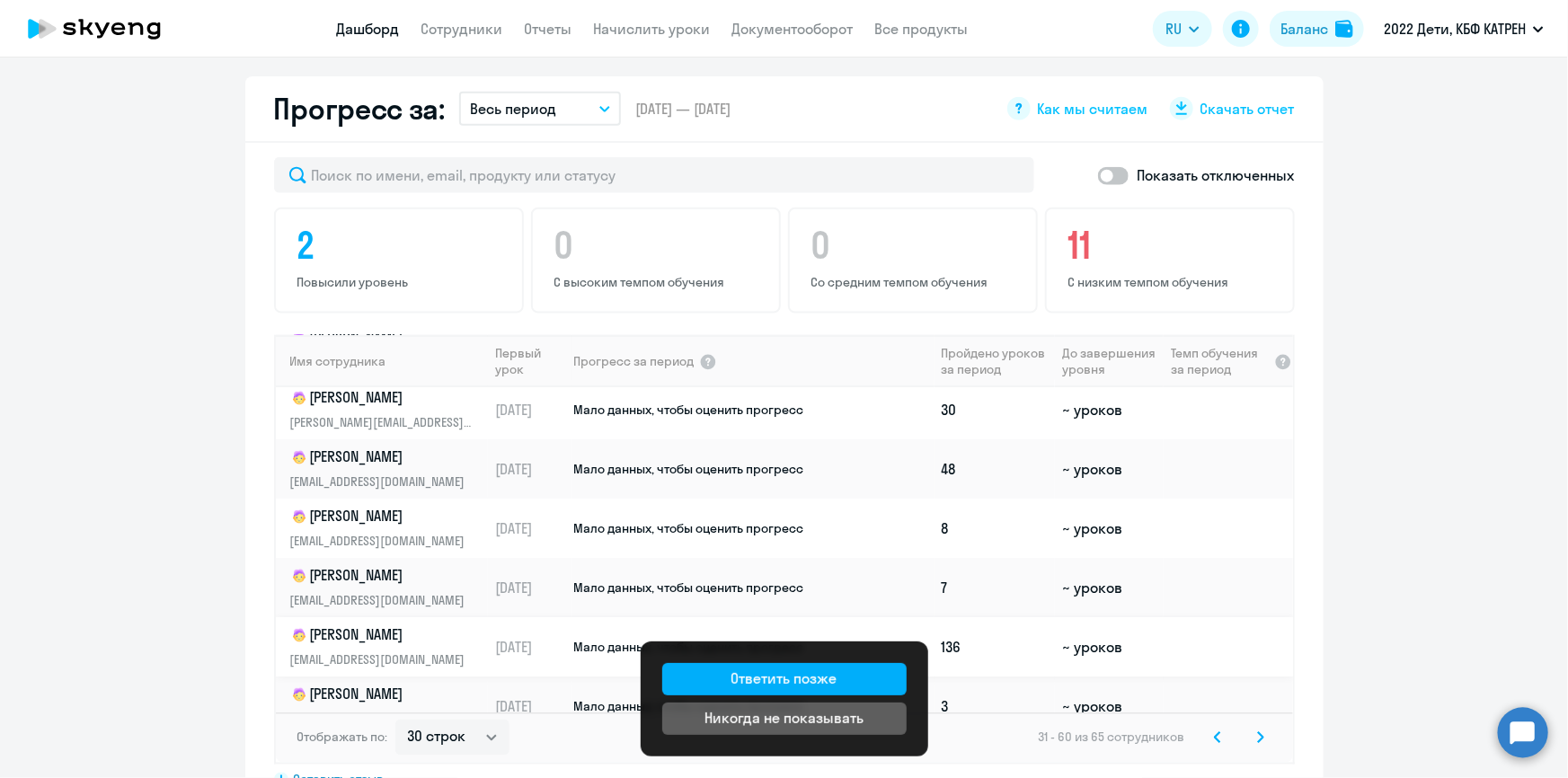
click at [1227, 649] on td at bounding box center [1228, 647] width 128 height 59
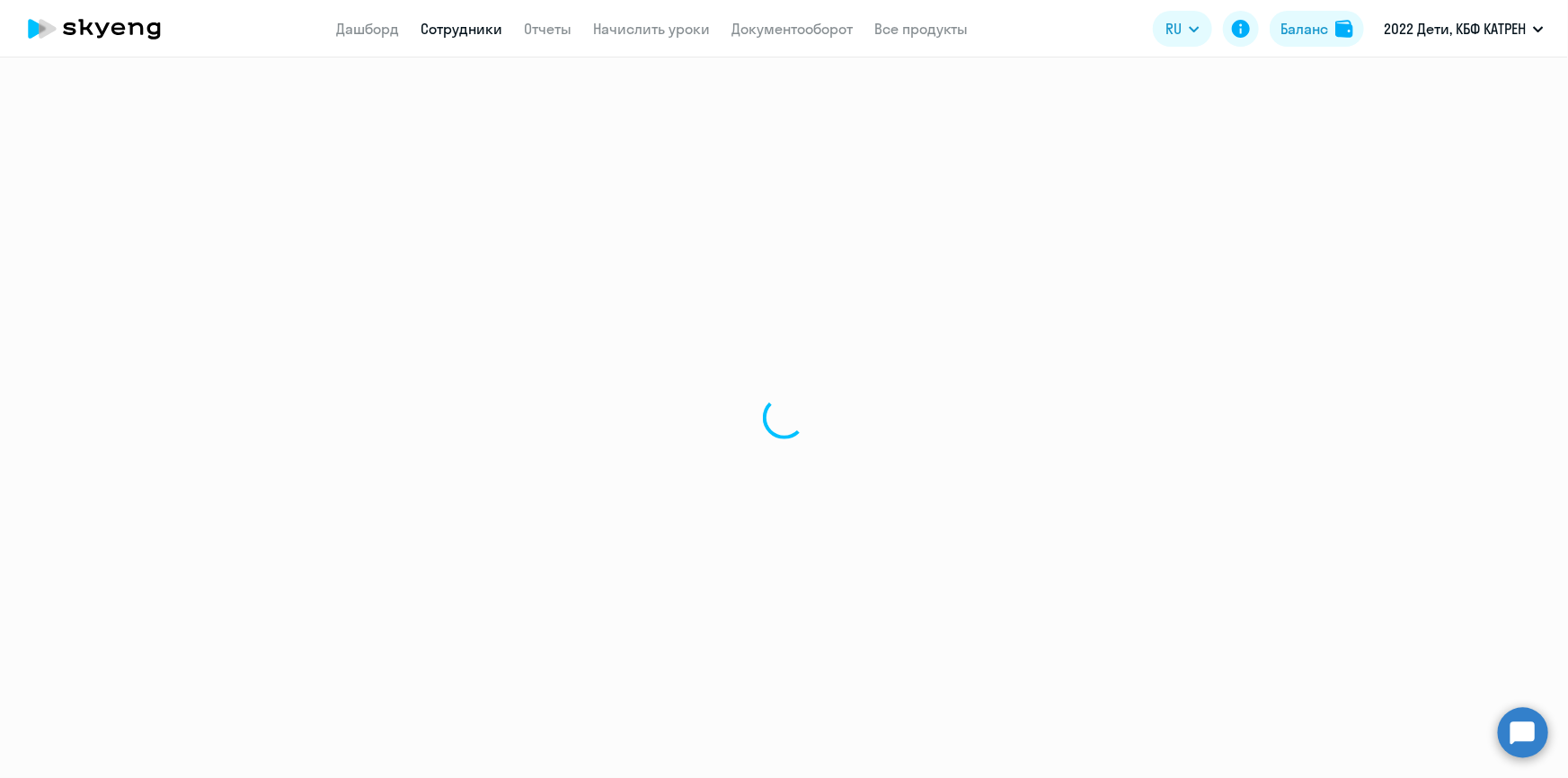
select select "english"
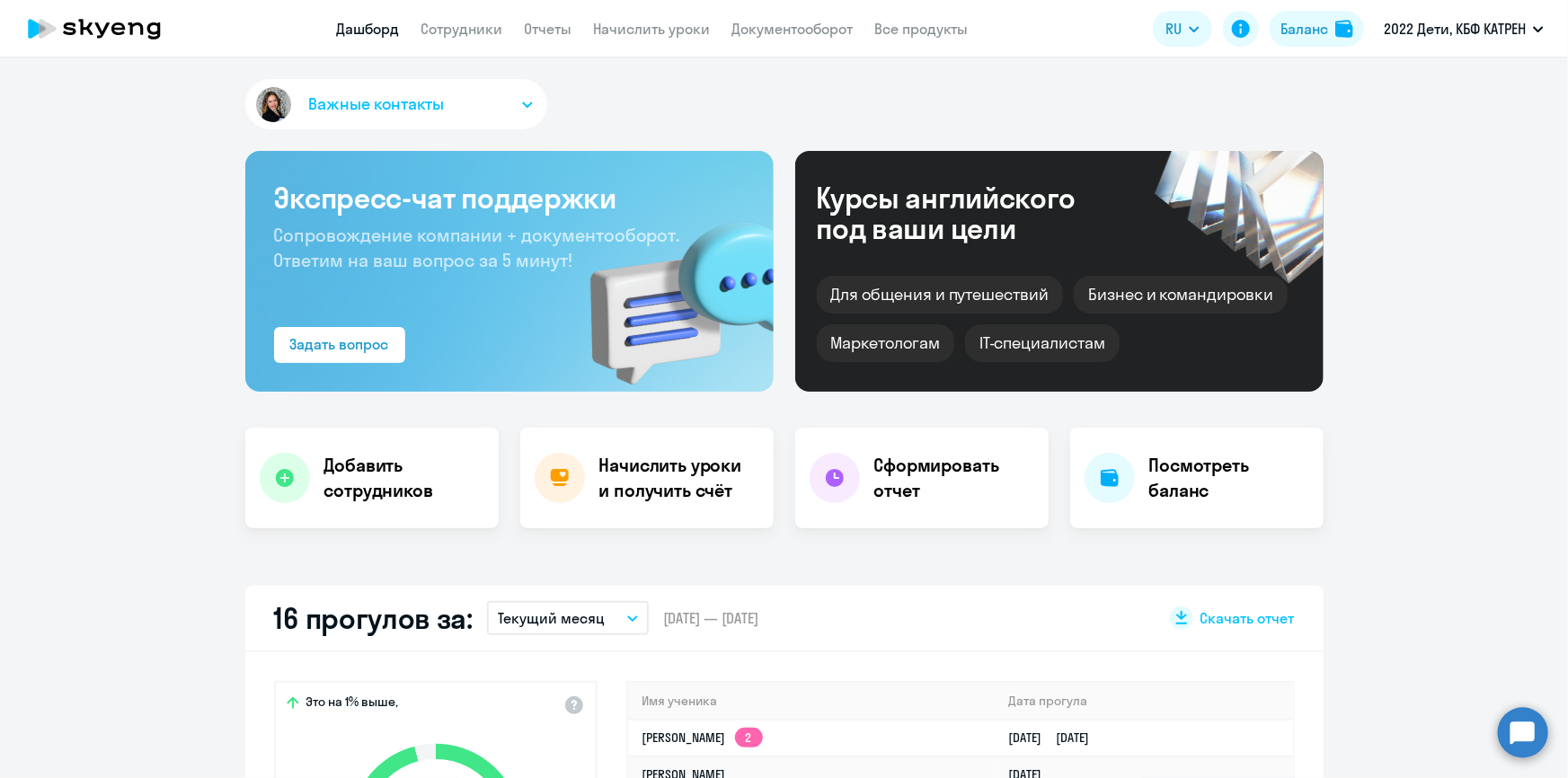
click at [1535, 735] on circle at bounding box center [1522, 731] width 50 height 50
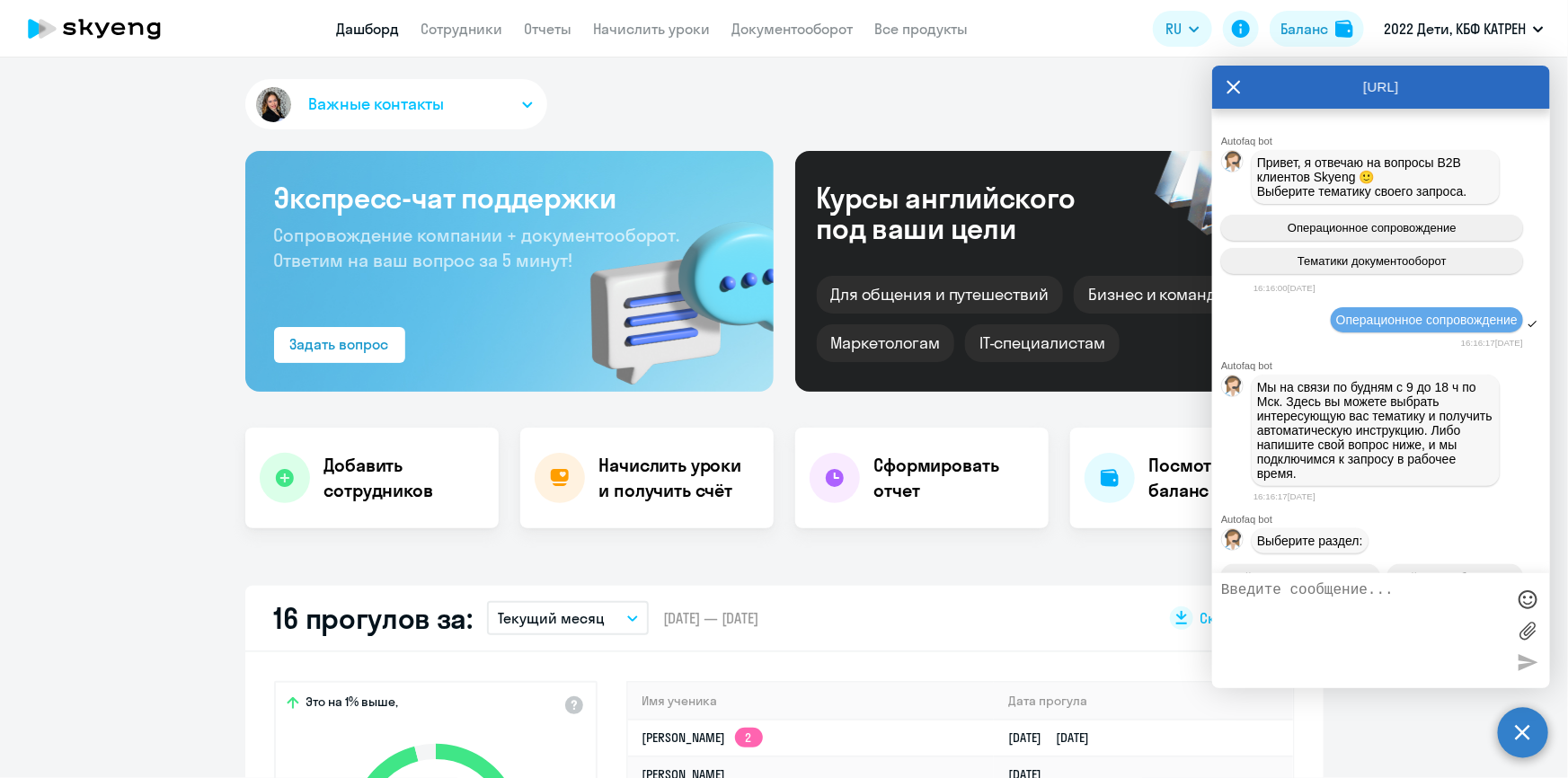
select select "30"
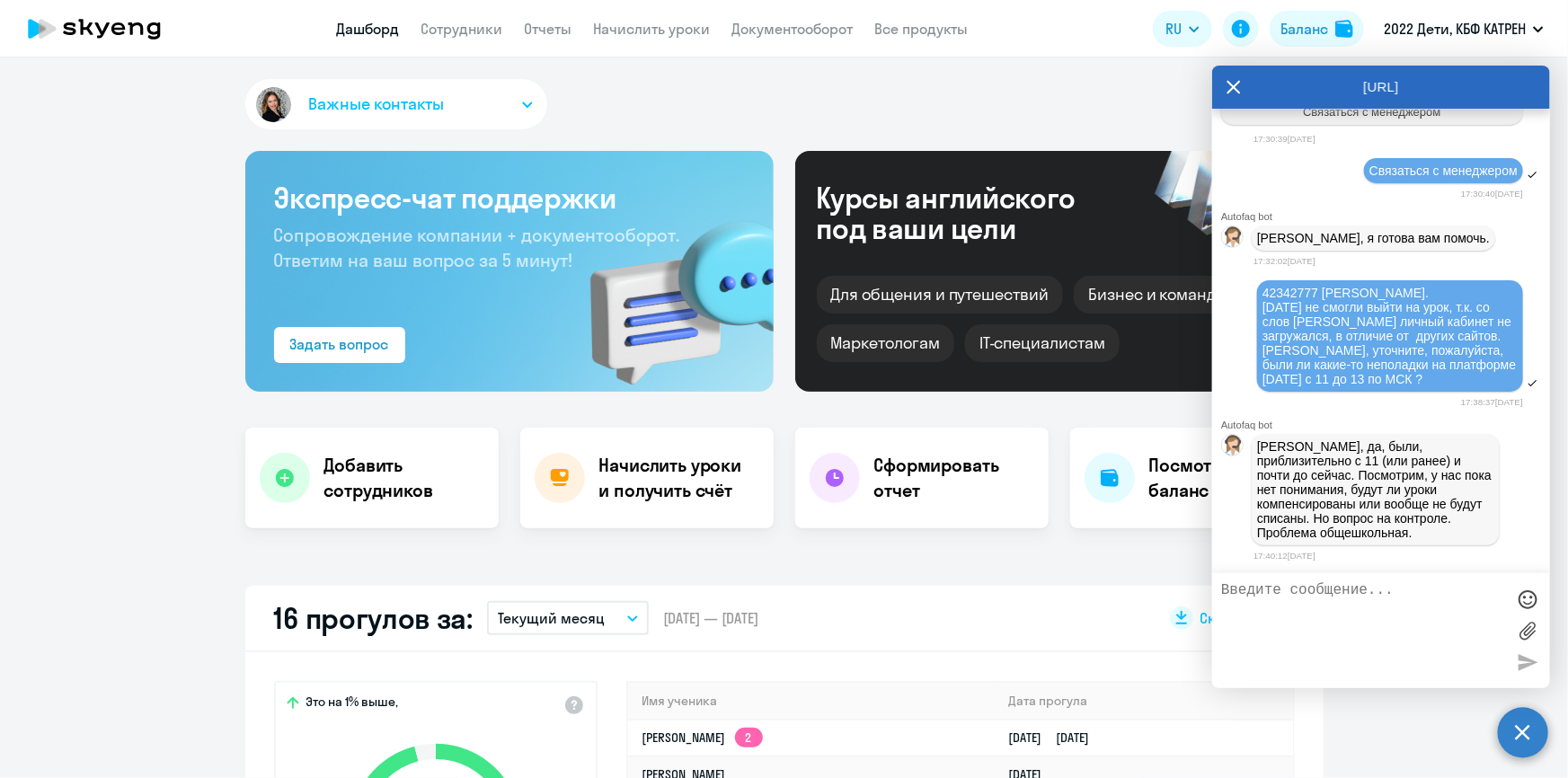
scroll to position [77279, 0]
click at [1303, 598] on textarea at bounding box center [1363, 631] width 284 height 97
click at [1313, 591] on textarea at bounding box center [1363, 631] width 284 height 97
click at [1276, 599] on textarea at bounding box center [1363, 631] width 284 height 97
click at [1353, 595] on textarea at bounding box center [1363, 631] width 284 height 97
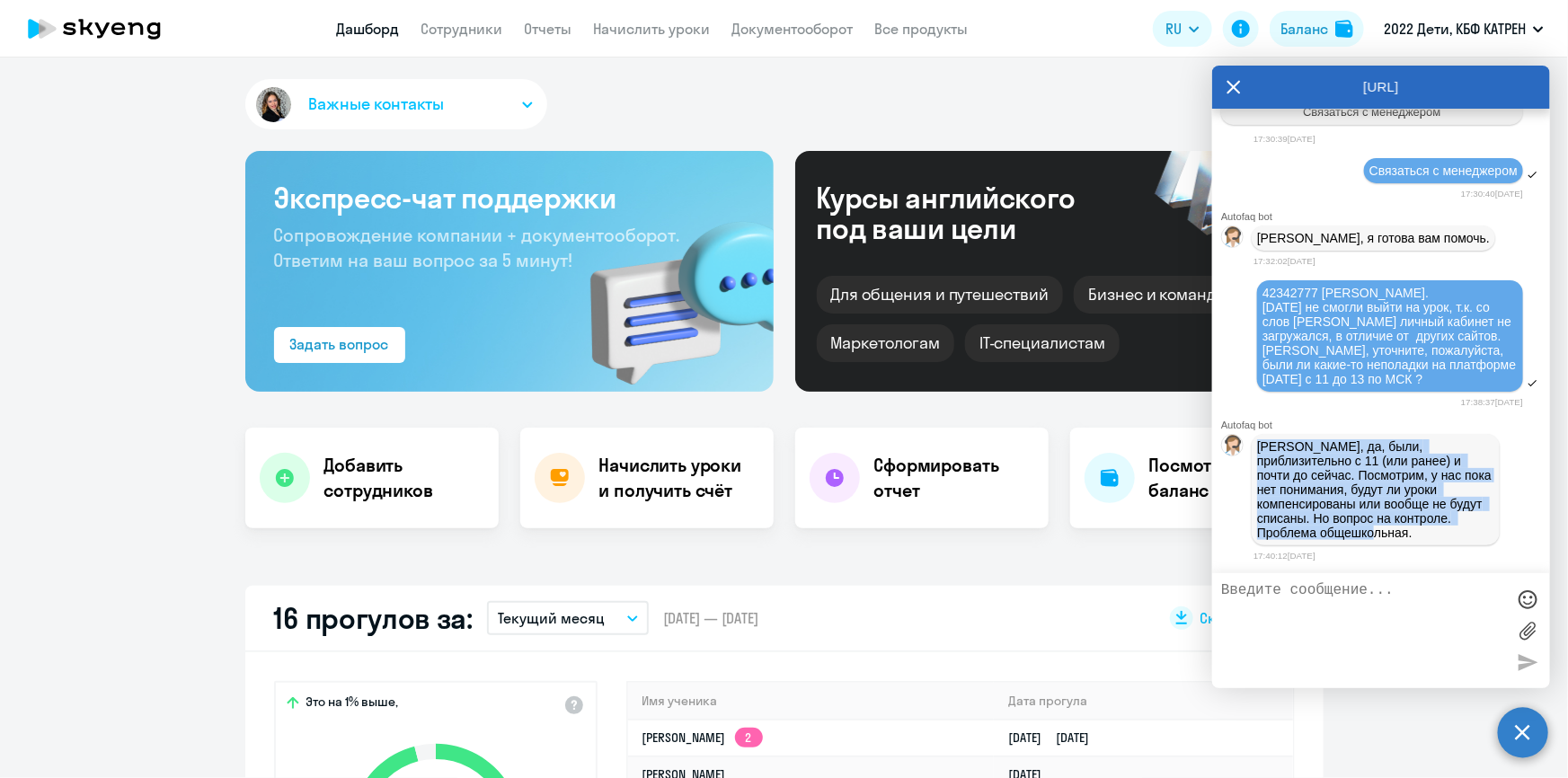
drag, startPoint x: 1259, startPoint y: 447, endPoint x: 1512, endPoint y: 526, distance: 265.0
click at [1512, 526] on div "[PERSON_NAME], да, были, приблизительно с 11 (или ранее) и почти до сейчас. Пос…" at bounding box center [1382, 489] width 338 height 119
copy p "[PERSON_NAME], да, были, приблизительно с 11 (или ранее) и почти до сейчас. Пос…"
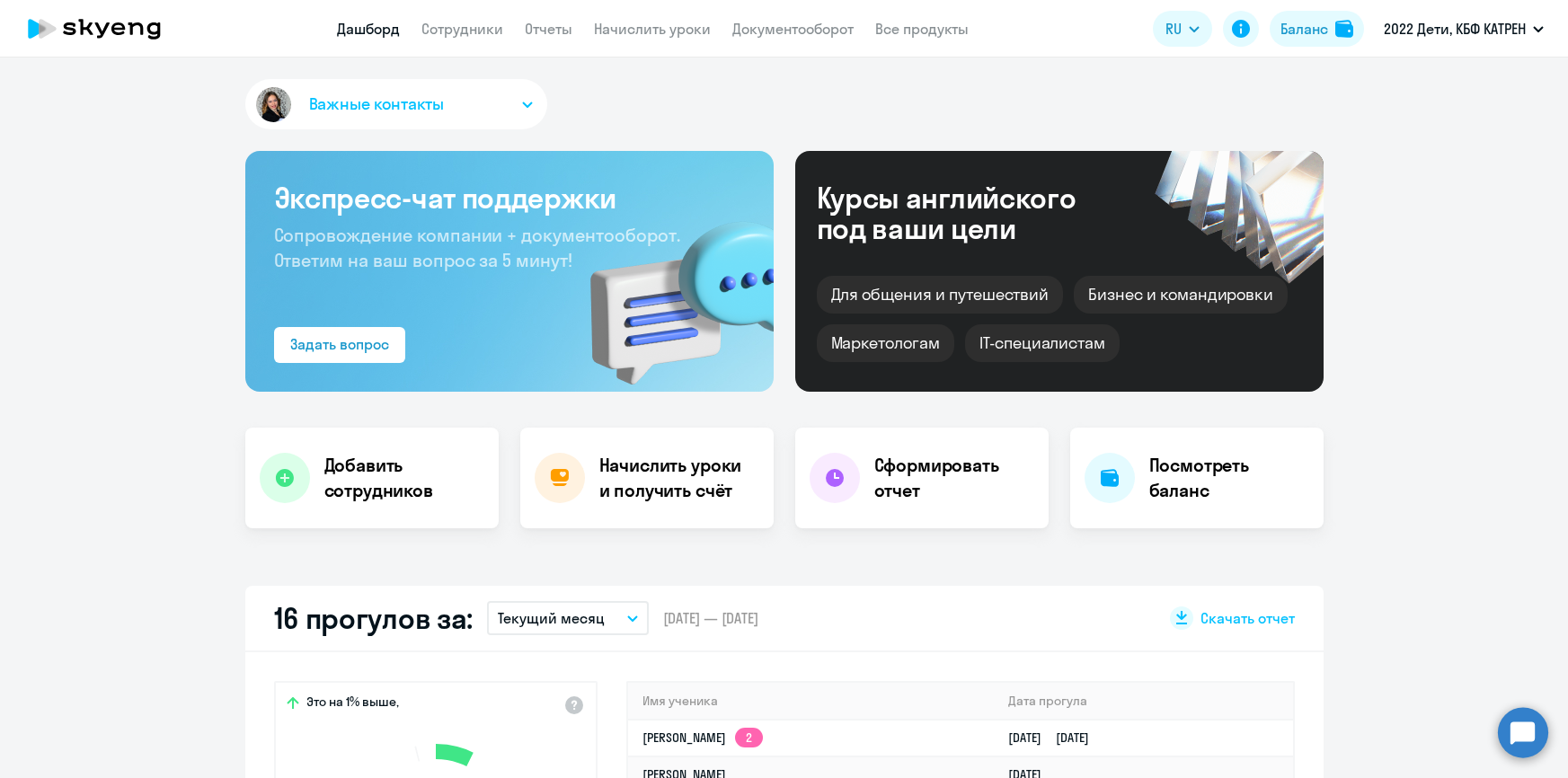
select select "30"
click at [1529, 744] on circle at bounding box center [1522, 731] width 50 height 50
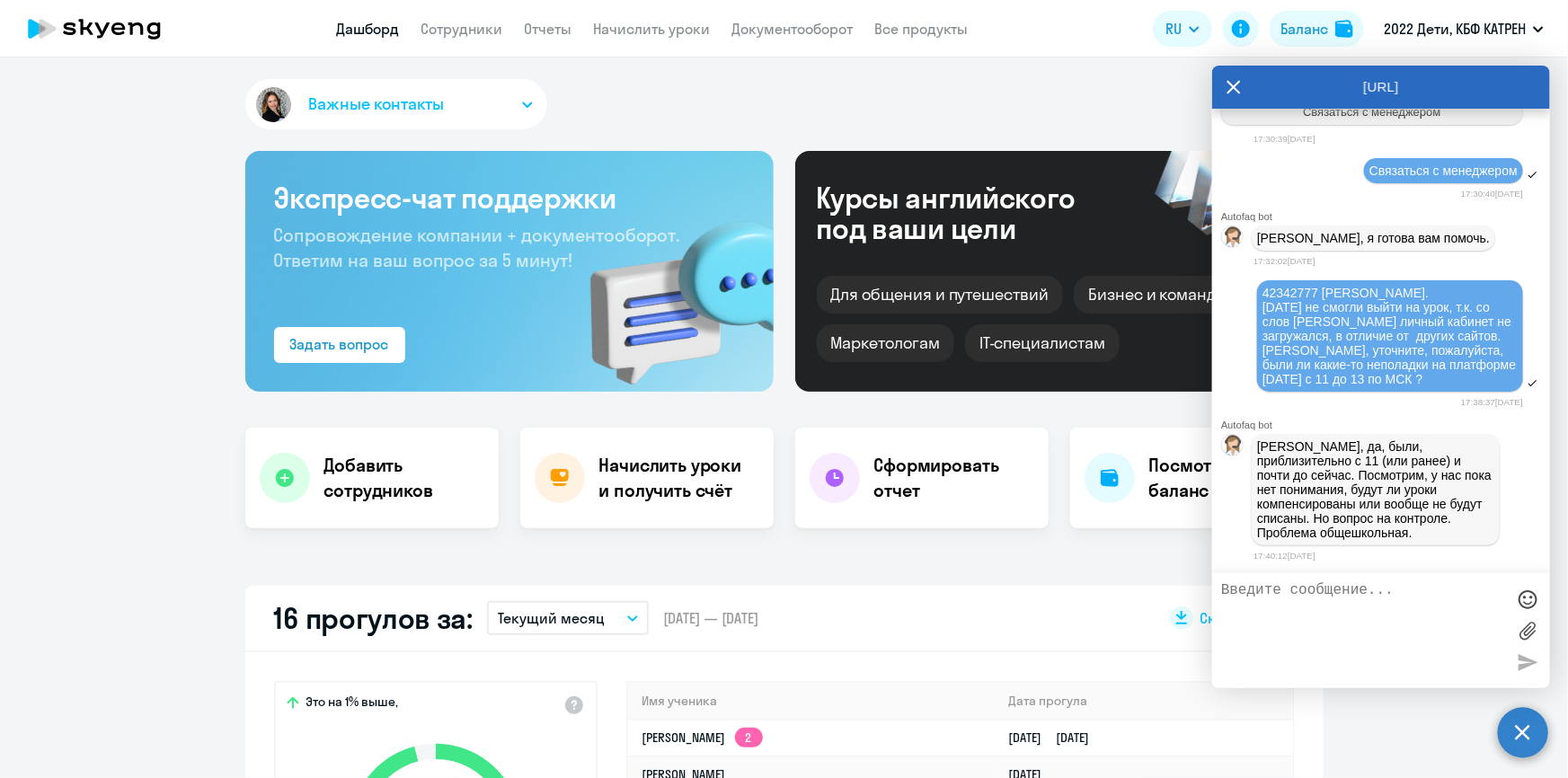
scroll to position [77279, 0]
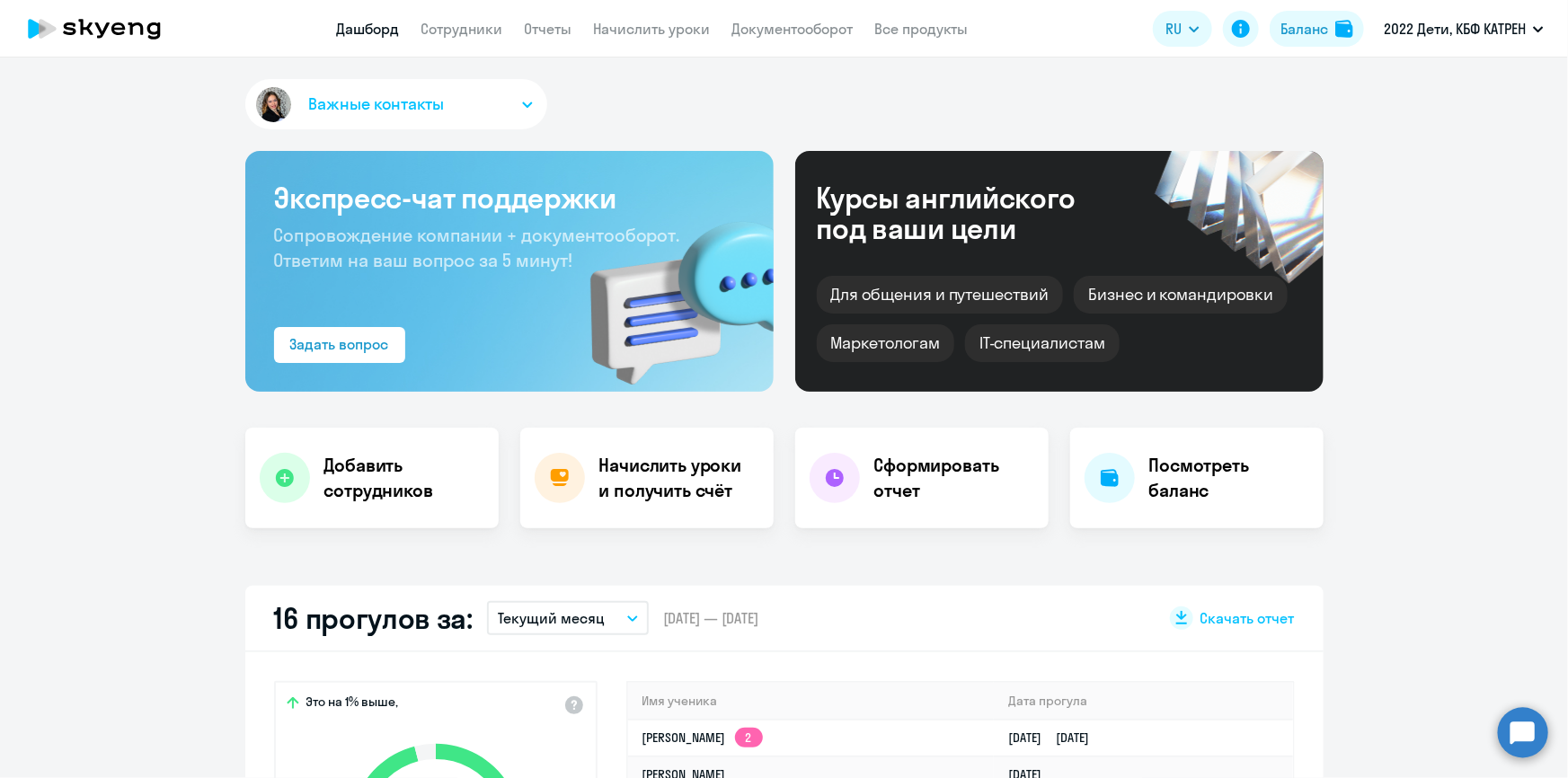
click at [1527, 736] on circle at bounding box center [1522, 731] width 50 height 50
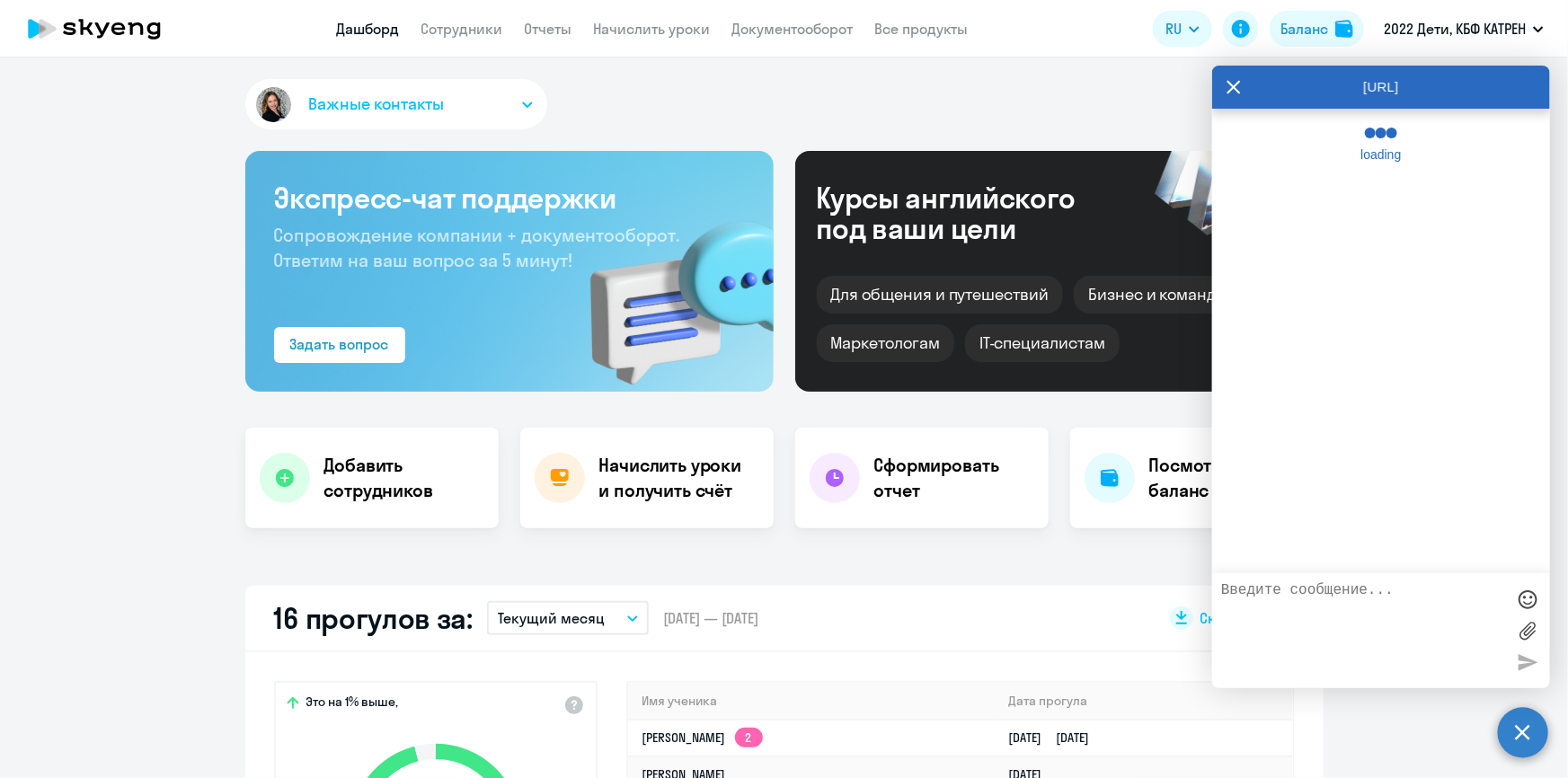
select select "30"
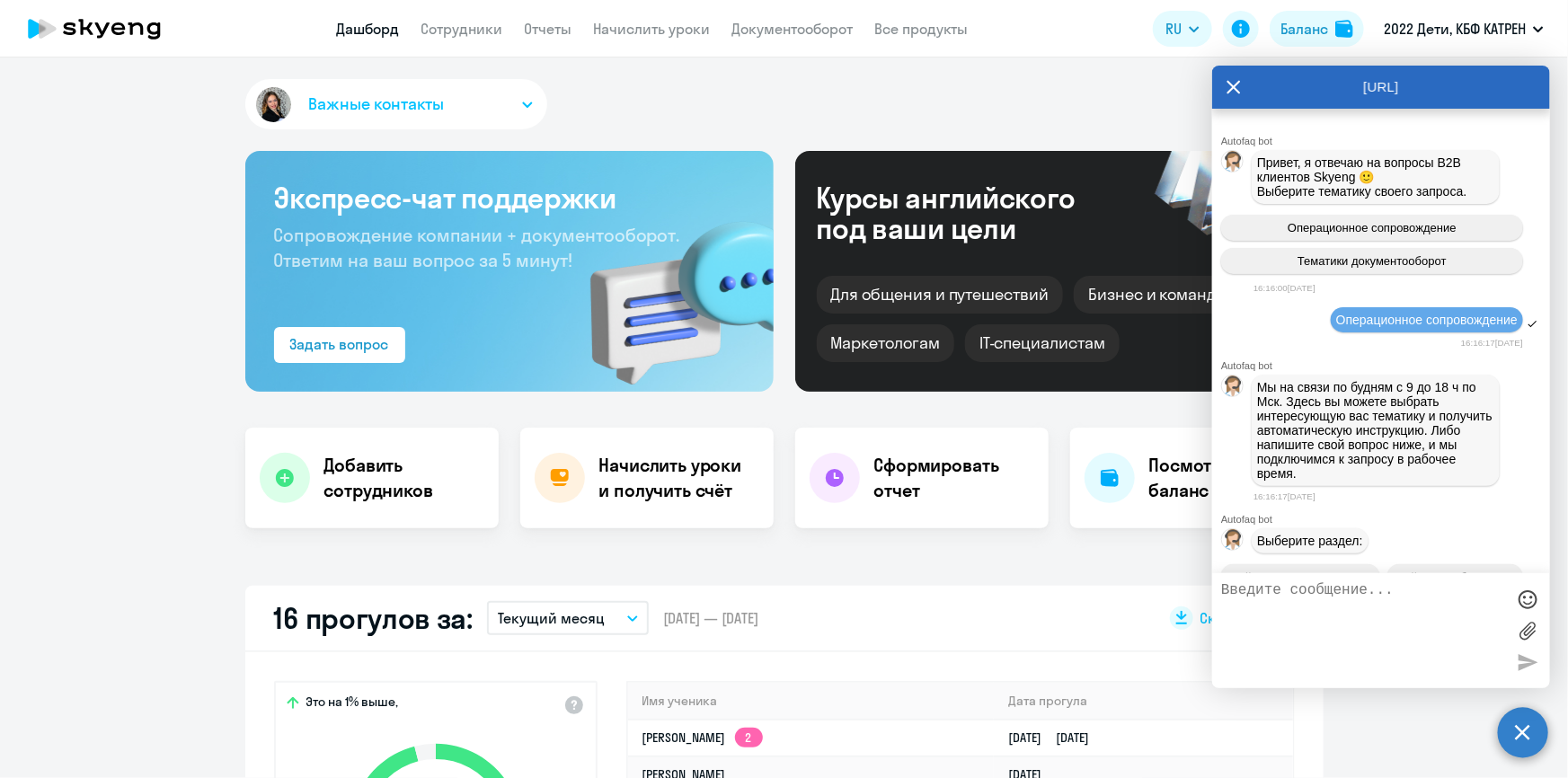
click at [1338, 614] on textarea at bounding box center [1363, 631] width 284 height 97
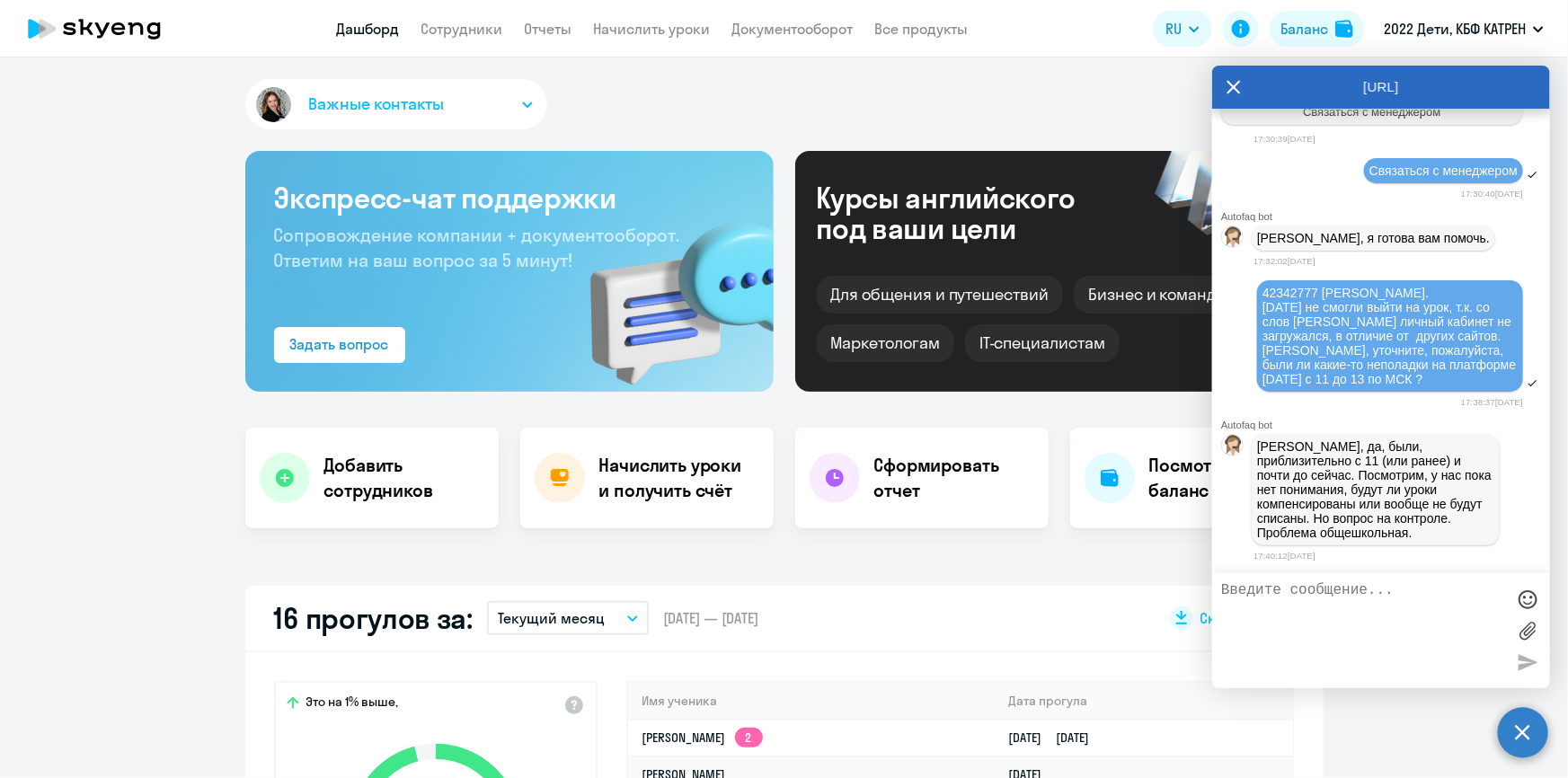
click at [1335, 598] on textarea at bounding box center [1363, 631] width 284 height 97
click at [1335, 591] on textarea at bounding box center [1363, 631] width 284 height 97
type textarea "[PERSON_NAME]"
click at [1250, 611] on textarea "Бывает. Ждём информацию (или, преполагаю, )" at bounding box center [1363, 631] width 284 height 97
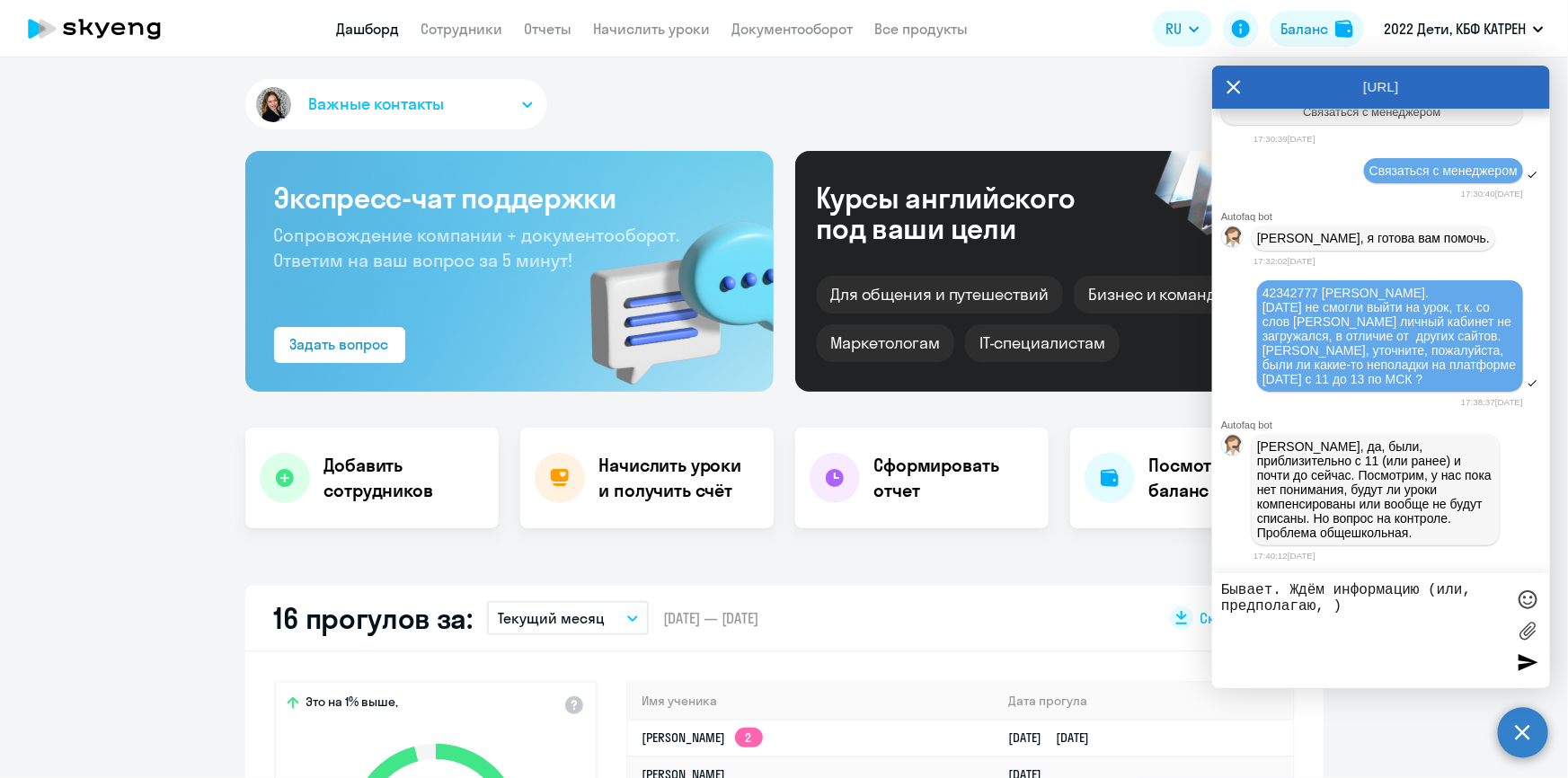
click at [1330, 611] on textarea "Бывает. Ждём информацию (или, предполагаю, )" at bounding box center [1363, 631] width 284 height 97
click at [1277, 592] on textarea "Бывает. Ждём информацию" at bounding box center [1363, 631] width 284 height 97
click at [1282, 593] on textarea "Бывает. Ждём информацию" at bounding box center [1363, 631] width 284 height 97
click at [1520, 601] on div at bounding box center [1527, 599] width 27 height 27
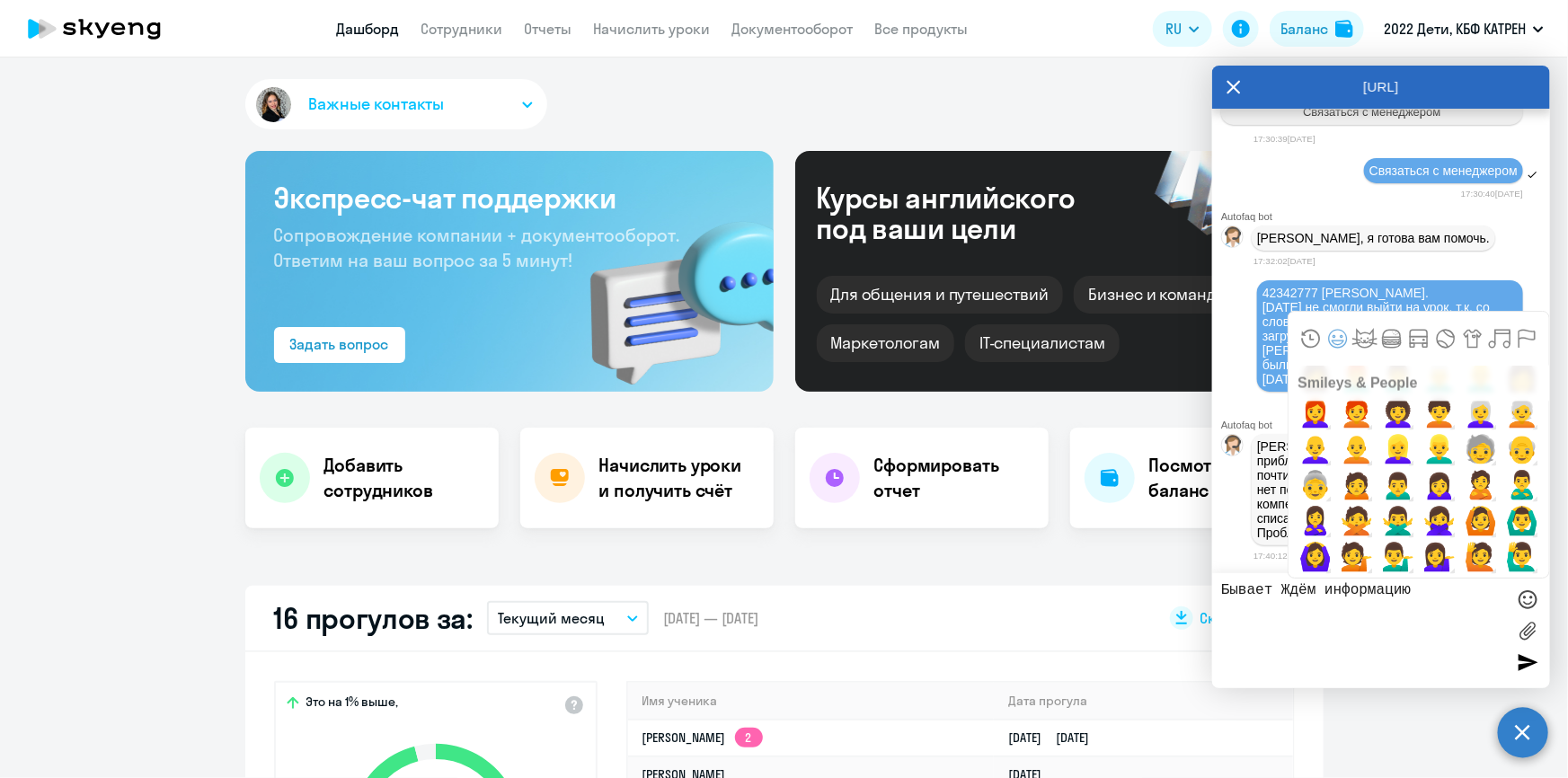
scroll to position [1633, 0]
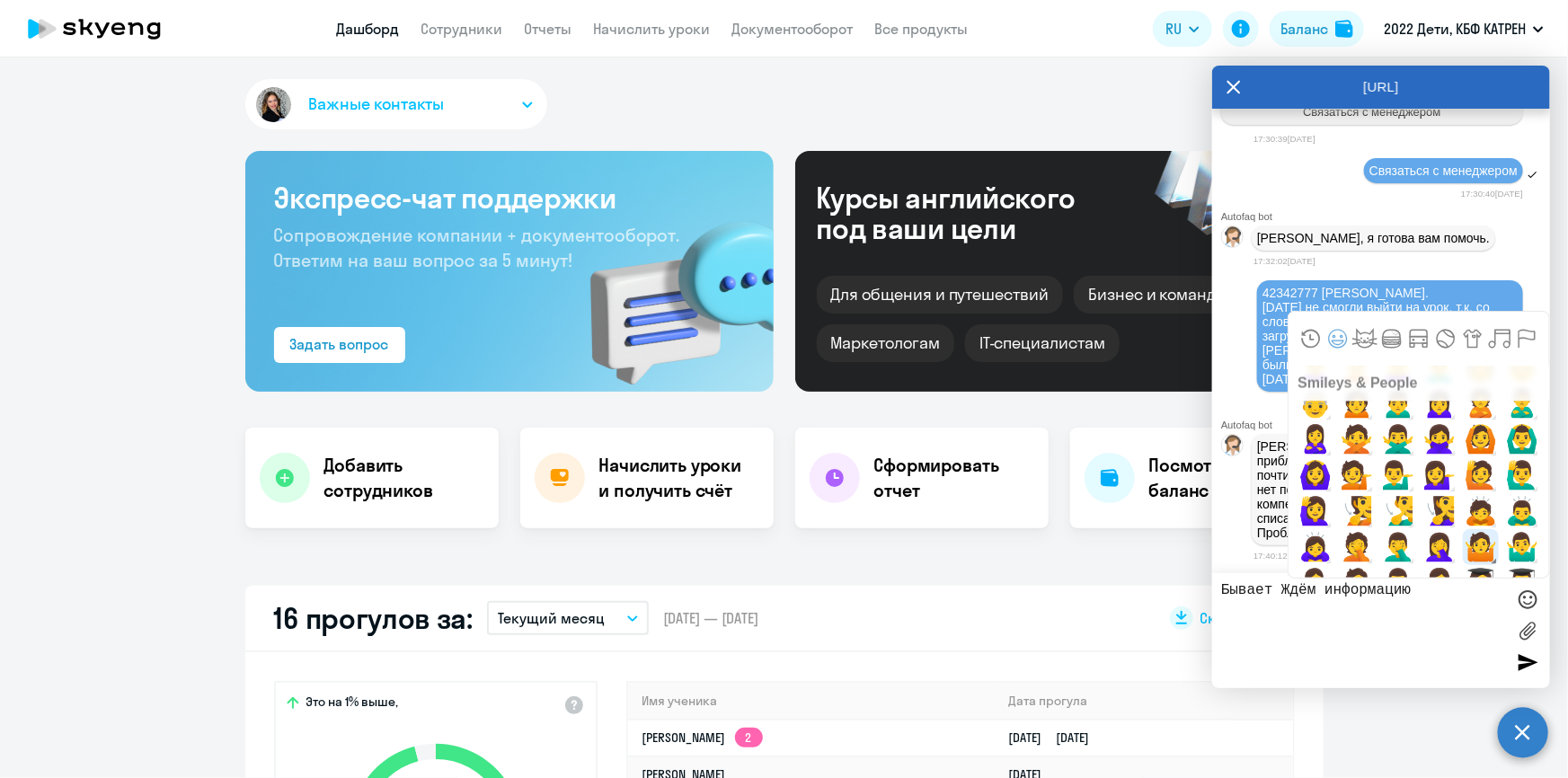
click at [1474, 549] on span "🤷" at bounding box center [1482, 547] width 42 height 36
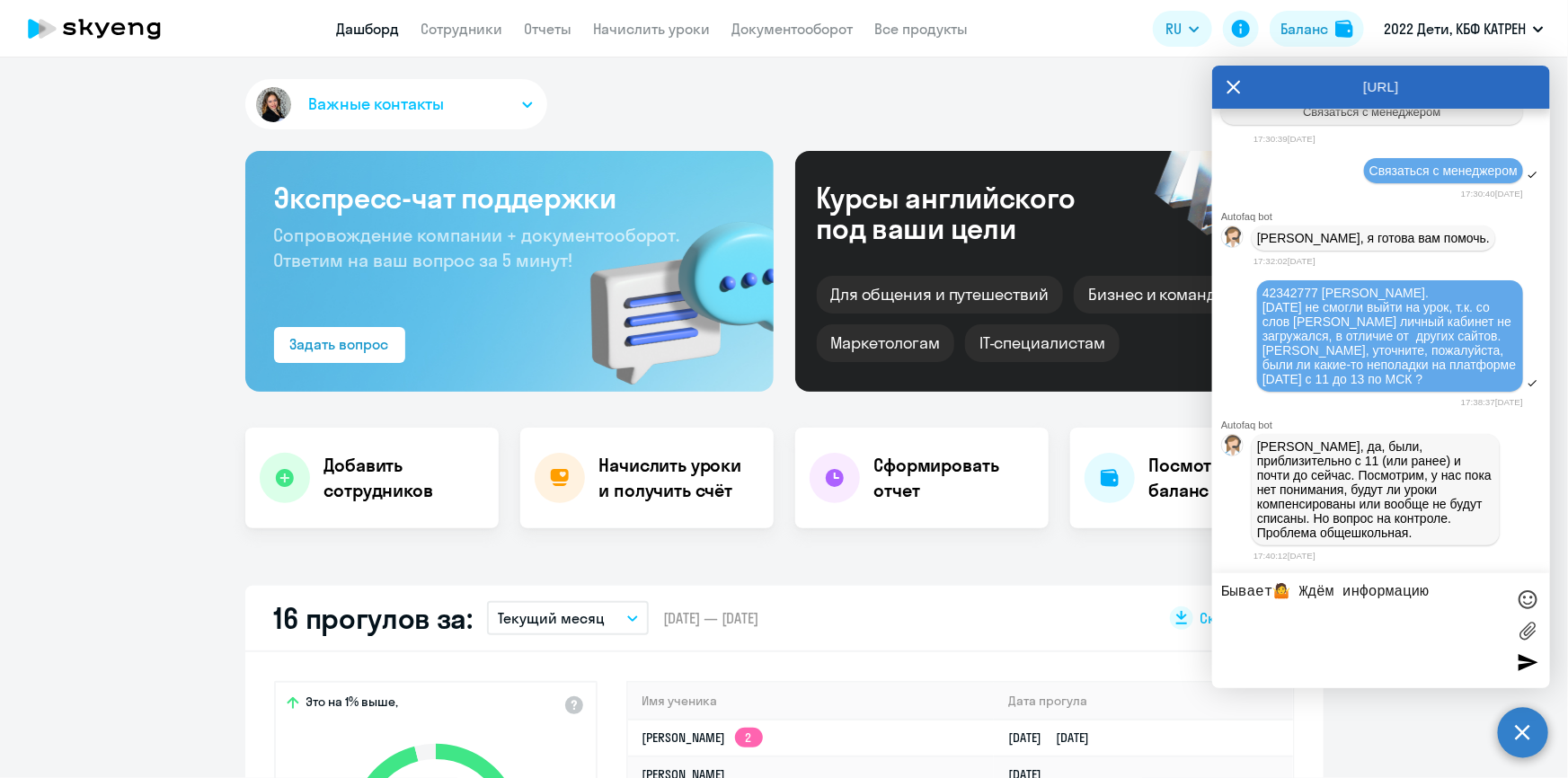
click at [1448, 597] on textarea "Бывает🤷 Ждём информацию" at bounding box center [1363, 631] width 284 height 97
click at [1439, 594] on textarea "Бывает🤷 Ждём информацию" at bounding box center [1363, 631] width 284 height 97
click at [1524, 598] on div at bounding box center [1527, 599] width 27 height 27
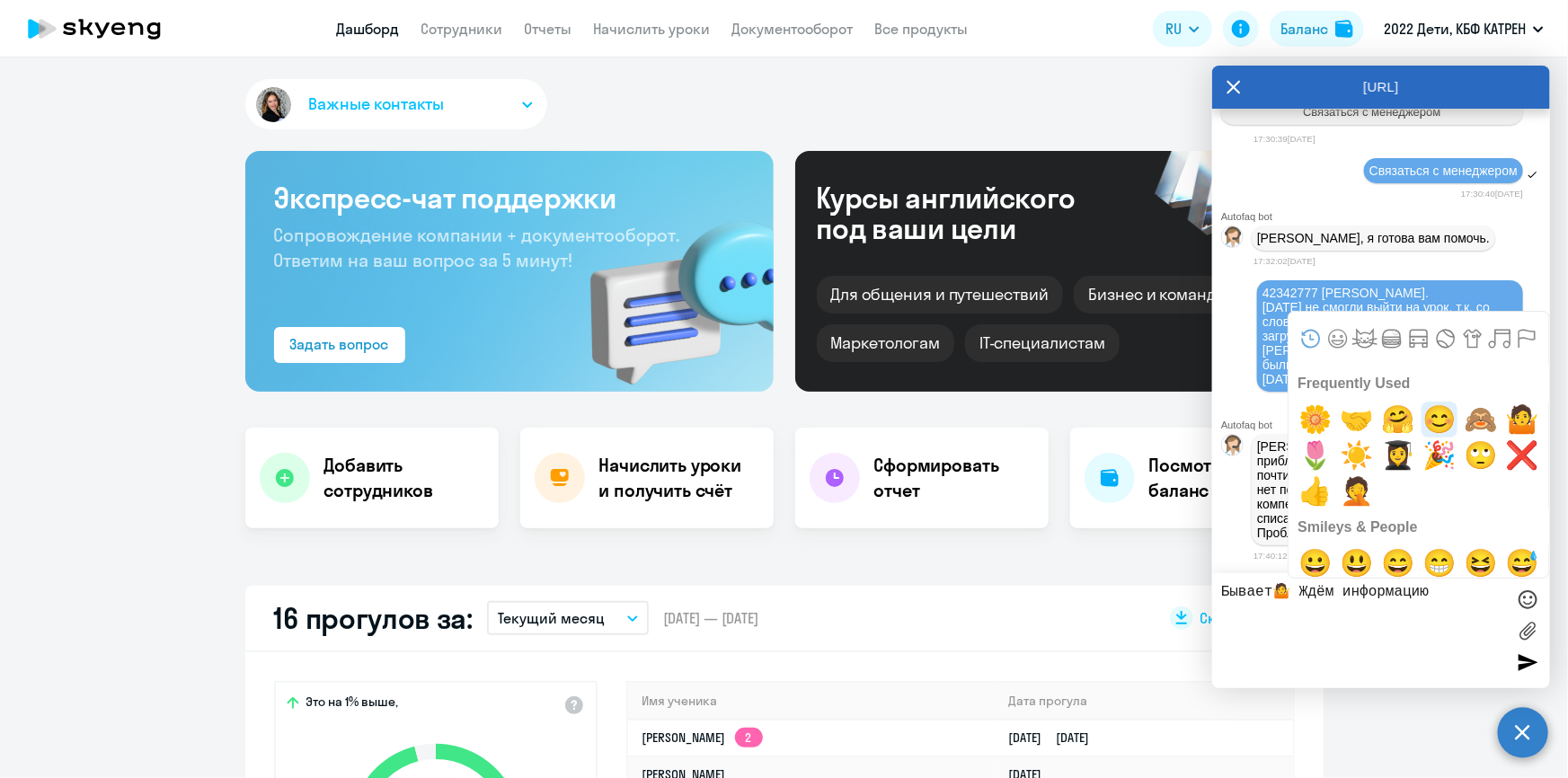
click at [1429, 422] on span "😊" at bounding box center [1440, 420] width 42 height 36
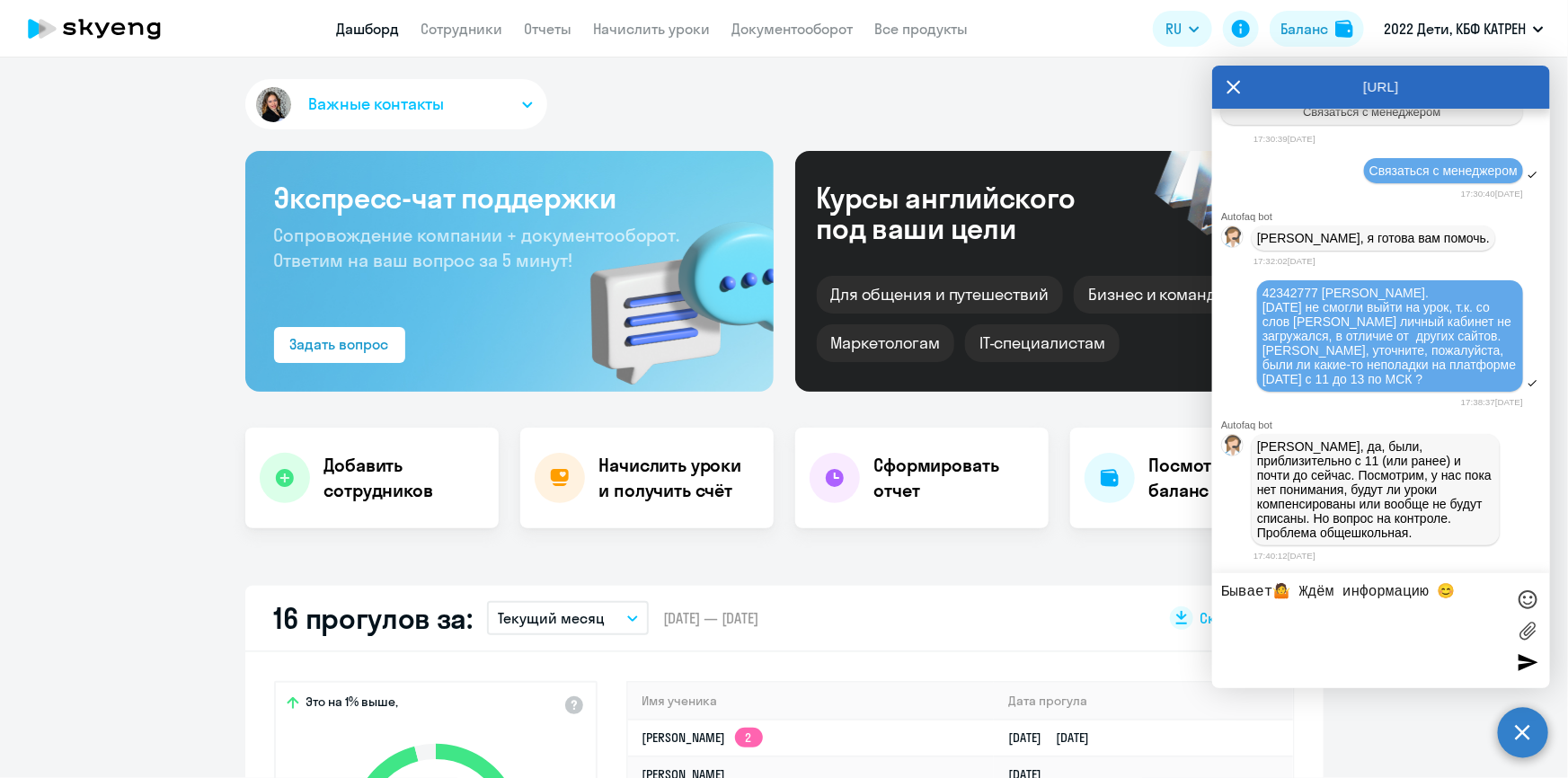
click at [1464, 593] on textarea "Бывает🤷 Ждём информацию 😊" at bounding box center [1363, 631] width 284 height 97
click at [1456, 596] on textarea "Бывает🤷 Ждём информацию 😊" at bounding box center [1363, 631] width 284 height 97
click at [1430, 593] on textarea "Бывает🤷 Ждём информацию" at bounding box center [1363, 631] width 284 height 97
click at [1229, 593] on textarea "Бывает🤷 Ждём информацию... Спасибо!" at bounding box center [1363, 631] width 284 height 97
click at [1298, 594] on textarea "Бывает🤷 Ждём информацию... Спасибо!" at bounding box center [1363, 631] width 284 height 97
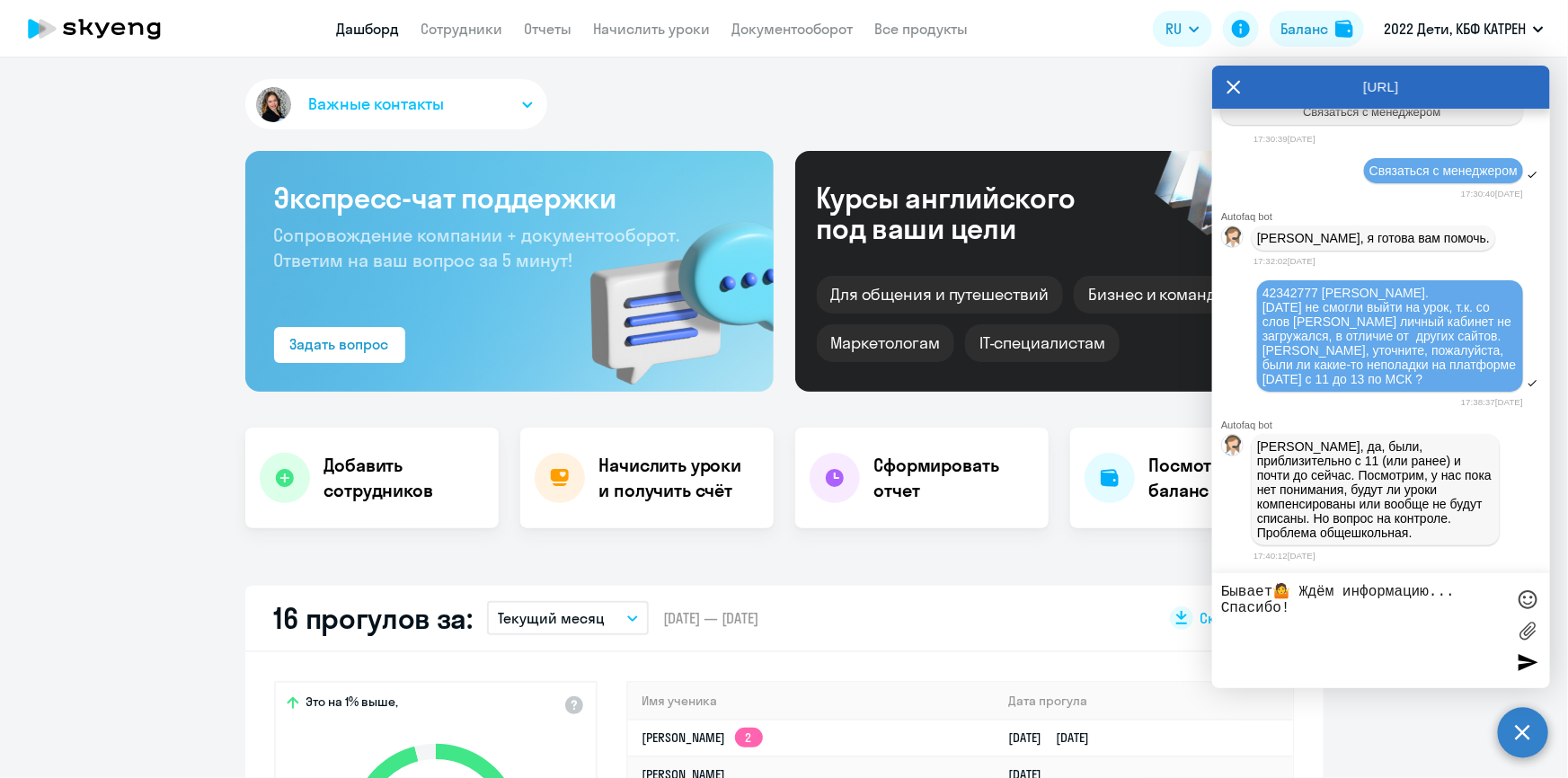
click at [1303, 611] on textarea "Бывает🤷 Ждём информацию... Спасибо!" at bounding box center [1363, 631] width 284 height 97
click at [1294, 608] on textarea "Бывает🤷 Ждём информацию... Спасибо!" at bounding box center [1363, 631] width 284 height 97
click at [1298, 611] on textarea "Бывает🤷 Ждём информацию... Спасибо!" at bounding box center [1363, 631] width 284 height 97
click at [1529, 597] on div at bounding box center [1527, 599] width 27 height 27
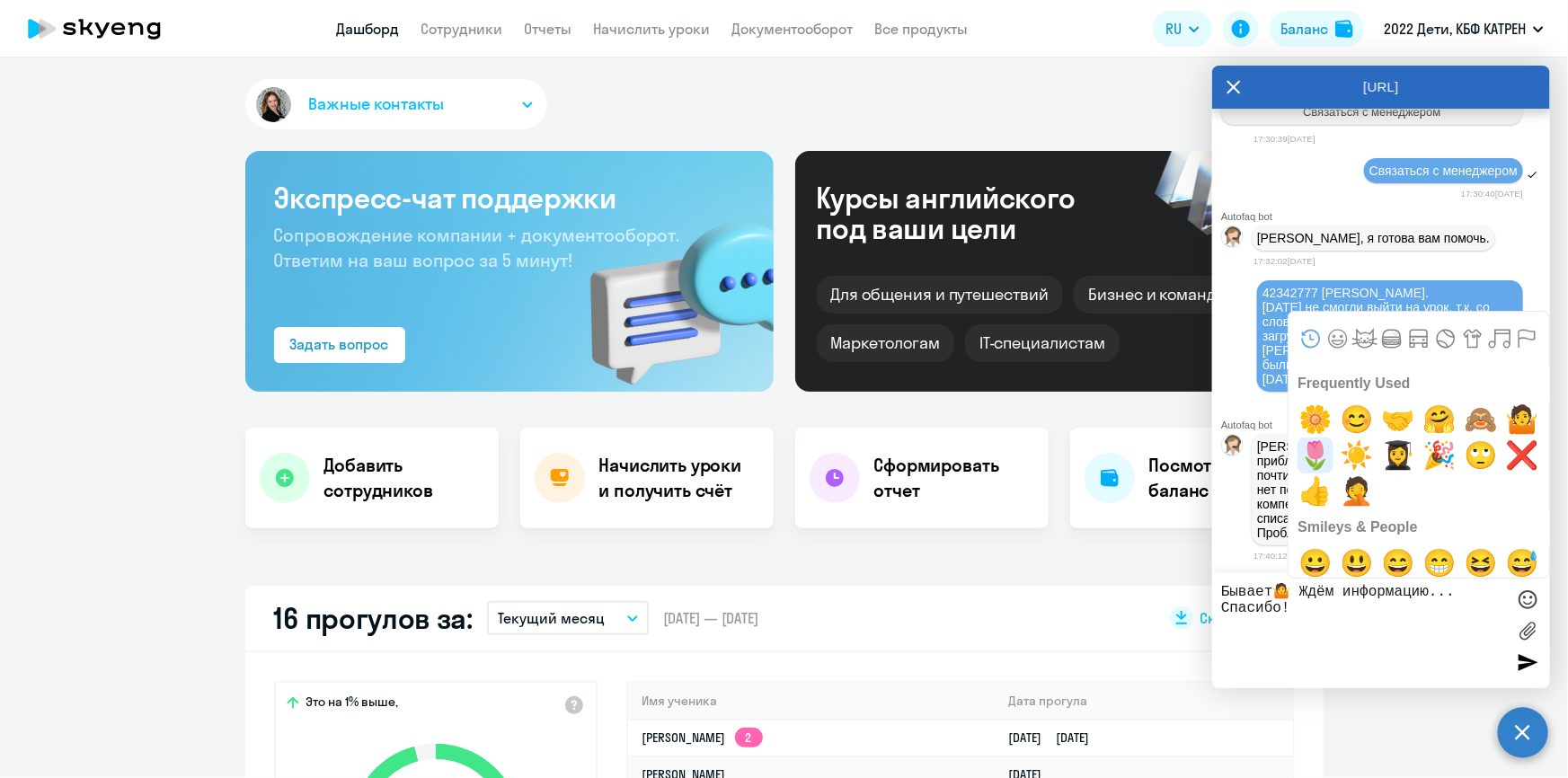
click at [1323, 449] on span "🌷" at bounding box center [1316, 456] width 42 height 36
type textarea "Бывает🤷 Ждём информацию... Спасибо! 🌷"
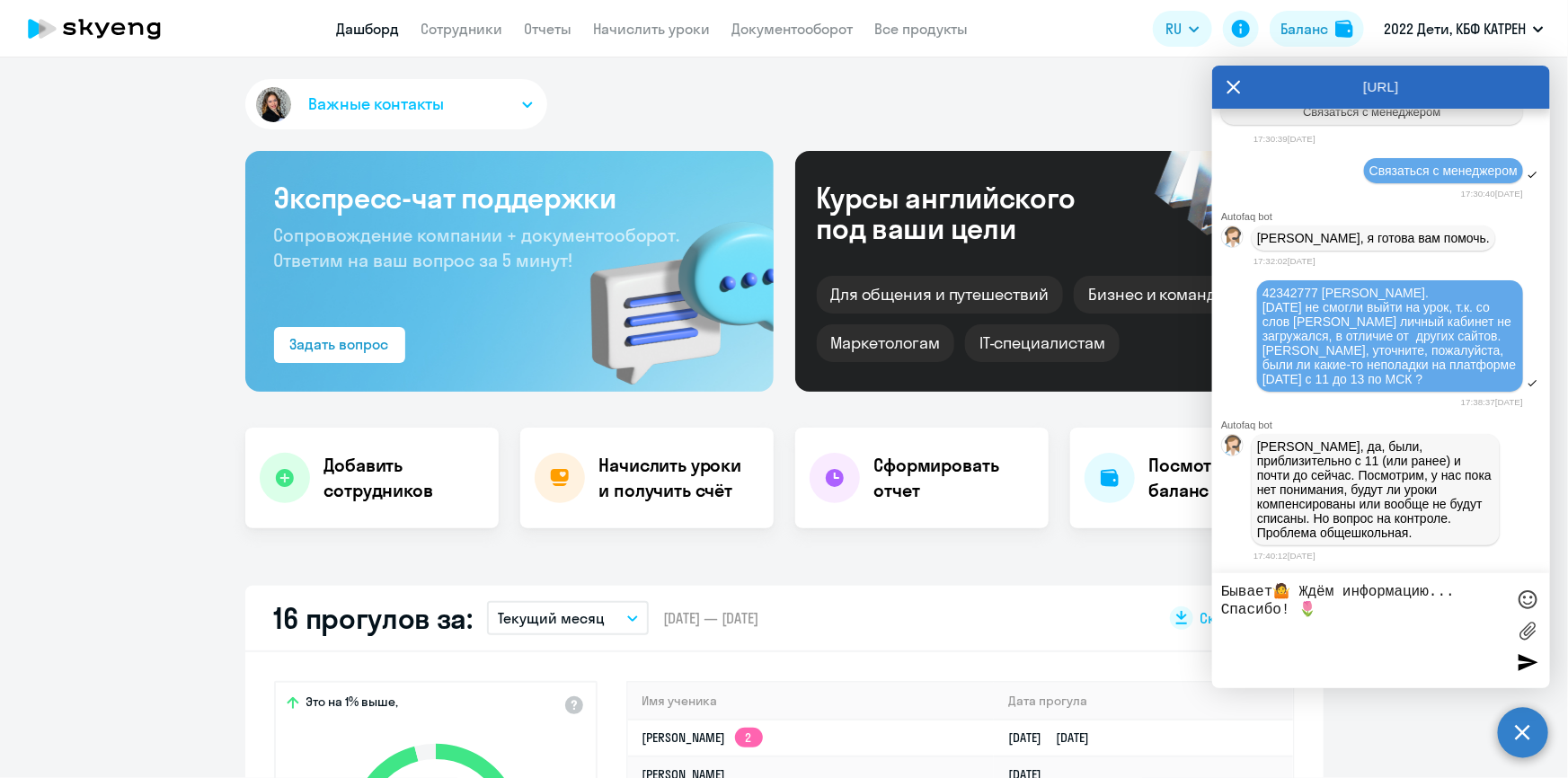
click at [1528, 659] on div at bounding box center [1527, 662] width 27 height 27
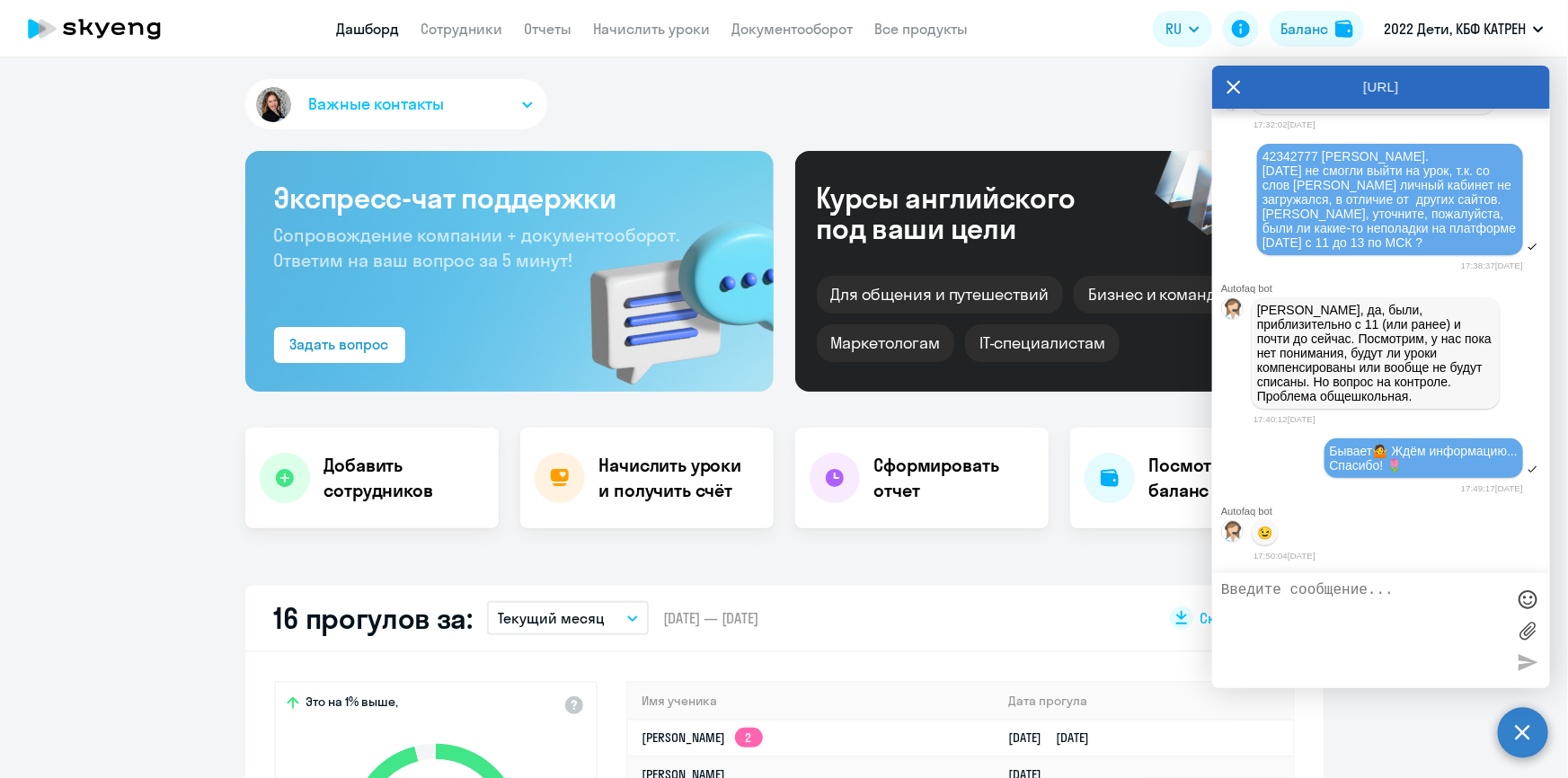
scroll to position [77425, 0]
